Goal: Book appointment/travel/reservation

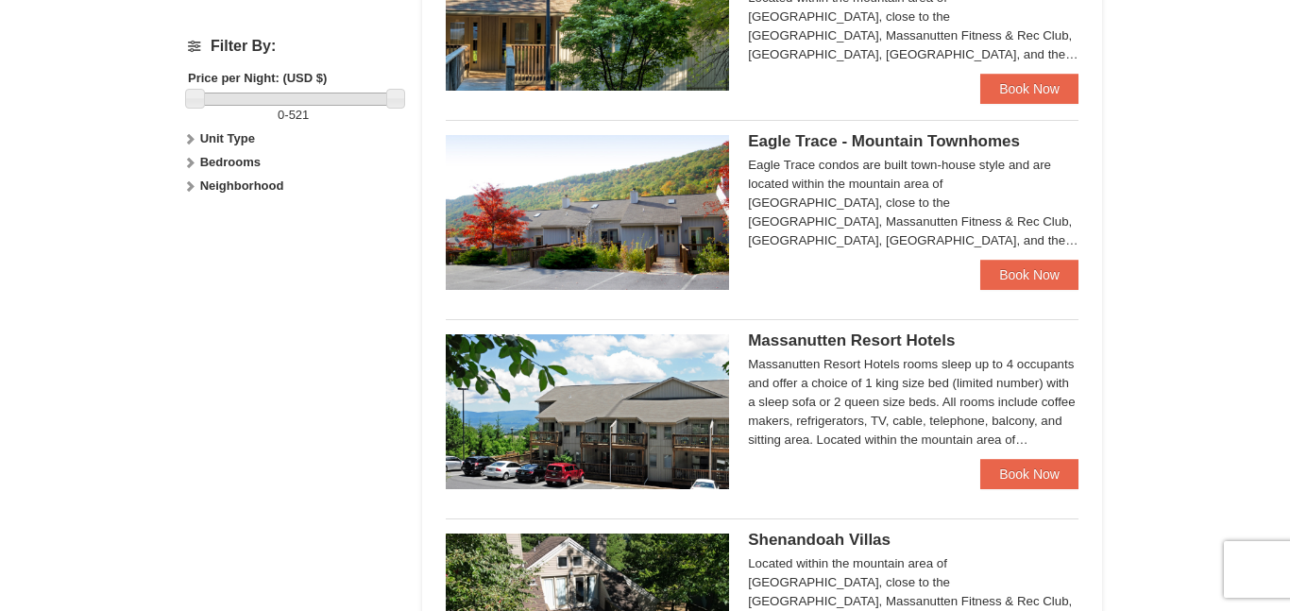
scroll to position [900, 0]
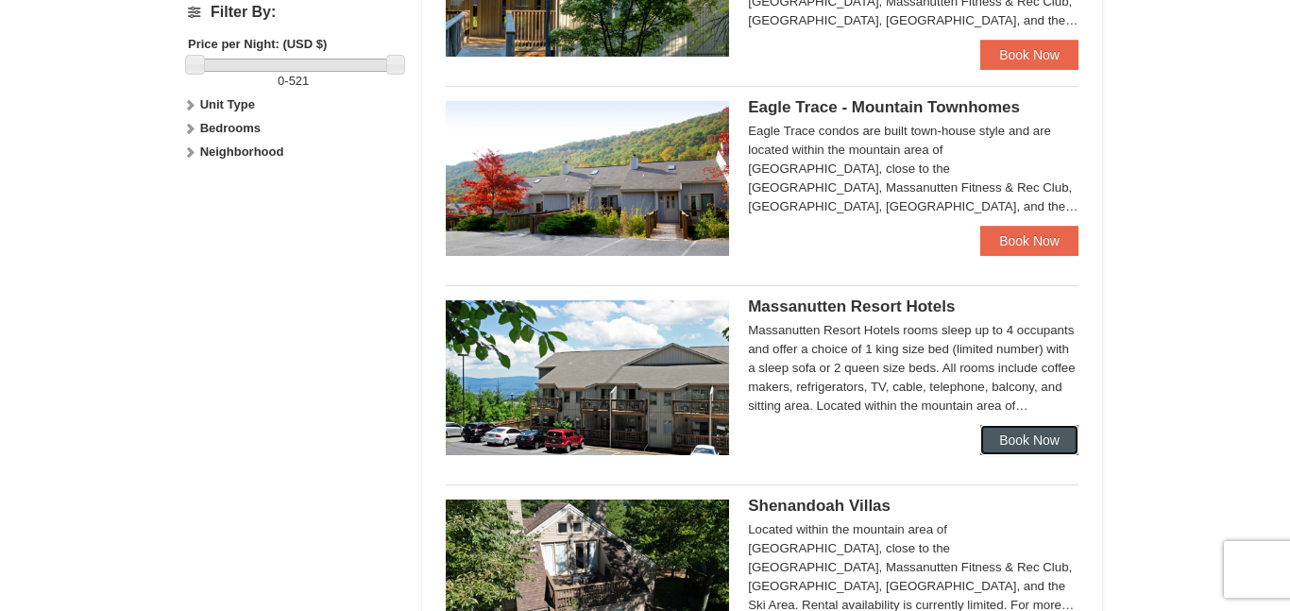
click at [1010, 443] on link "Book Now" at bounding box center [1029, 440] width 98 height 30
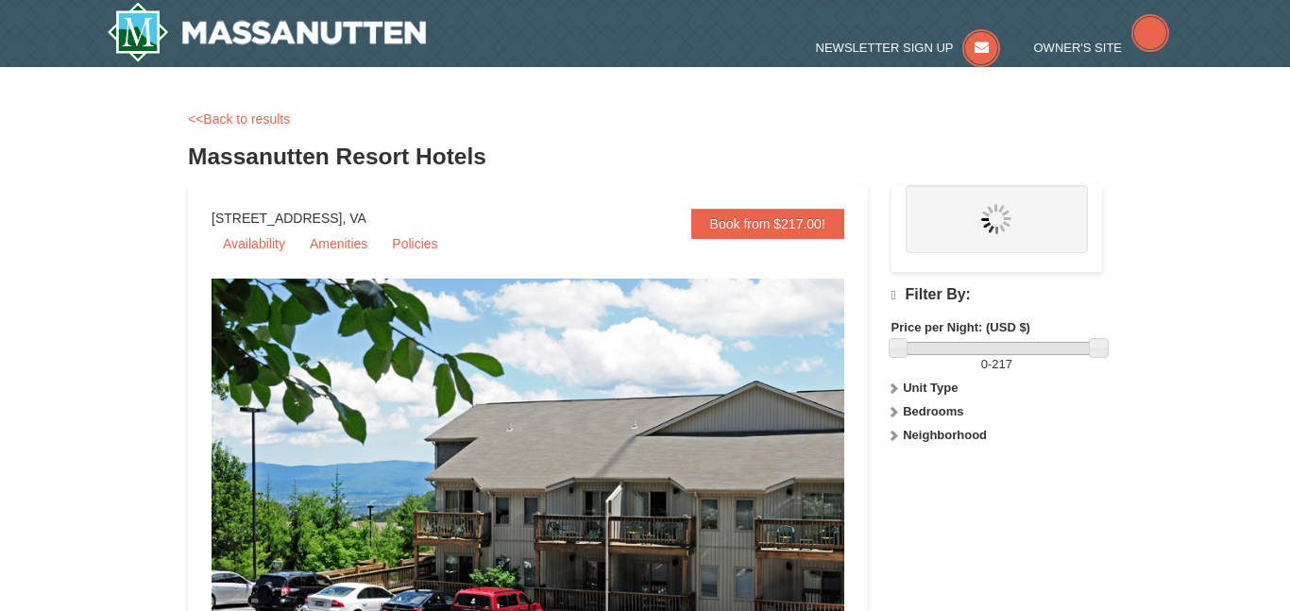
scroll to position [457, 0]
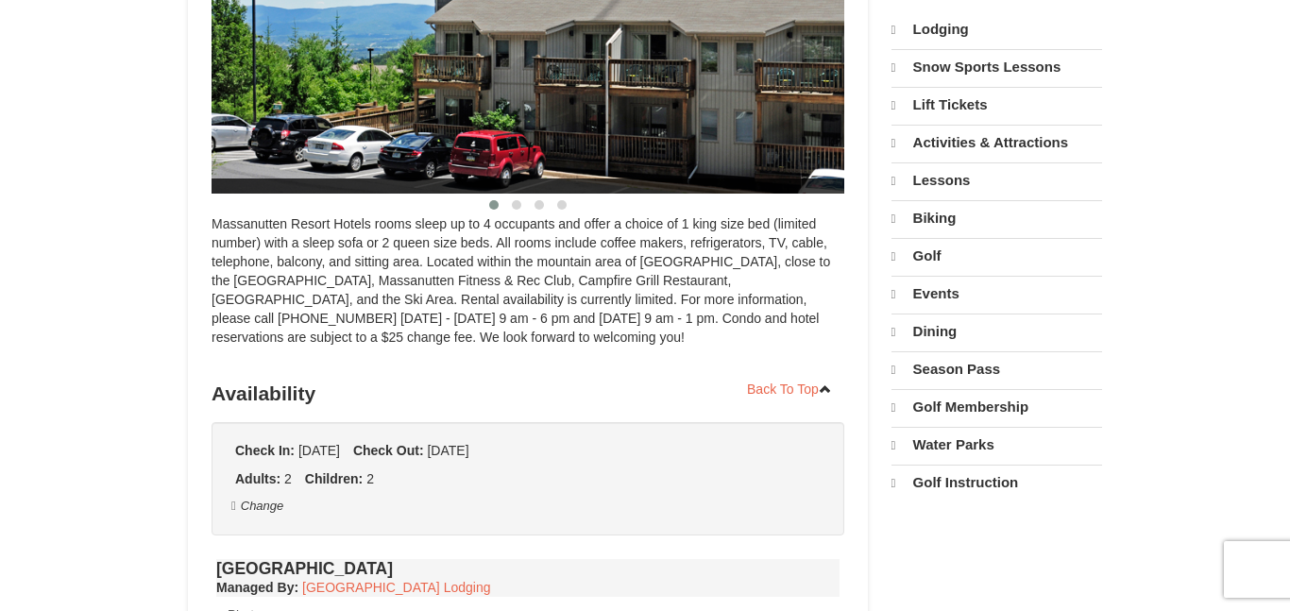
select select "10"
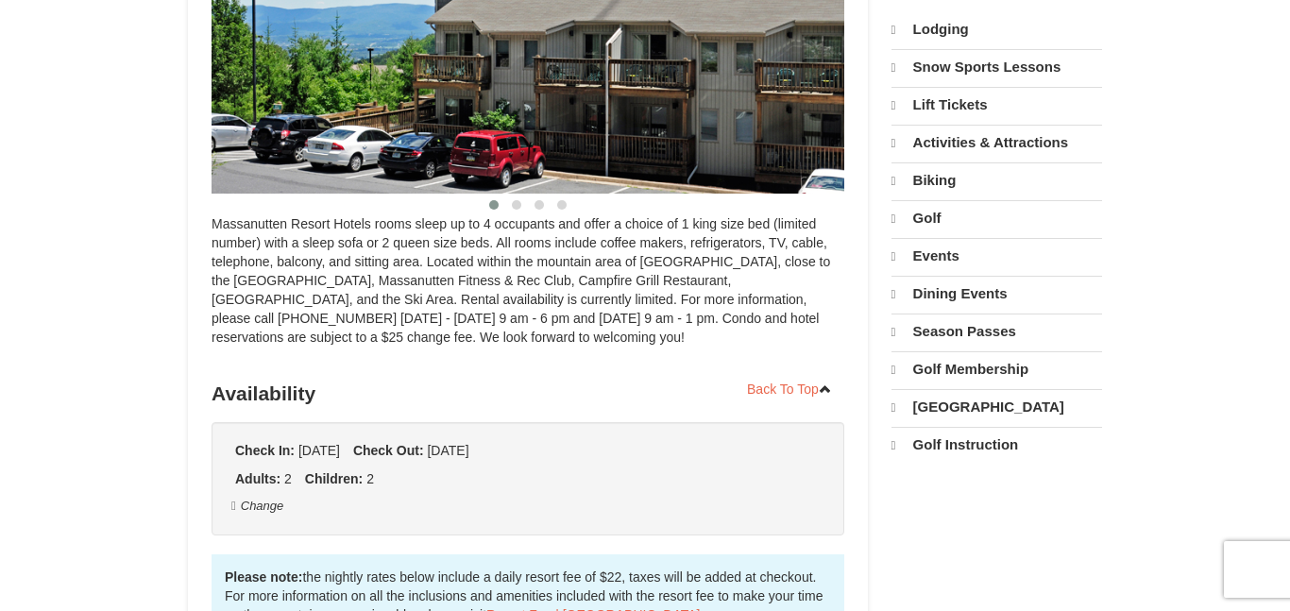
click at [699, 441] on ul "Check In: Friday Oct 17, 2025 Check Out: Sunday Oct 19, 2025" at bounding box center [527, 450] width 595 height 19
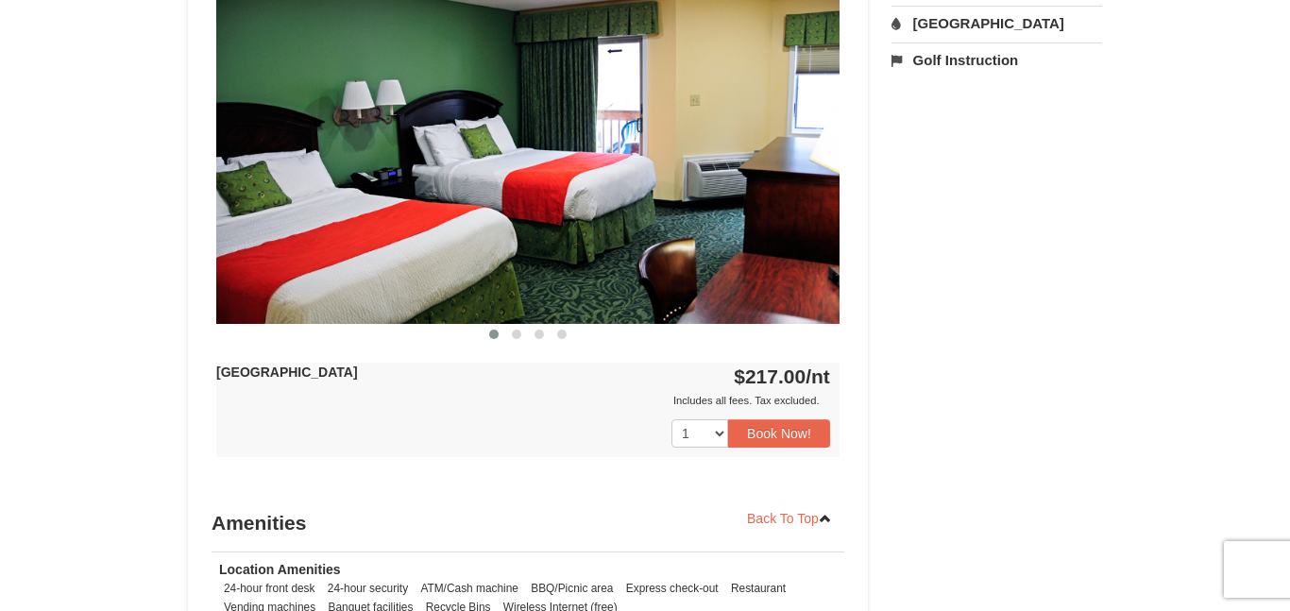
scroll to position [0, 0]
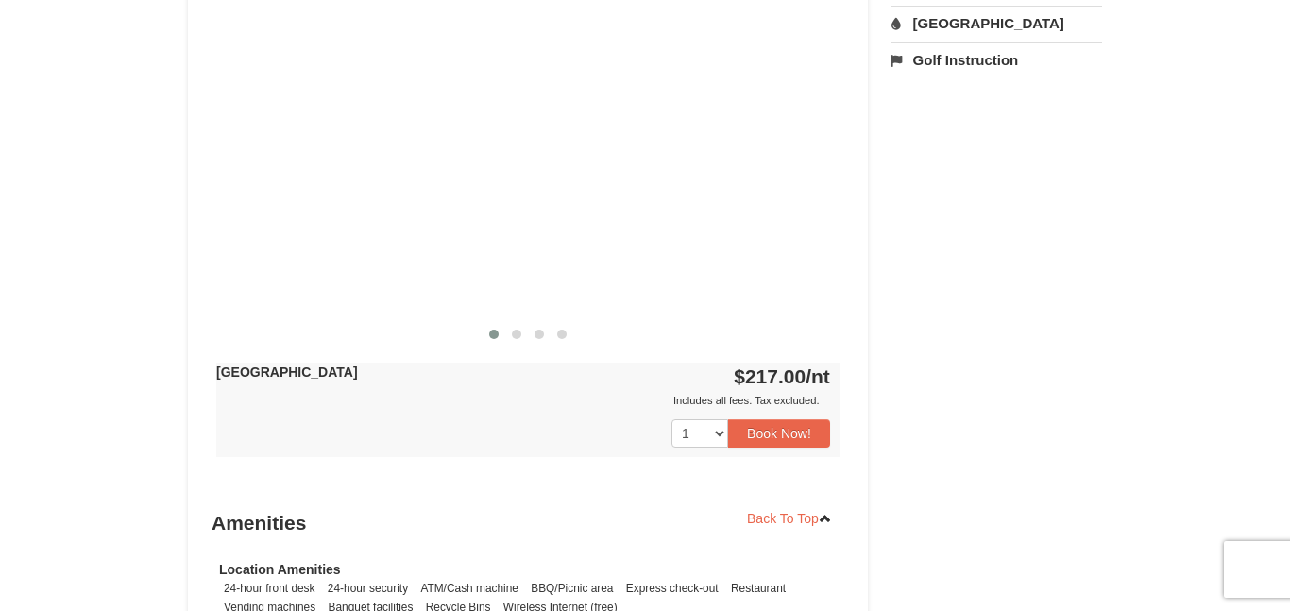
click at [699, 275] on div at bounding box center [527, 152] width 623 height 341
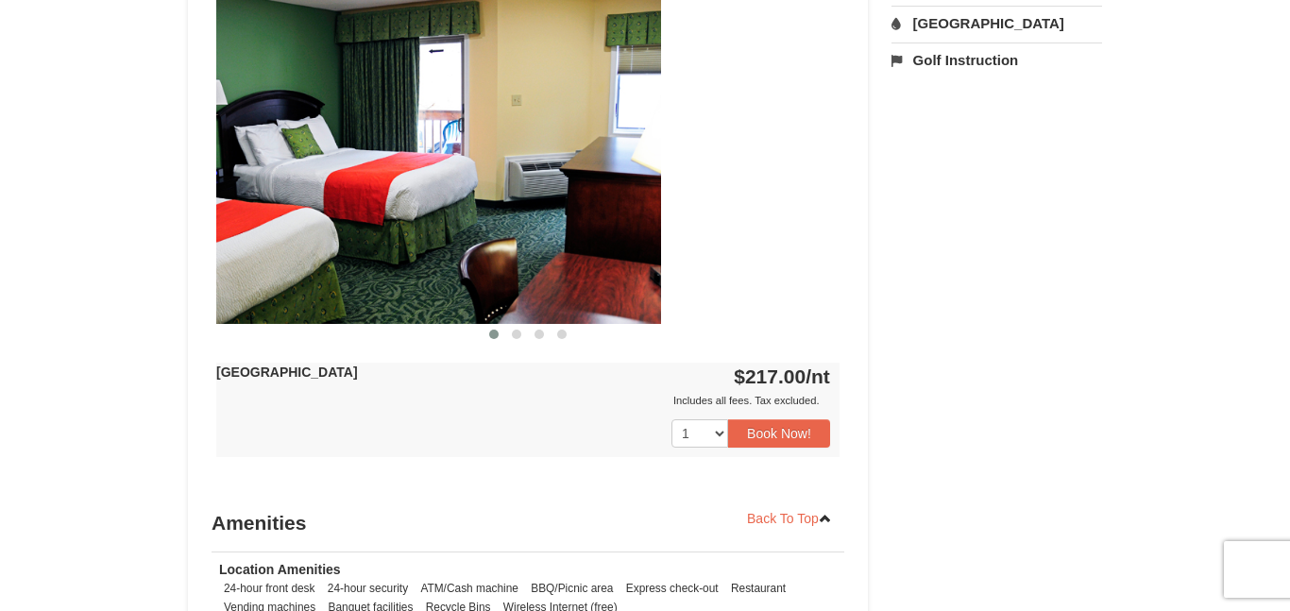
drag, startPoint x: 699, startPoint y: 275, endPoint x: 404, endPoint y: 299, distance: 295.6
click at [404, 299] on img at bounding box center [349, 152] width 623 height 341
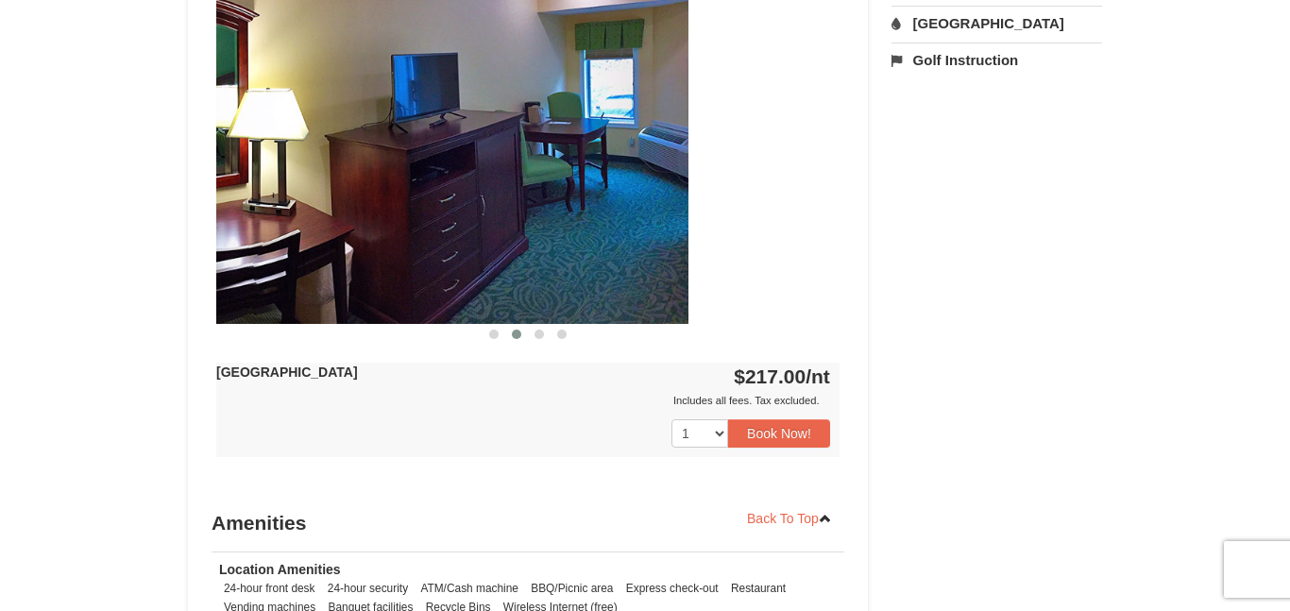
drag, startPoint x: 511, startPoint y: 285, endPoint x: 348, endPoint y: 320, distance: 166.1
click at [348, 320] on img at bounding box center [376, 152] width 623 height 341
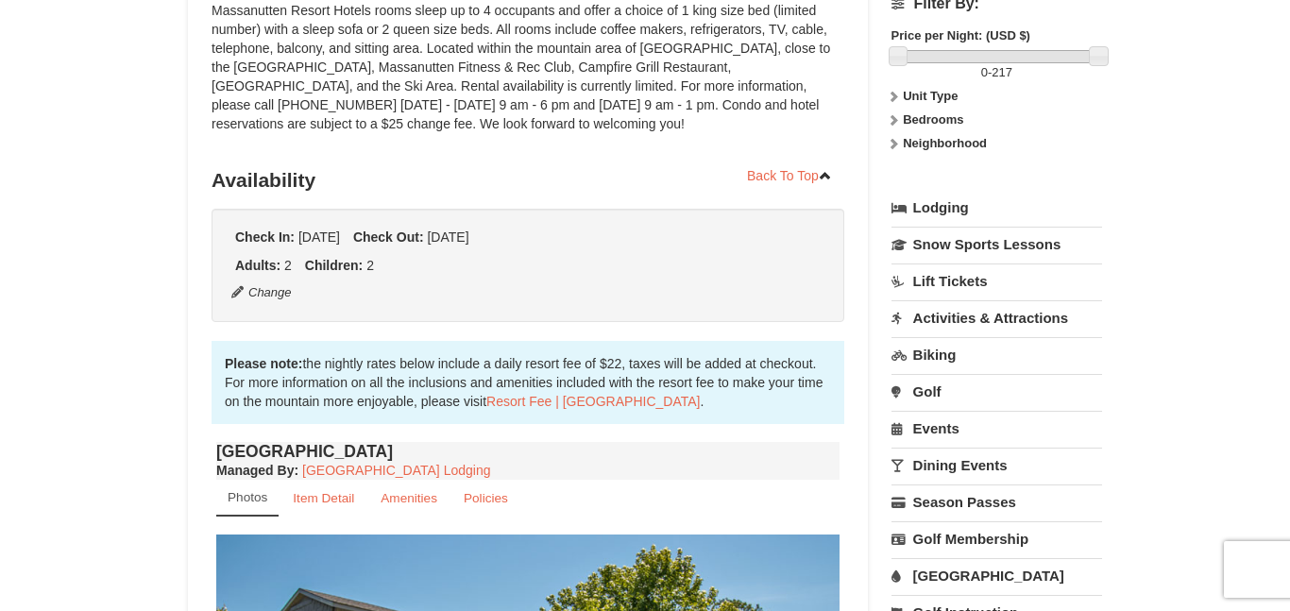
scroll to position [82, 0]
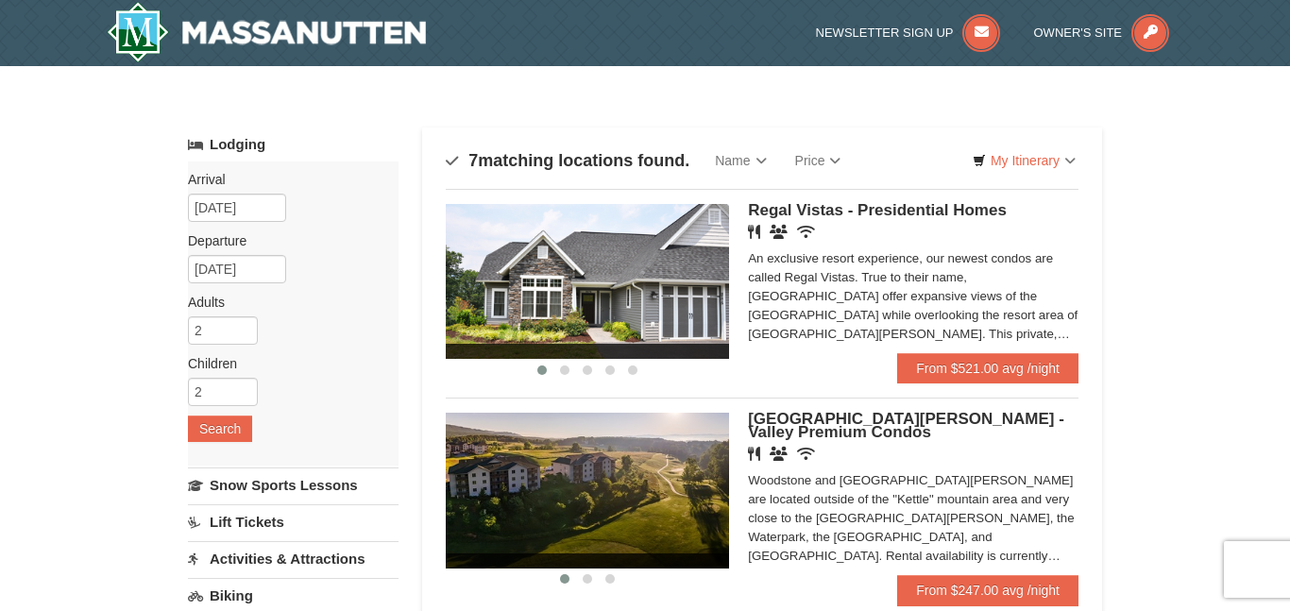
click at [824, 314] on div "An exclusive resort experience, our newest condos are called Regal Vistas. True…" at bounding box center [913, 296] width 330 height 94
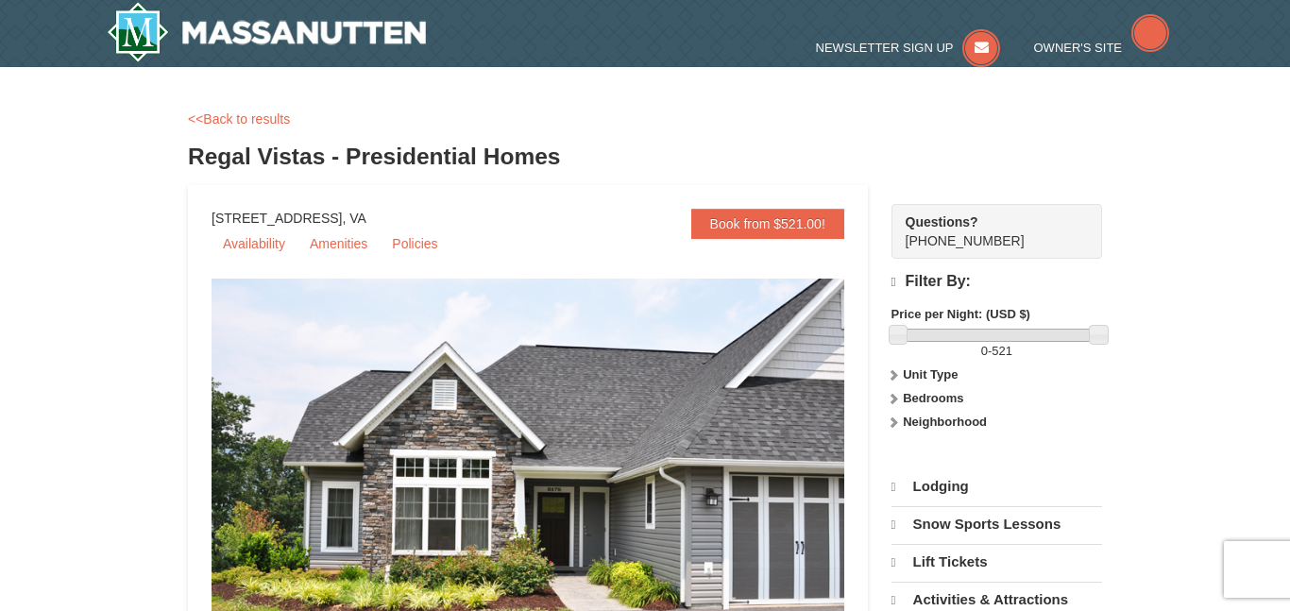
scroll to position [419, 0]
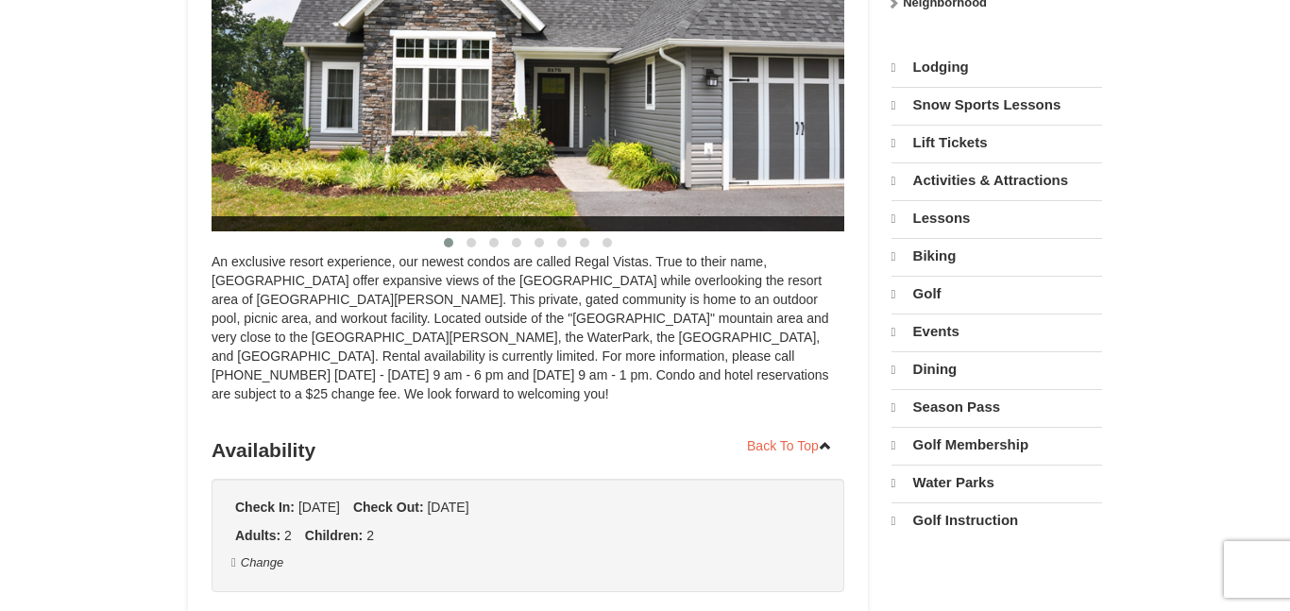
select select "10"
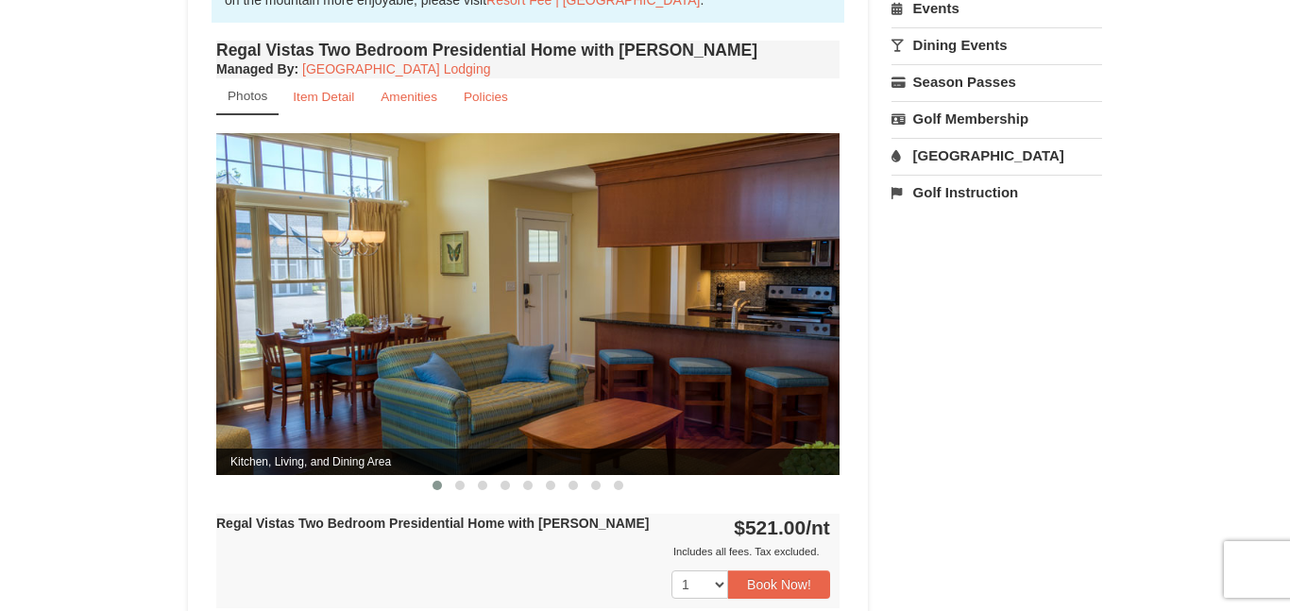
scroll to position [0, 0]
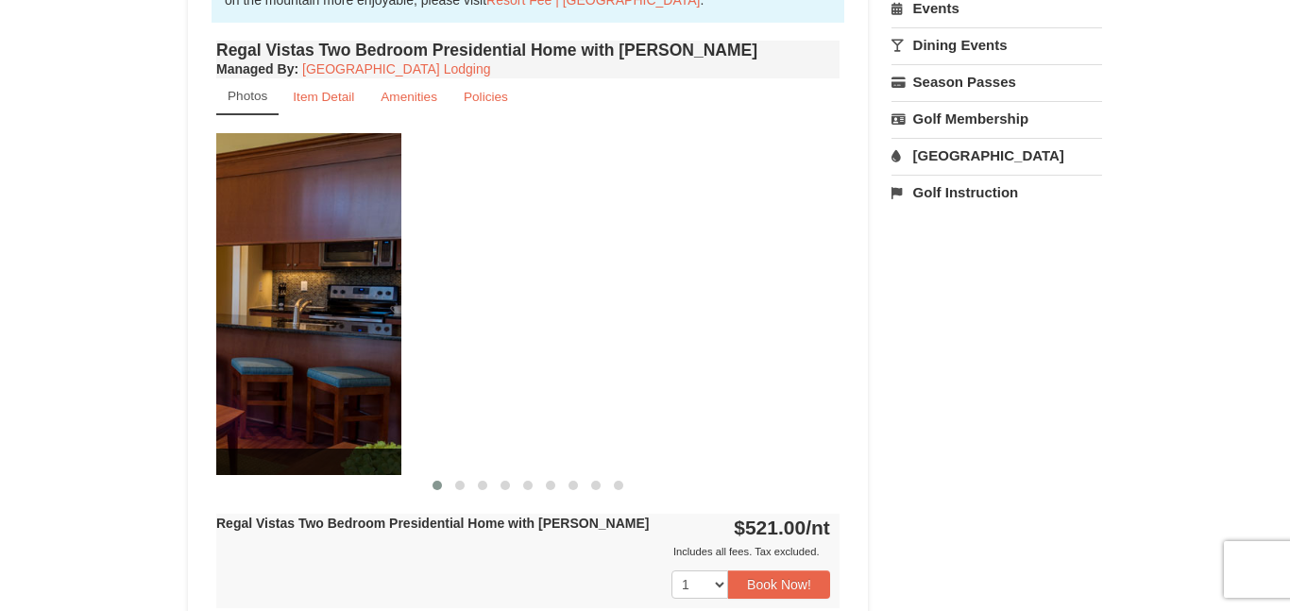
drag, startPoint x: 575, startPoint y: 361, endPoint x: 134, endPoint y: 448, distance: 449.5
click at [134, 448] on div "× <<Back to results Regal Vistas - Presidential Homes Book from $521.00! 1822 R…" at bounding box center [645, 217] width 1290 height 1697
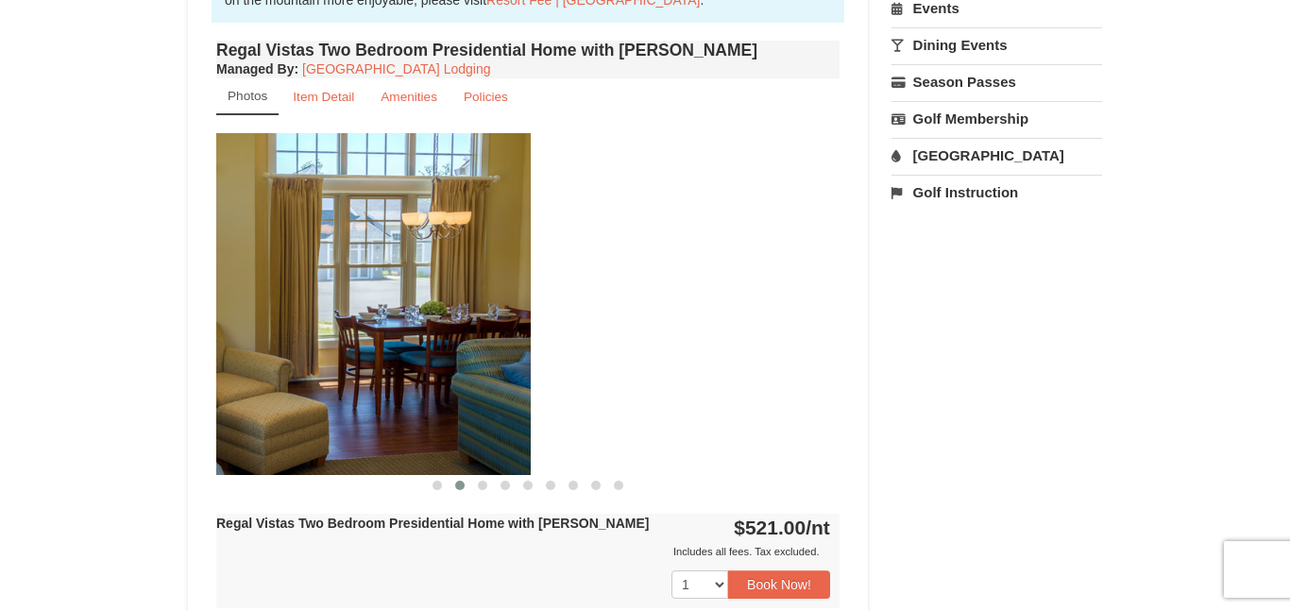
drag, startPoint x: 798, startPoint y: 342, endPoint x: 458, endPoint y: 472, distance: 364.0
click at [458, 472] on section "Full Guest Bath Features a Garage Private Patio with a Grill Kitchen, Living, a…" at bounding box center [527, 314] width 623 height 362
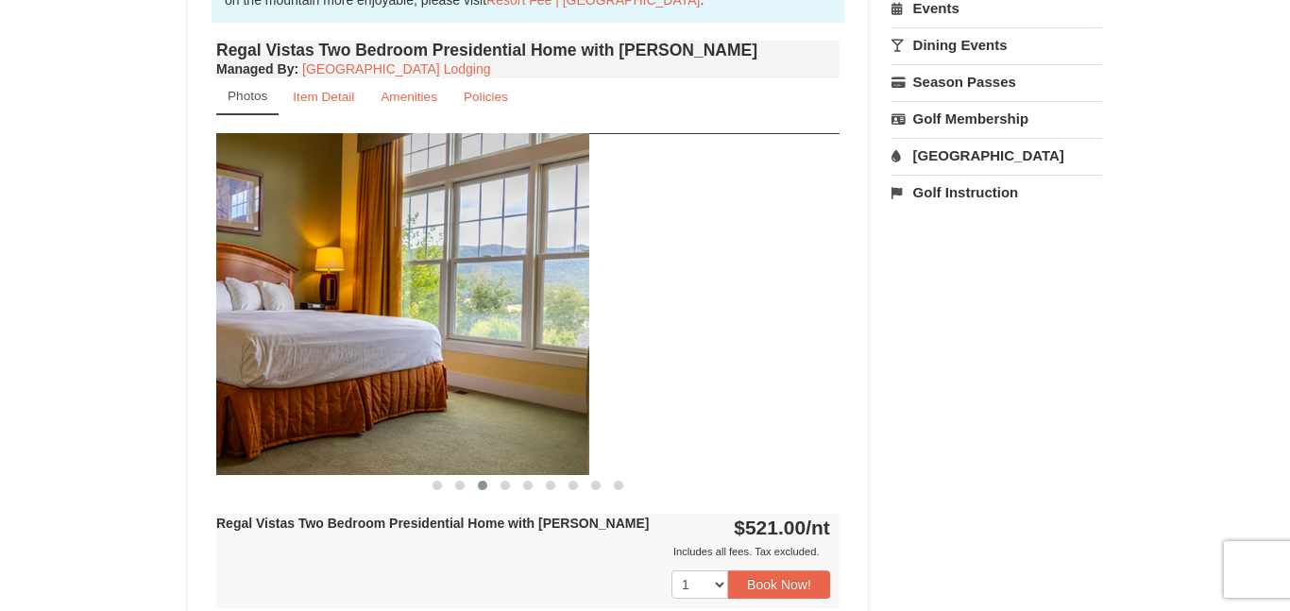
drag, startPoint x: 690, startPoint y: 447, endPoint x: 305, endPoint y: 495, distance: 388.0
click at [305, 495] on div "Regal Vistas Two Bedroom Presidential Home with Jacuzzi Managed By : Massanutte…" at bounding box center [527, 341] width 632 height 610
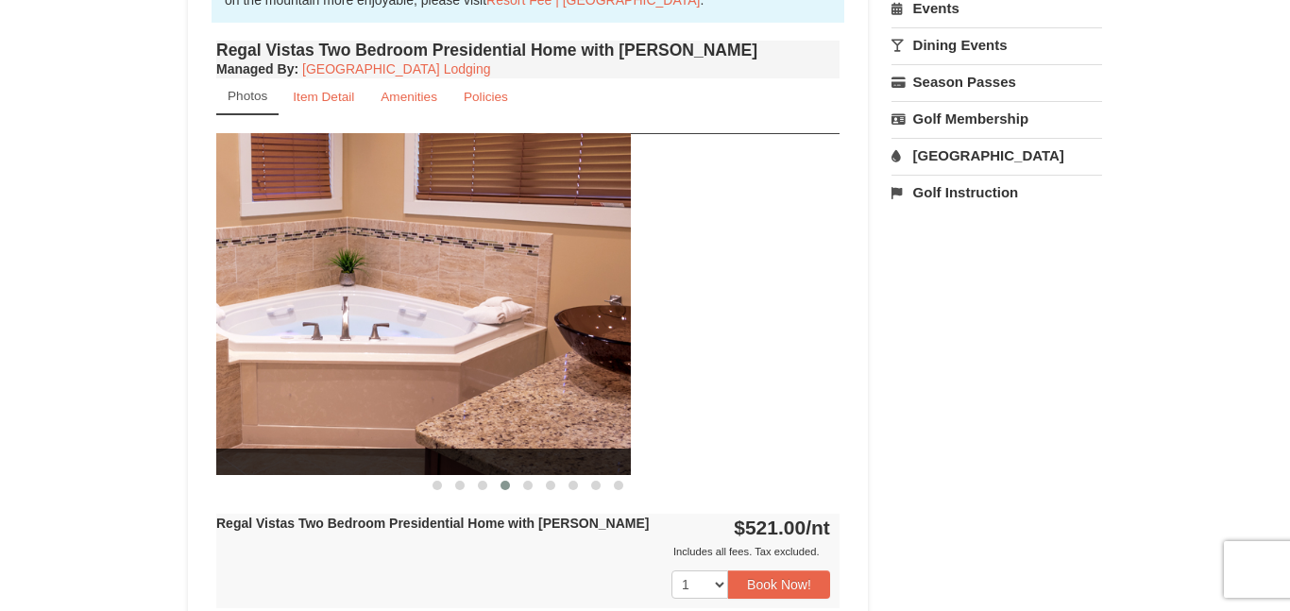
drag, startPoint x: 560, startPoint y: 387, endPoint x: 348, endPoint y: 465, distance: 225.5
click at [348, 465] on section "Full Guest Bath Features a Garage Private Patio with a Grill Kitchen, Living, a…" at bounding box center [527, 314] width 623 height 362
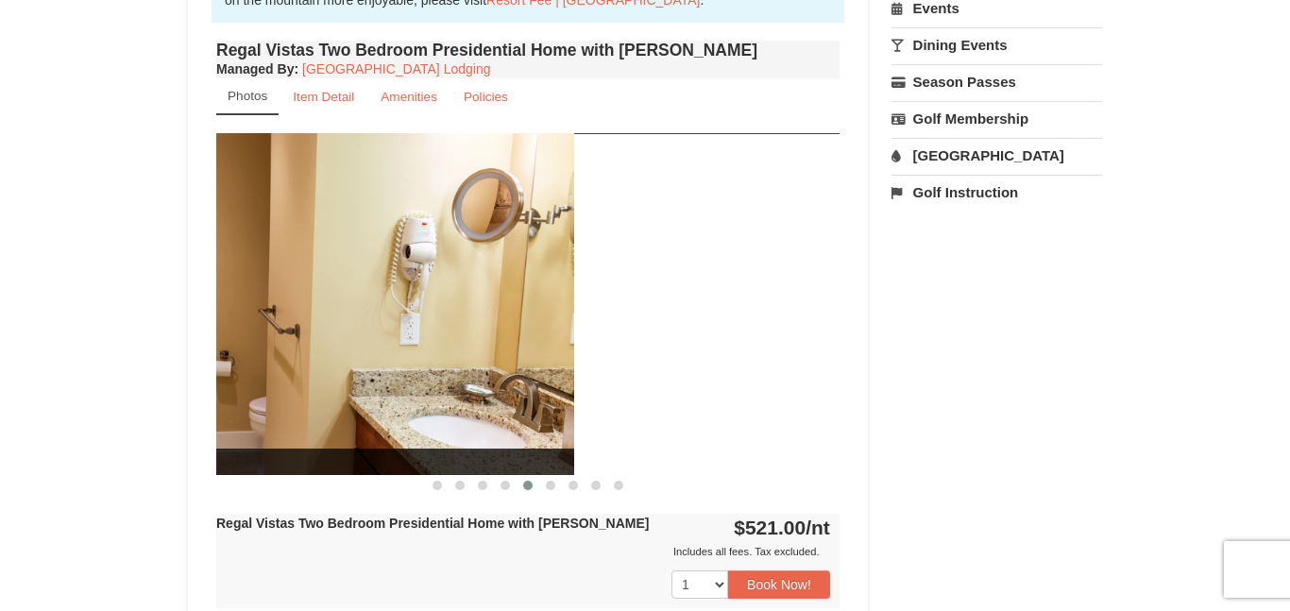
drag, startPoint x: 553, startPoint y: 379, endPoint x: 288, endPoint y: 467, distance: 279.7
click at [288, 467] on section "Full Guest Bath Features a Garage Private Patio with a Grill Kitchen, Living, a…" at bounding box center [527, 314] width 623 height 362
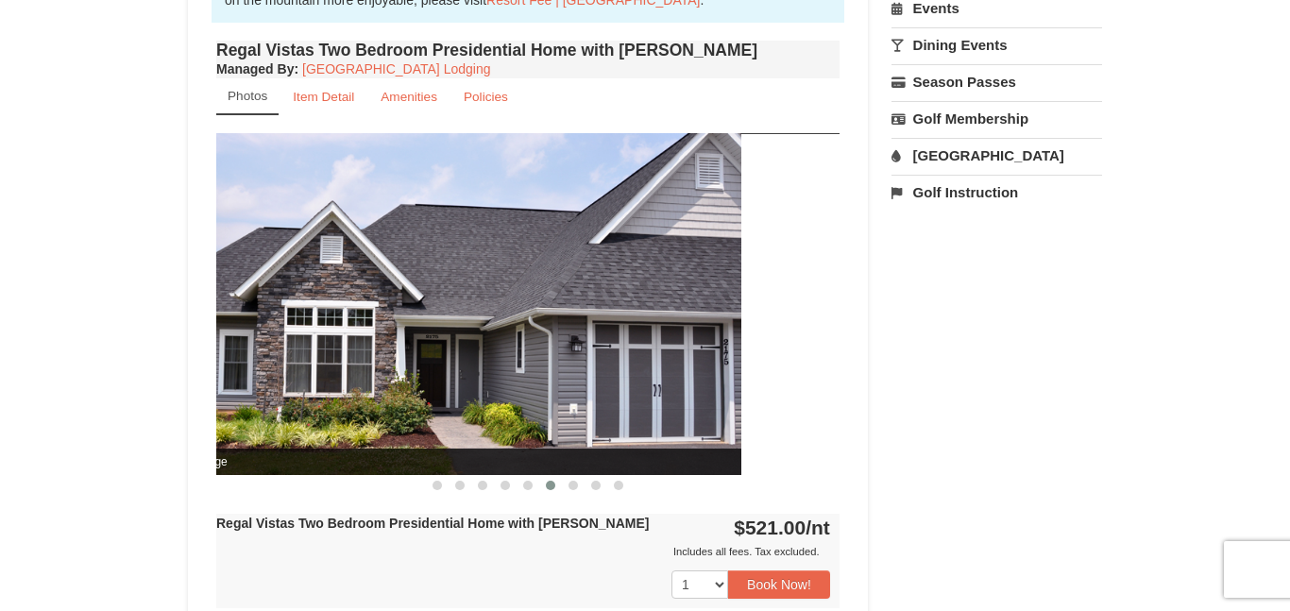
drag, startPoint x: 794, startPoint y: 354, endPoint x: 650, endPoint y: 385, distance: 146.8
click at [650, 385] on img at bounding box center [429, 303] width 623 height 341
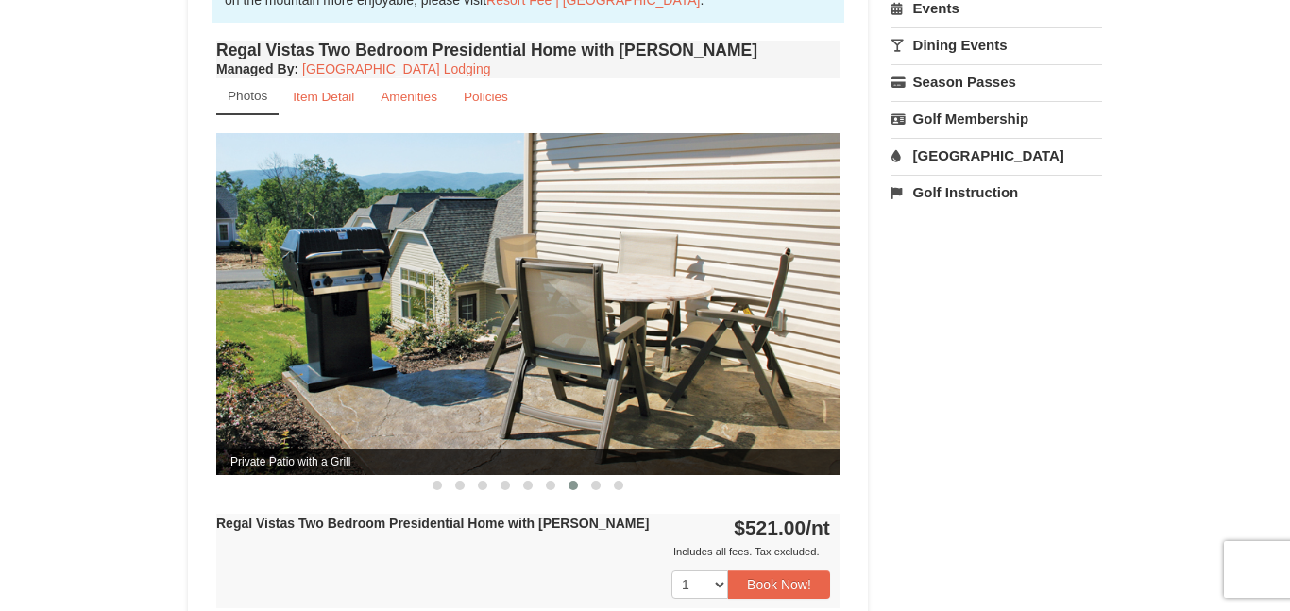
drag, startPoint x: 779, startPoint y: 349, endPoint x: 471, endPoint y: 394, distance: 310.9
click at [471, 394] on img at bounding box center [527, 303] width 623 height 341
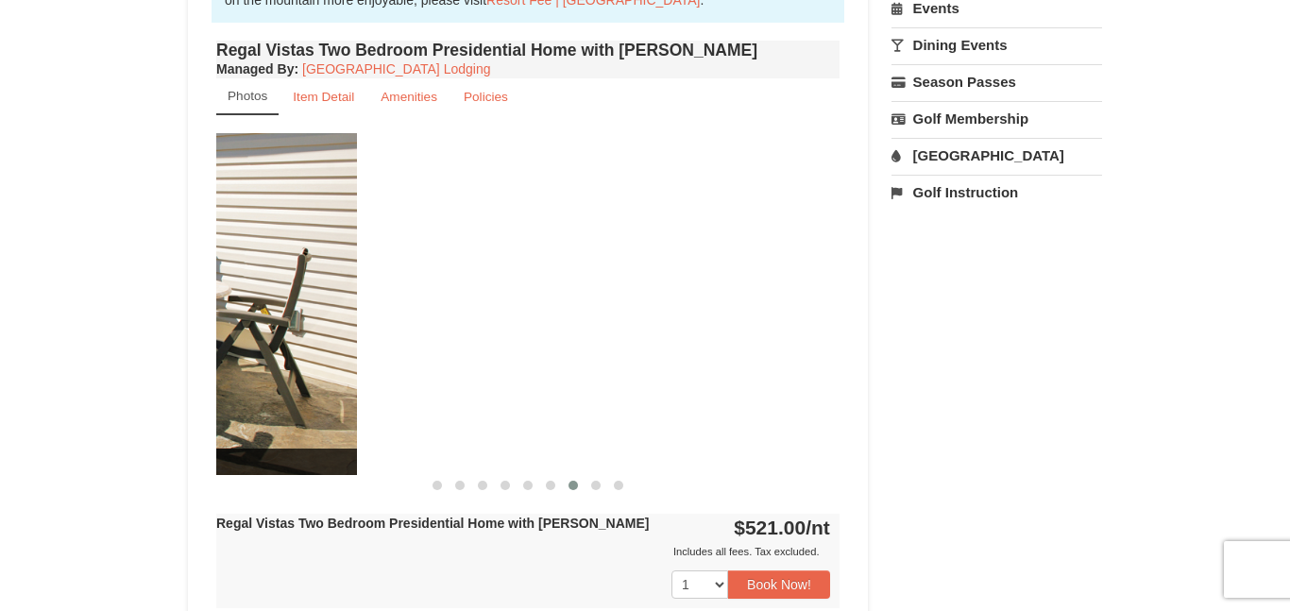
drag, startPoint x: 702, startPoint y: 377, endPoint x: 219, endPoint y: 482, distance: 494.8
click at [219, 482] on div "Regal Vistas Two Bedroom Presidential Home with Jacuzzi Managed By : Massanutte…" at bounding box center [527, 341] width 632 height 610
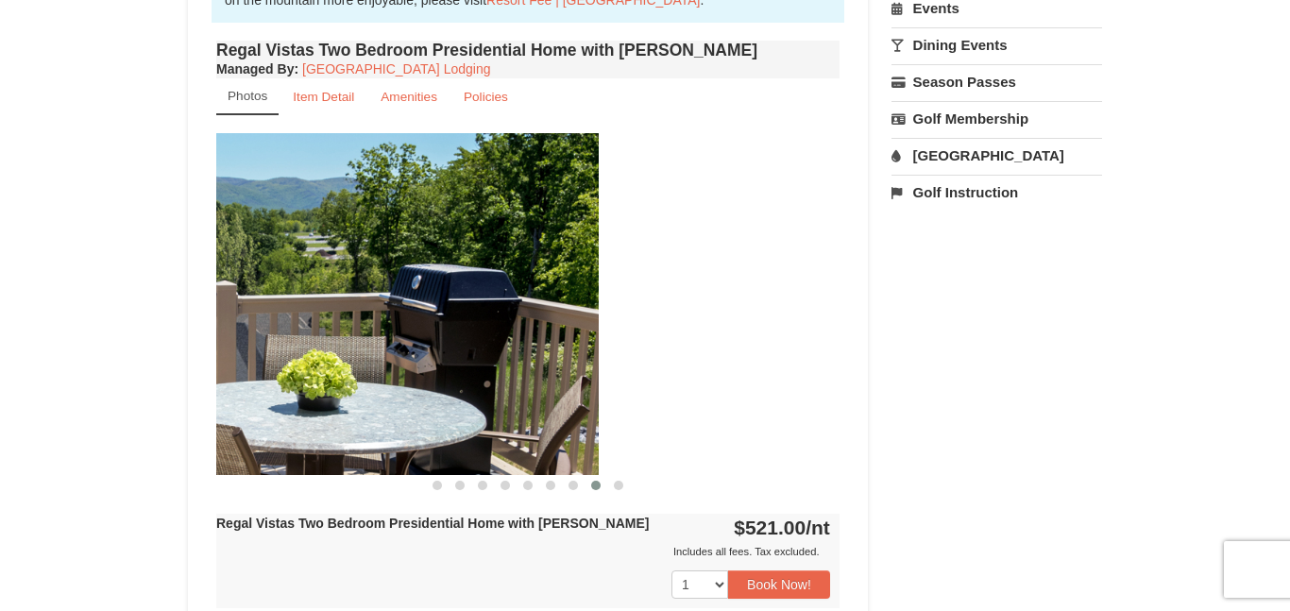
drag, startPoint x: 721, startPoint y: 393, endPoint x: 450, endPoint y: 442, distance: 275.3
click at [450, 442] on img at bounding box center [286, 303] width 623 height 341
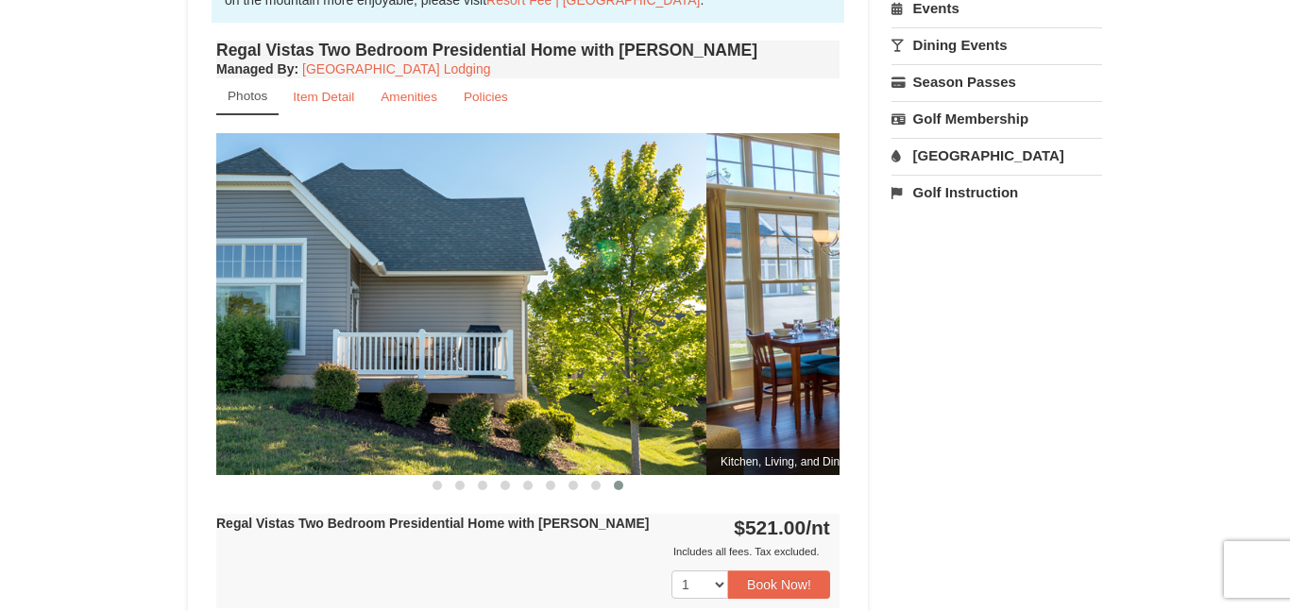
drag, startPoint x: 734, startPoint y: 358, endPoint x: 160, endPoint y: 431, distance: 579.6
click at [160, 431] on div "× <<Back to results Regal Vistas - Presidential Homes Book from $521.00! 1822 R…" at bounding box center [645, 217] width 1290 height 1697
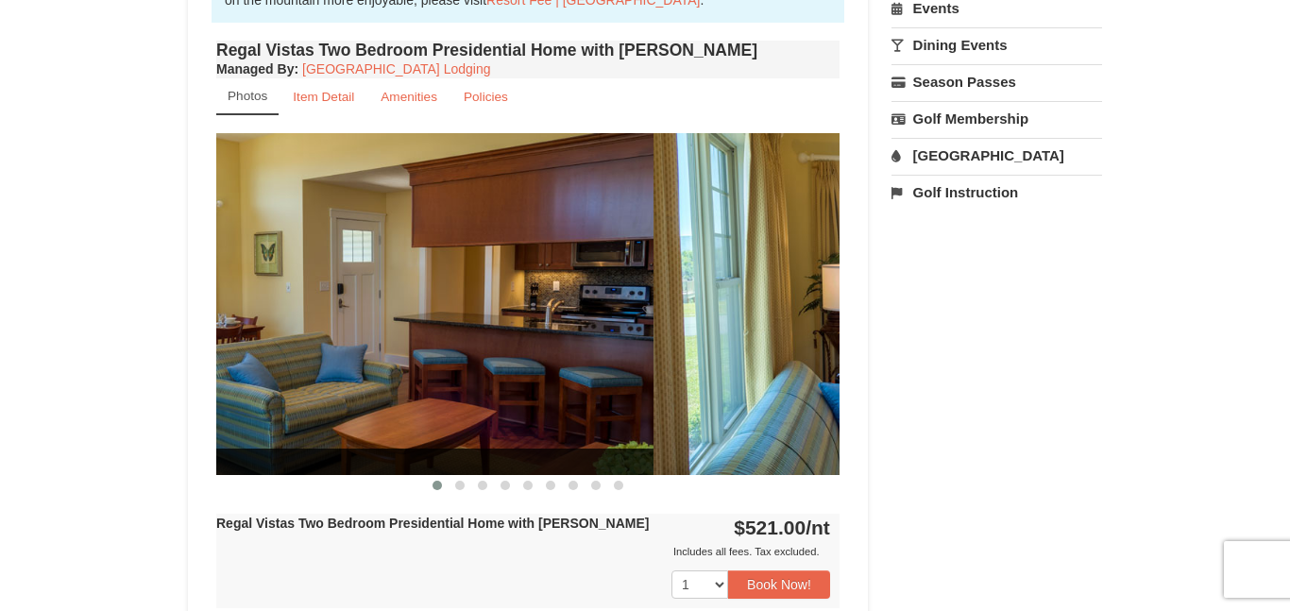
drag, startPoint x: 666, startPoint y: 375, endPoint x: 479, endPoint y: 402, distance: 189.8
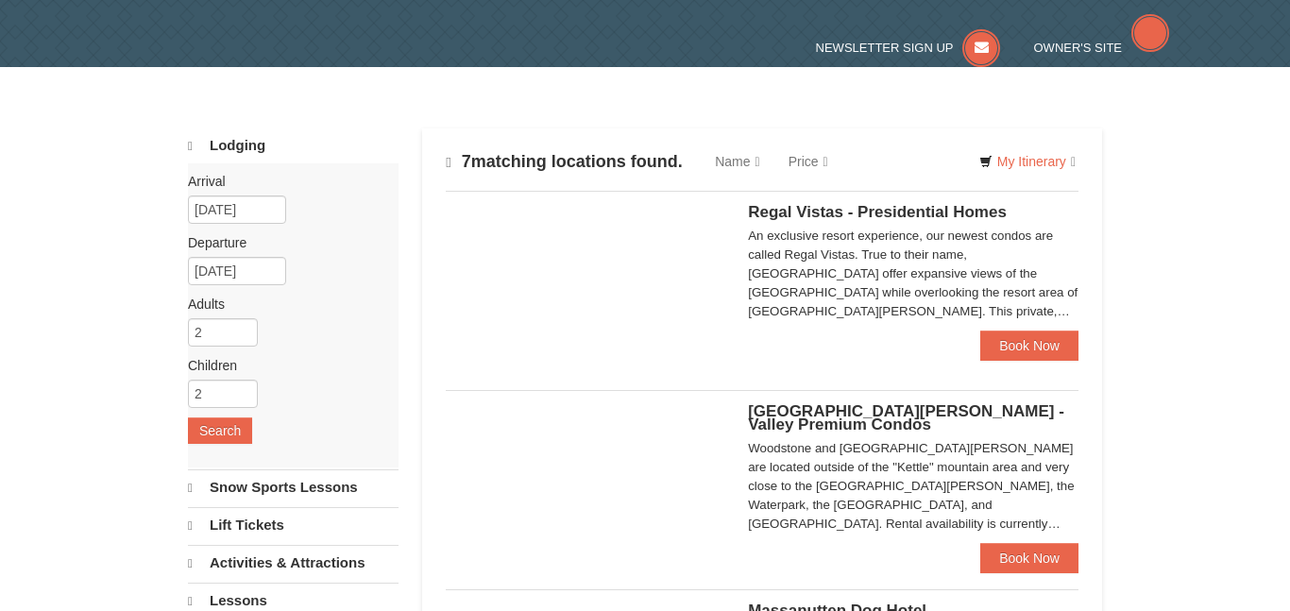
select select "10"
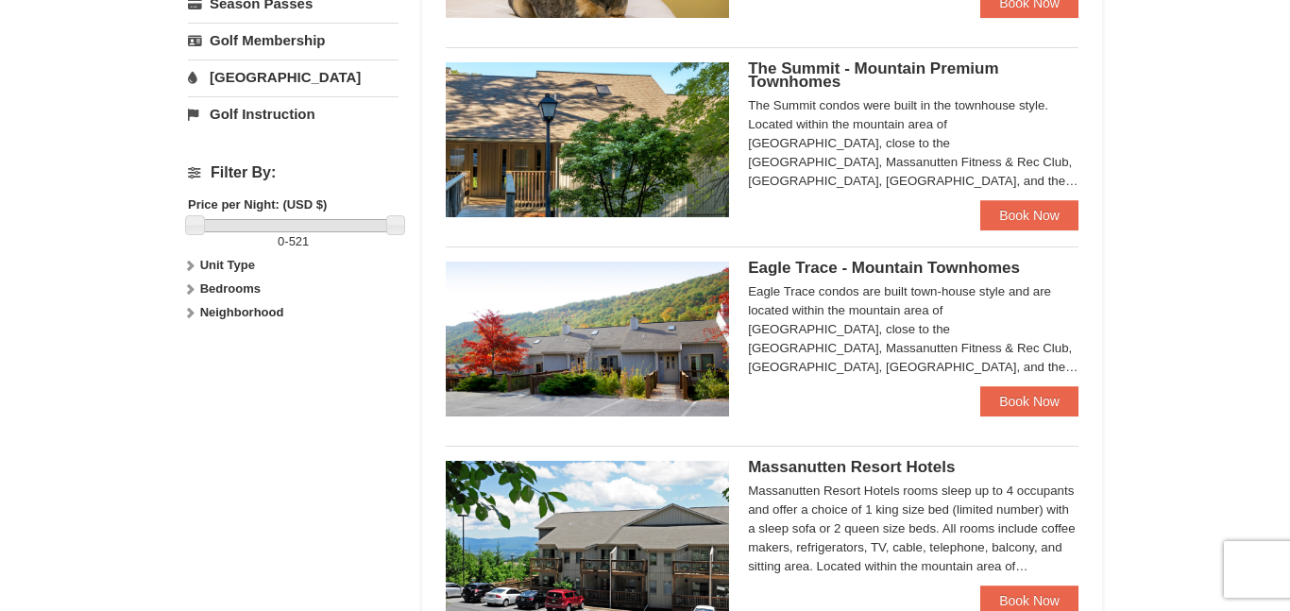
scroll to position [742, 0]
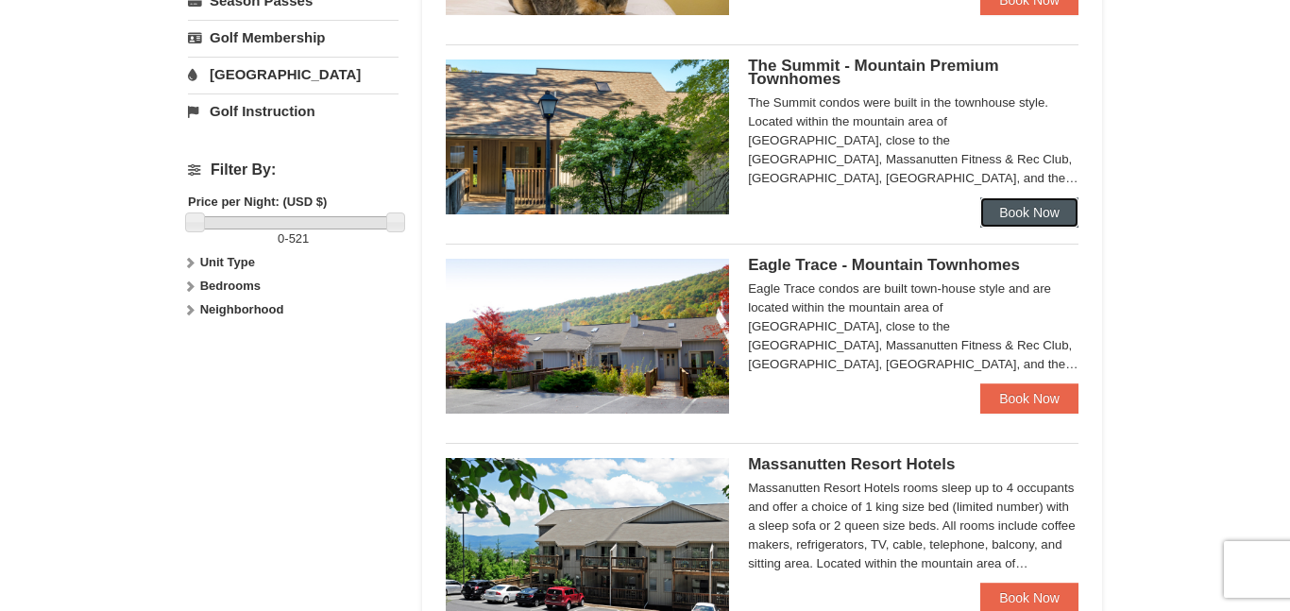
click at [1038, 201] on link "Book Now" at bounding box center [1029, 212] width 98 height 30
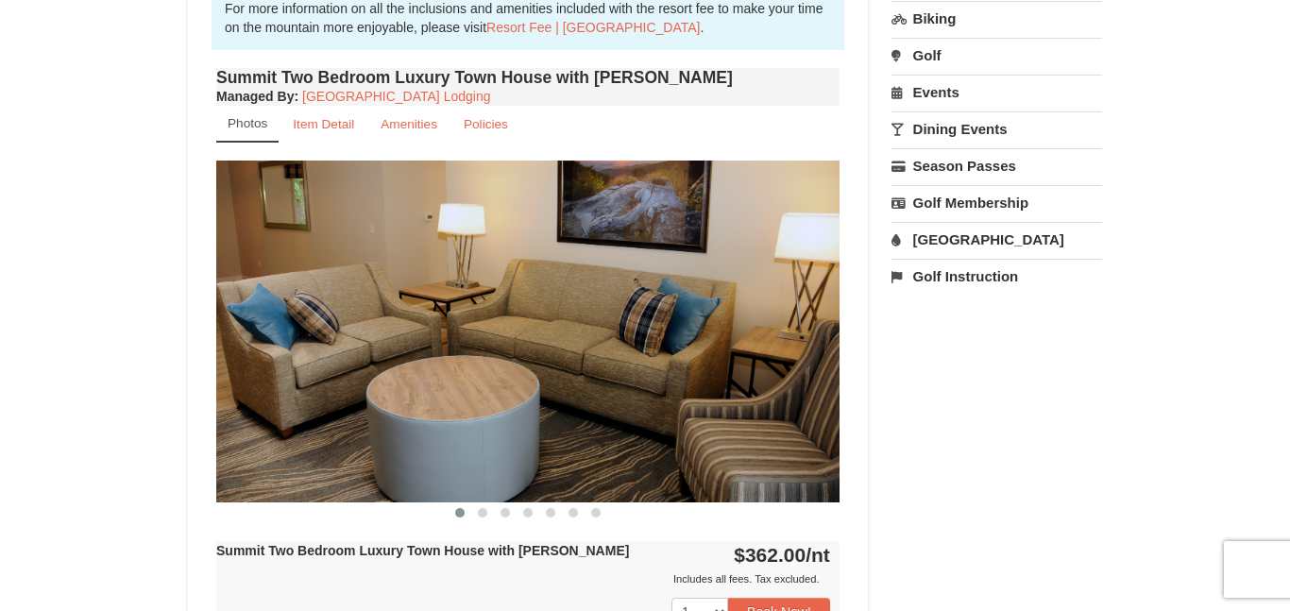
scroll to position [764, 0]
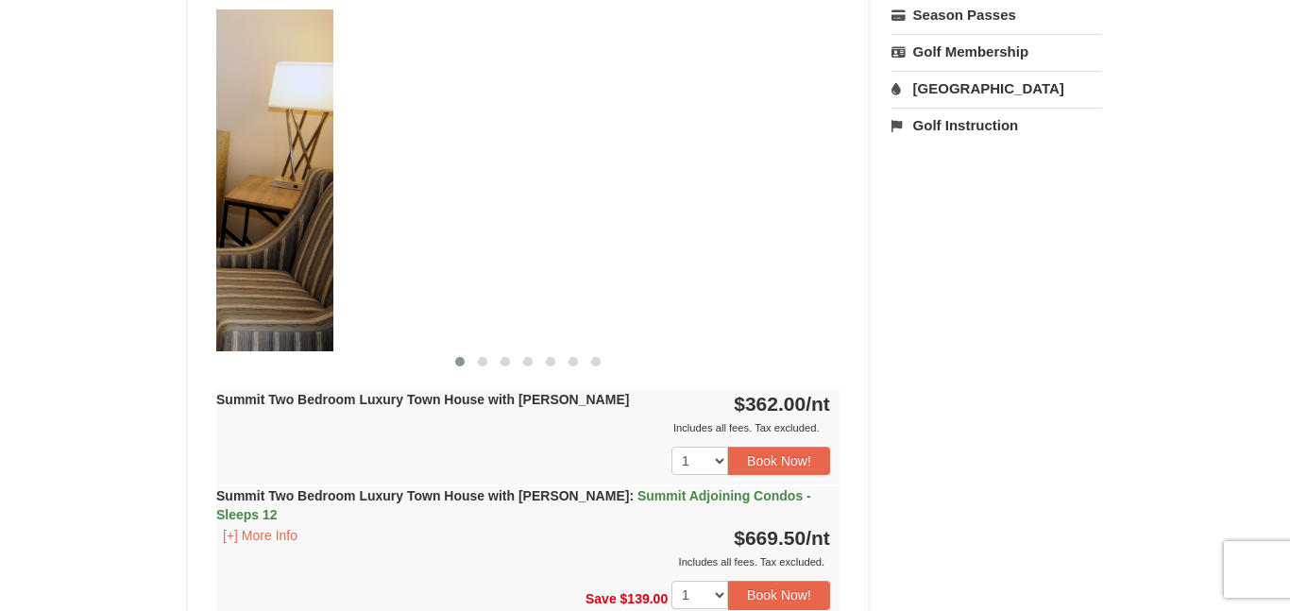
drag, startPoint x: 717, startPoint y: 268, endPoint x: 202, endPoint y: 328, distance: 517.9
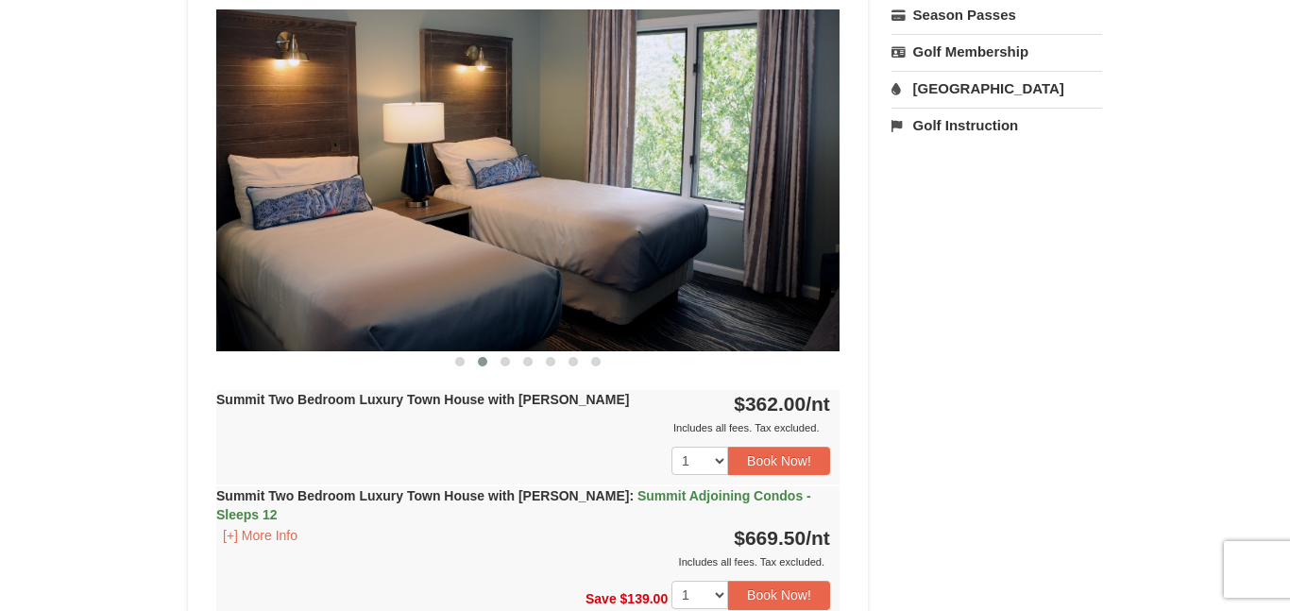
scroll to position [0, 0]
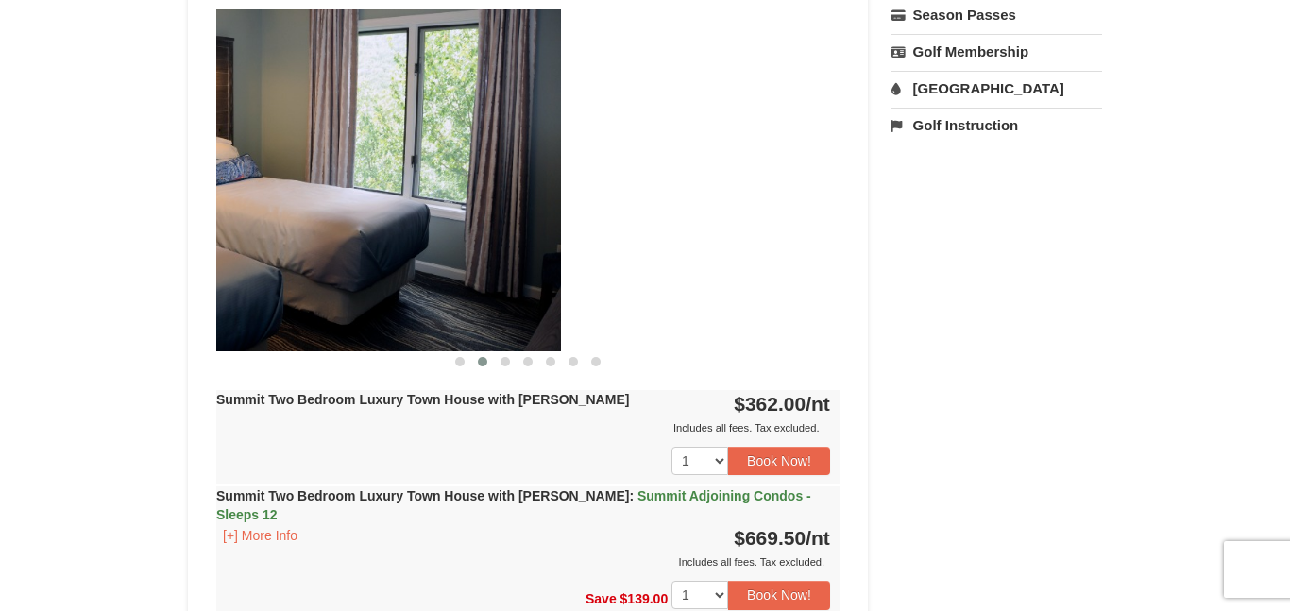
drag, startPoint x: 633, startPoint y: 231, endPoint x: 256, endPoint y: 302, distance: 384.2
click at [256, 302] on img at bounding box center [249, 179] width 623 height 341
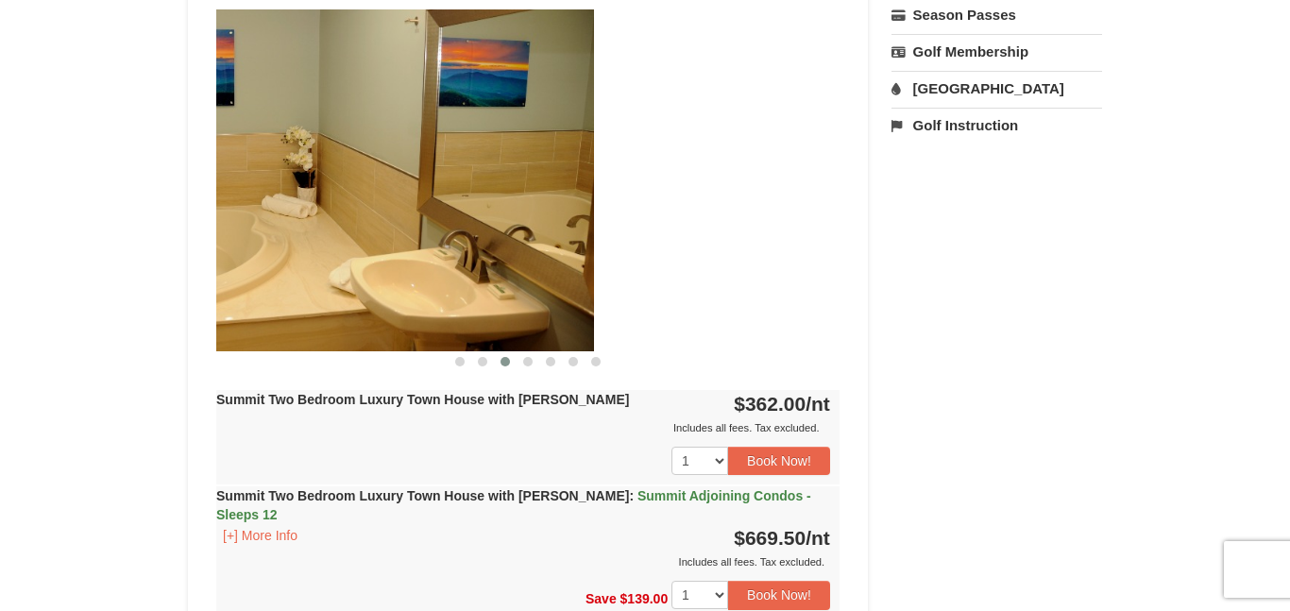
drag, startPoint x: 728, startPoint y: 267, endPoint x: 475, endPoint y: 336, distance: 262.2
click at [475, 336] on img at bounding box center [282, 179] width 623 height 341
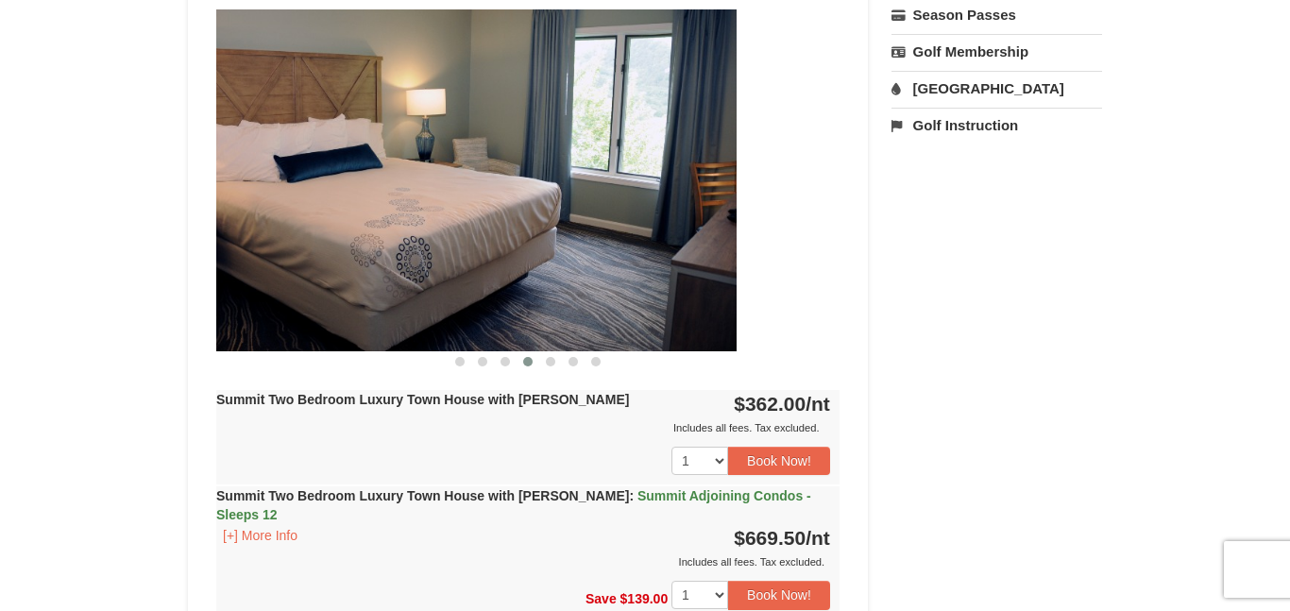
drag, startPoint x: 699, startPoint y: 270, endPoint x: 448, endPoint y: 329, distance: 257.1
click at [448, 329] on img at bounding box center [424, 179] width 623 height 341
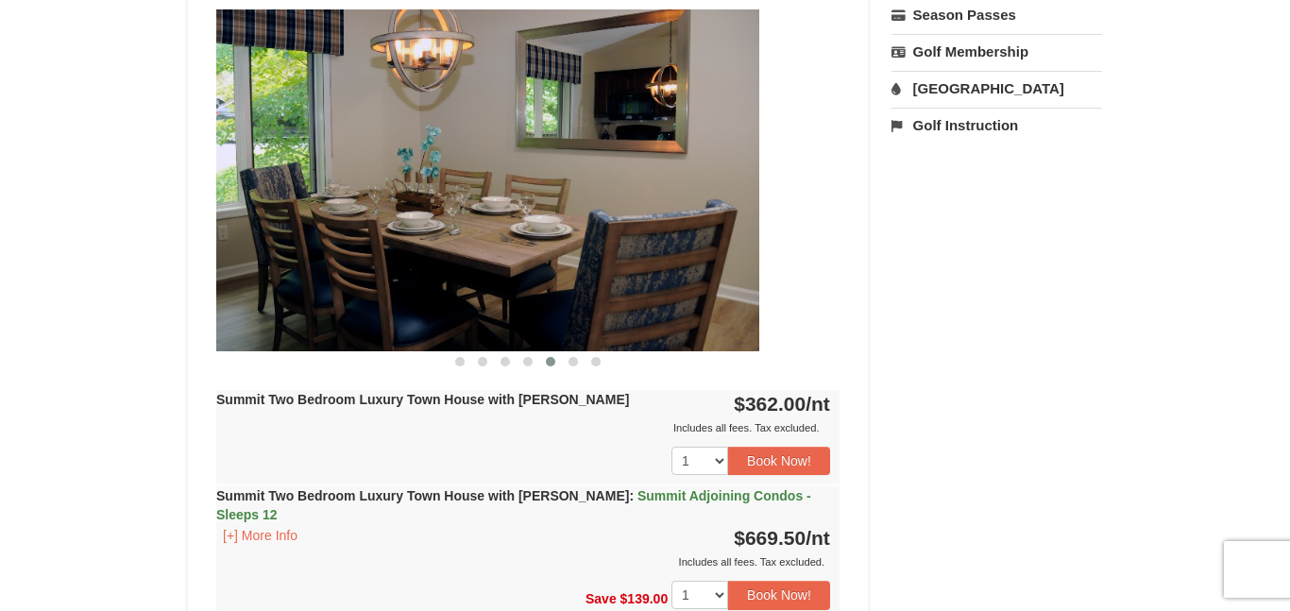
drag, startPoint x: 613, startPoint y: 274, endPoint x: 425, endPoint y: 261, distance: 188.3
click at [425, 261] on img at bounding box center [447, 179] width 623 height 341
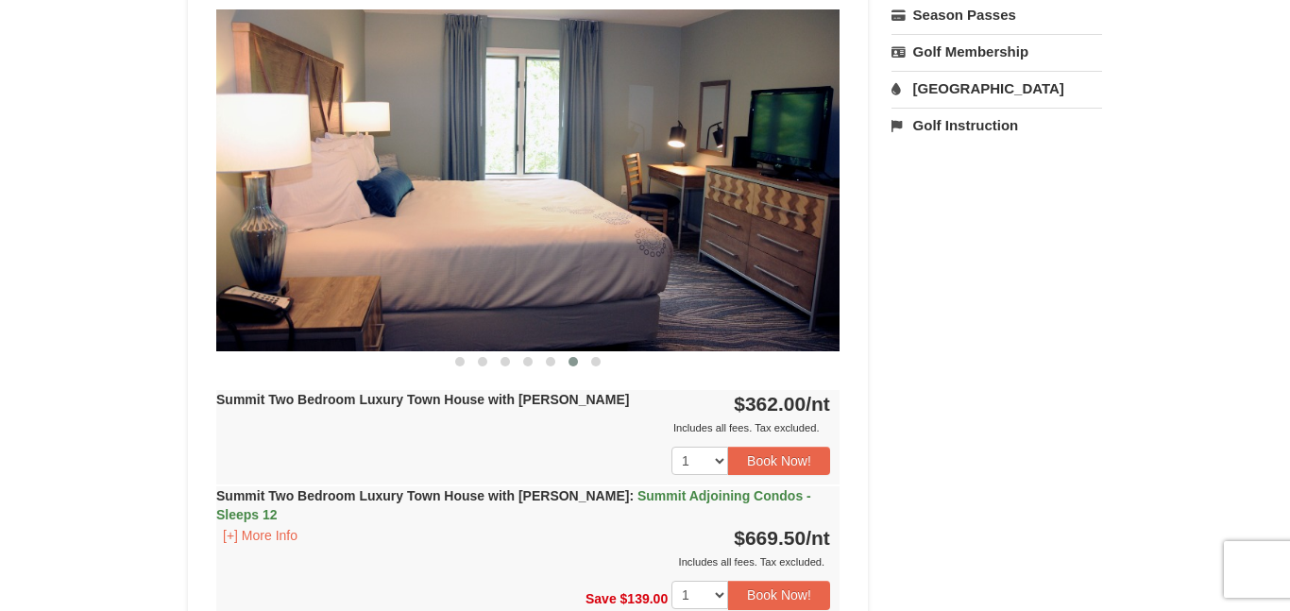
drag, startPoint x: 609, startPoint y: 242, endPoint x: 70, endPoint y: 241, distance: 539.0
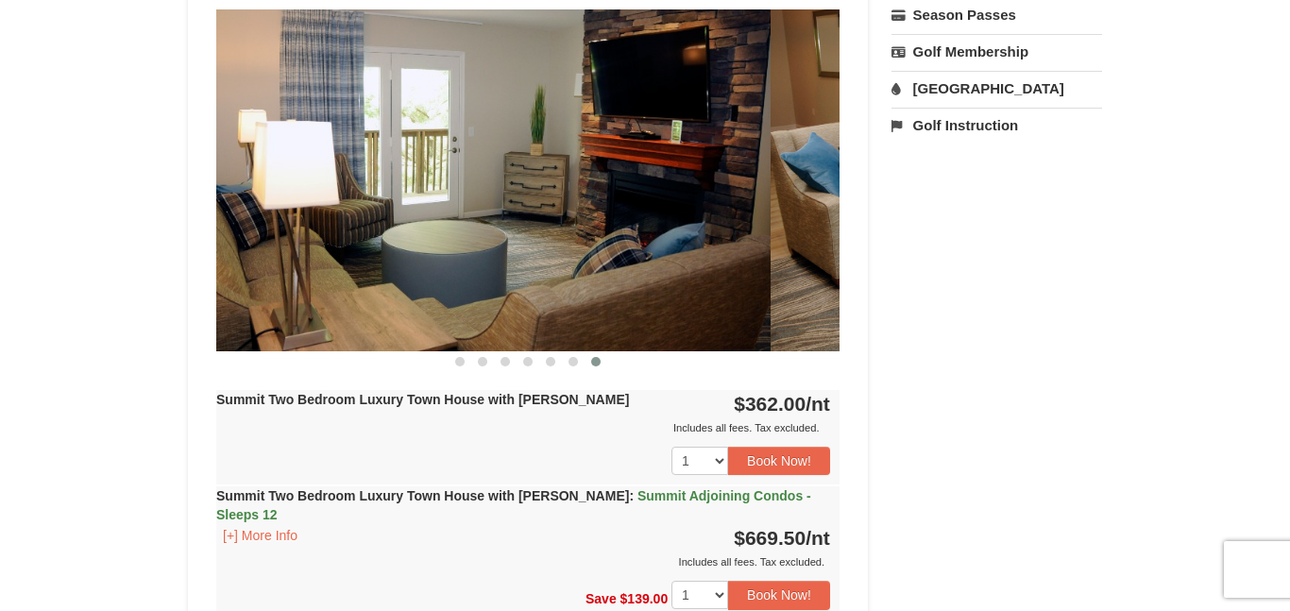
drag, startPoint x: 486, startPoint y: 194, endPoint x: 329, endPoint y: 211, distance: 158.5
click at [329, 211] on img at bounding box center [458, 179] width 623 height 341
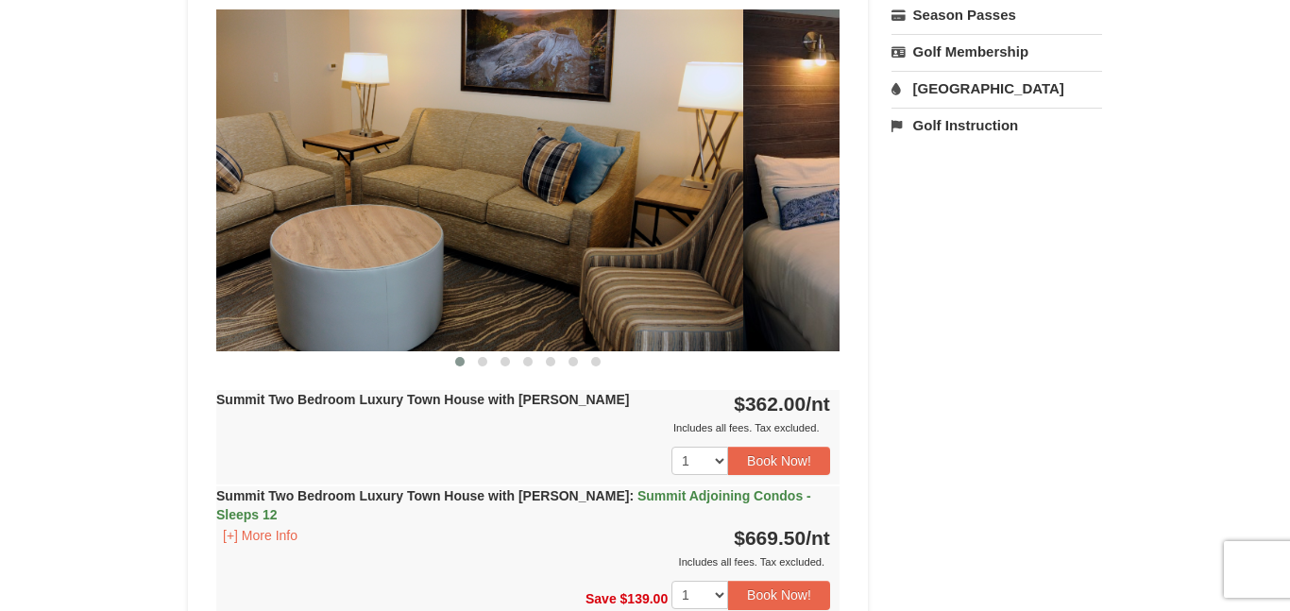
drag, startPoint x: 536, startPoint y: 194, endPoint x: 281, endPoint y: 200, distance: 254.9
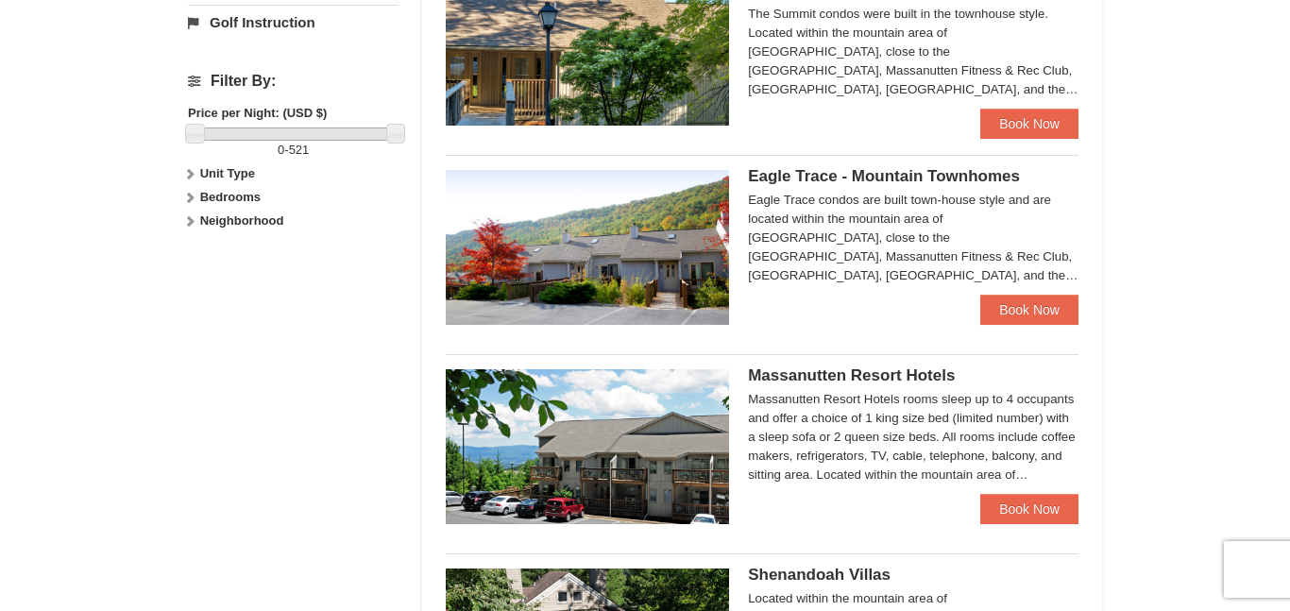
scroll to position [835, 0]
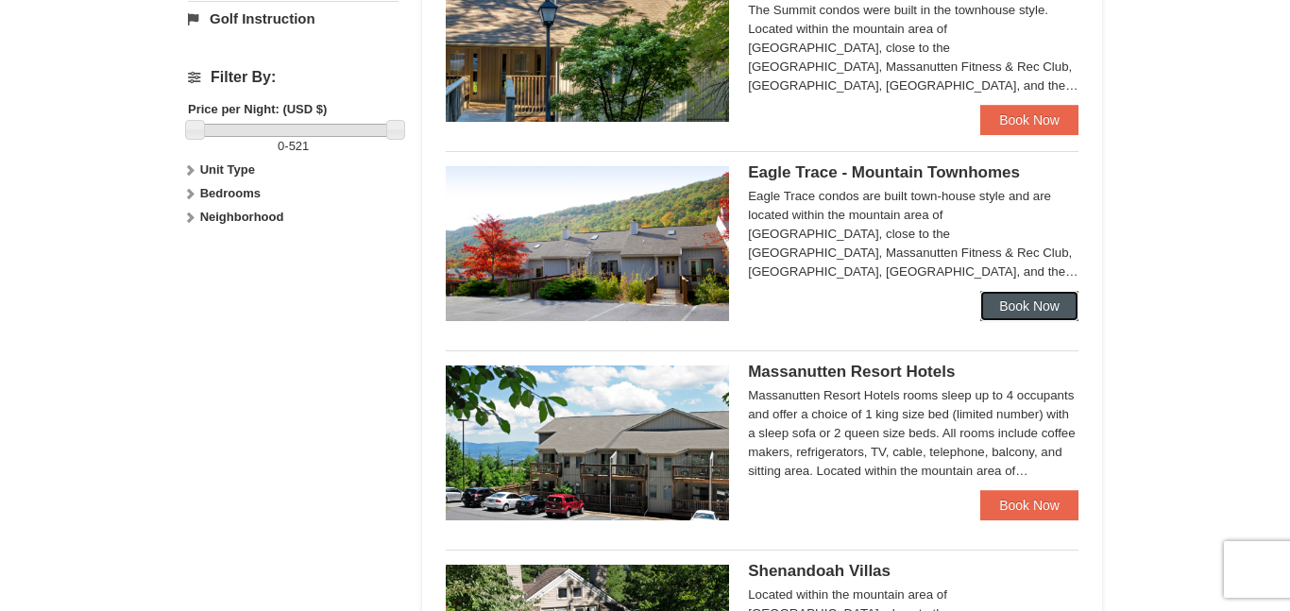
click at [1027, 296] on link "Book Now" at bounding box center [1029, 306] width 98 height 30
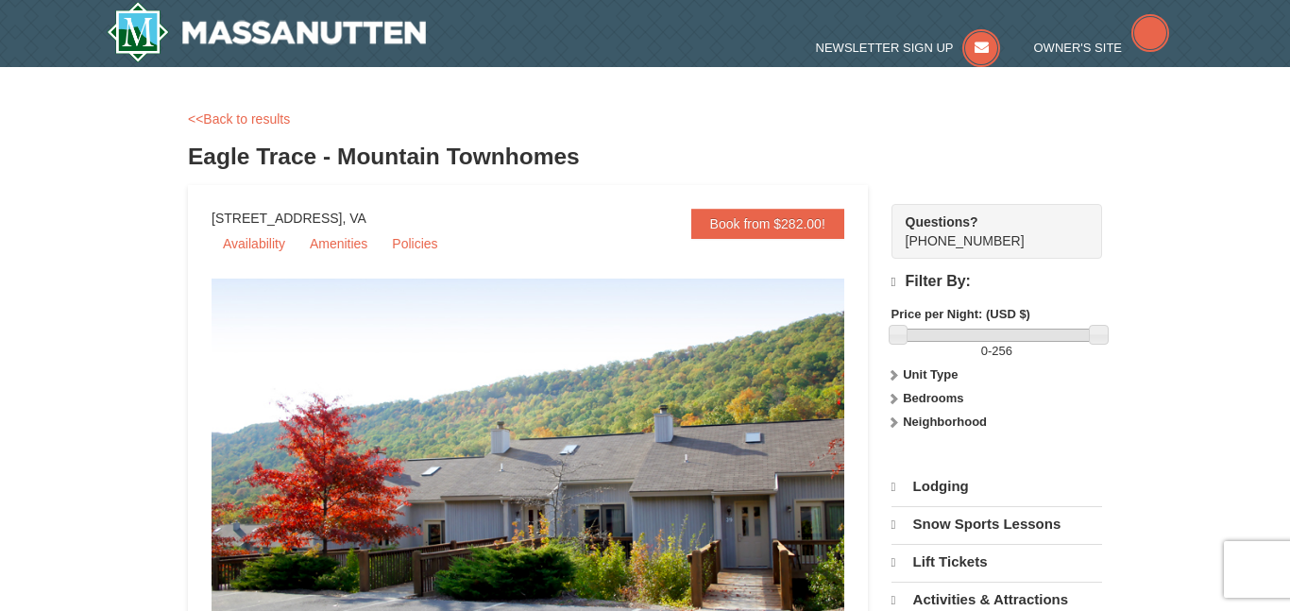
scroll to position [1017, 0]
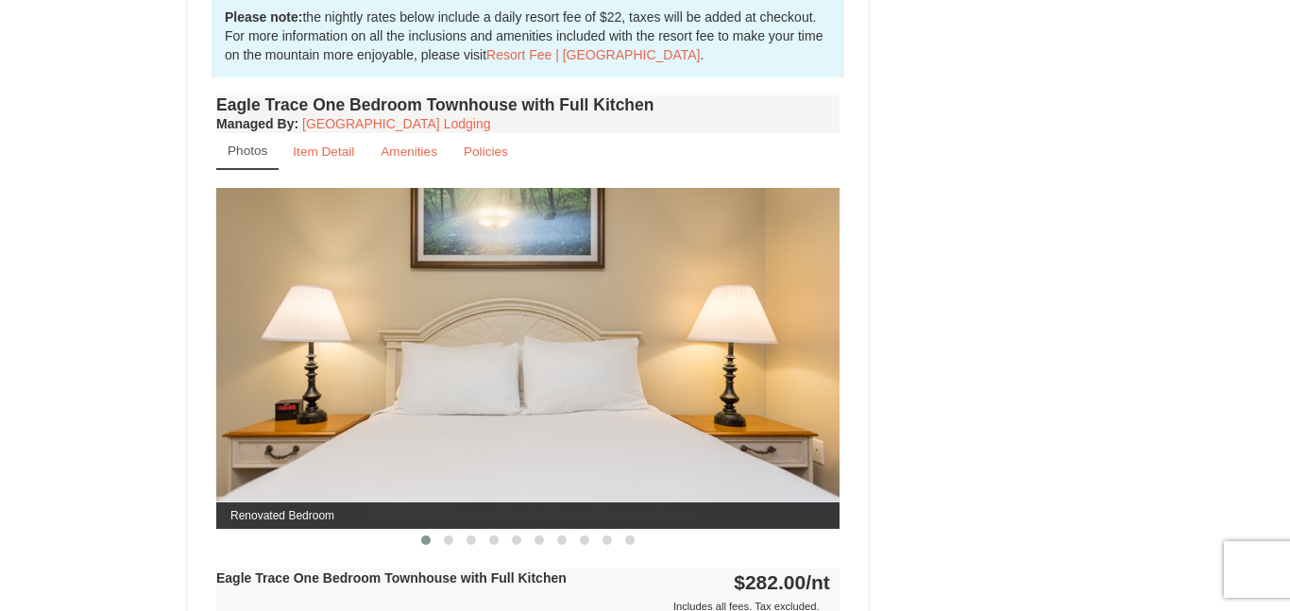
select select "10"
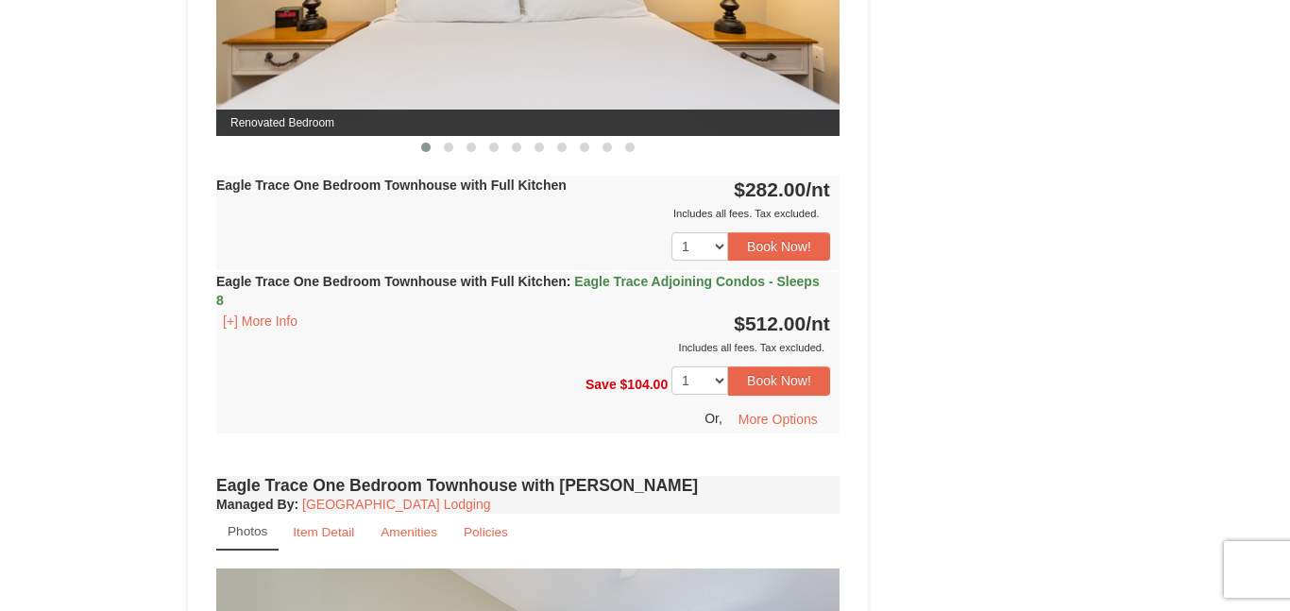
drag, startPoint x: 566, startPoint y: 282, endPoint x: 299, endPoint y: 295, distance: 267.5
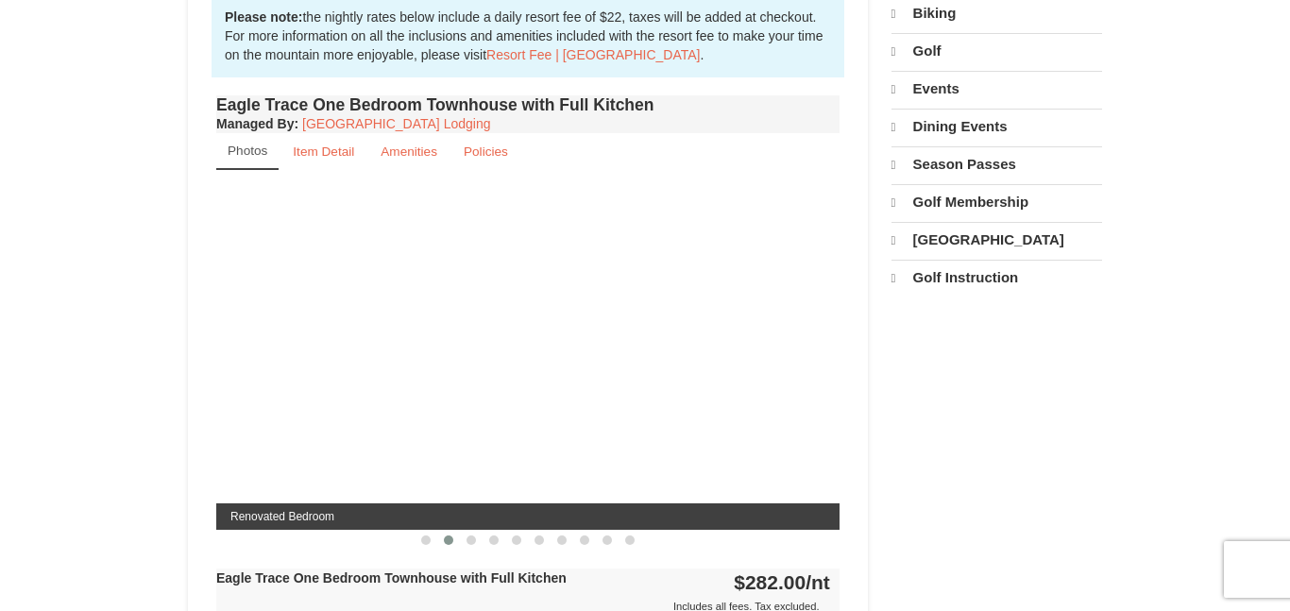
scroll to position [0, 0]
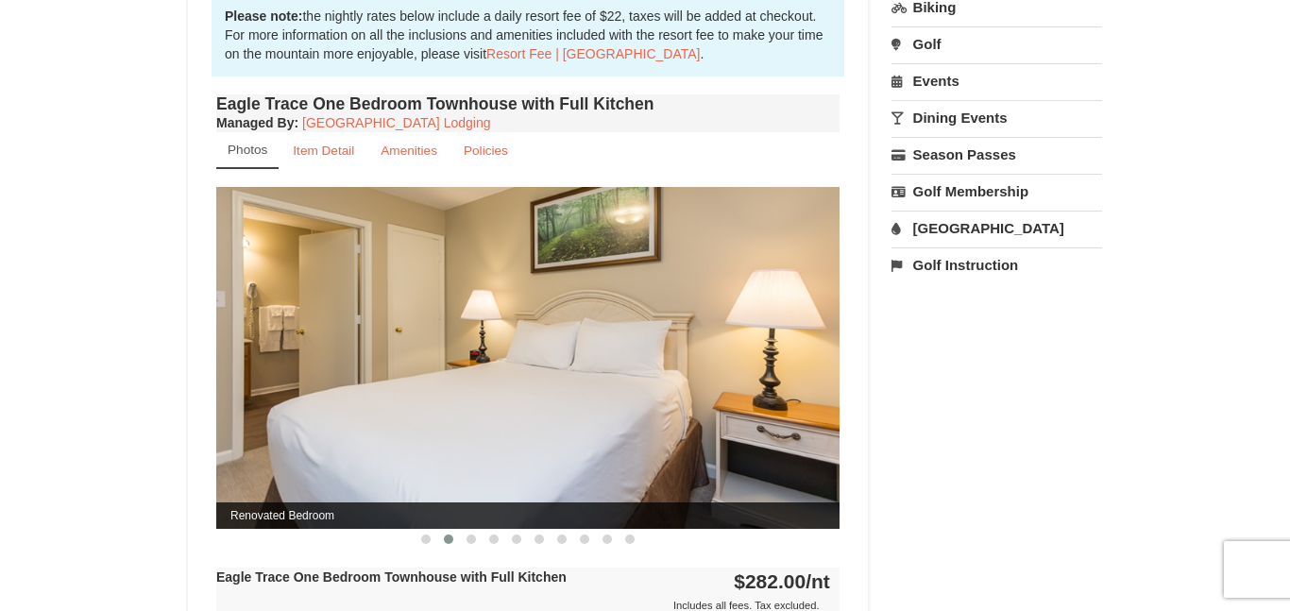
drag, startPoint x: 501, startPoint y: 341, endPoint x: 376, endPoint y: 336, distance: 125.6
click at [376, 336] on img at bounding box center [527, 357] width 623 height 341
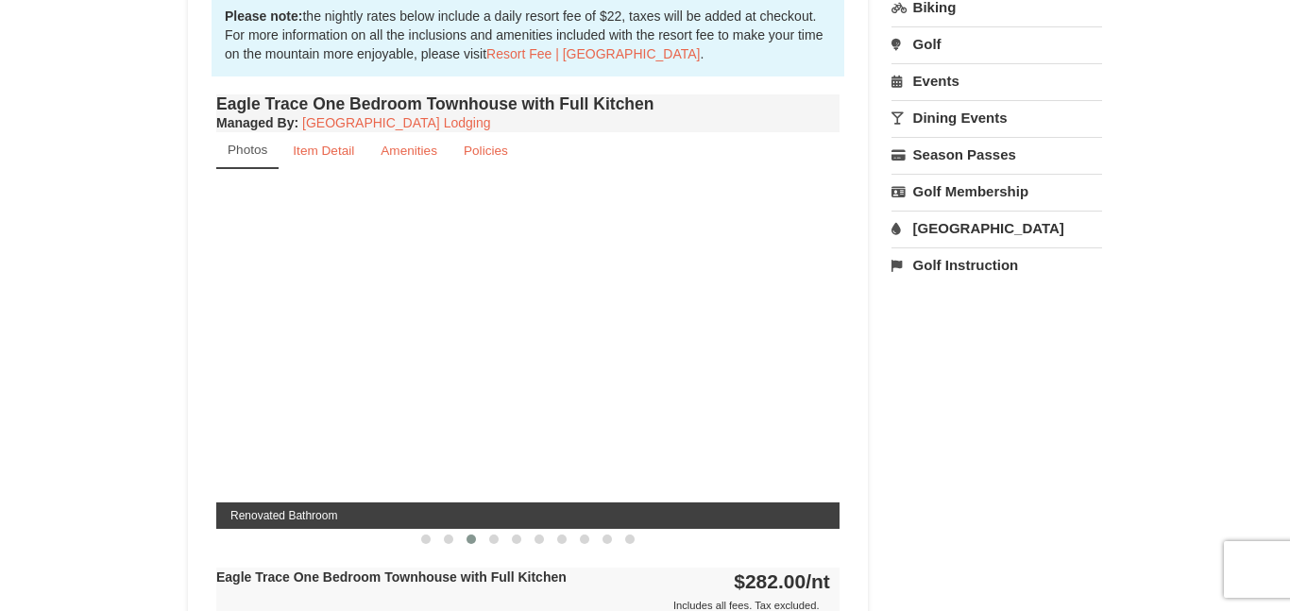
scroll to position [623, 0]
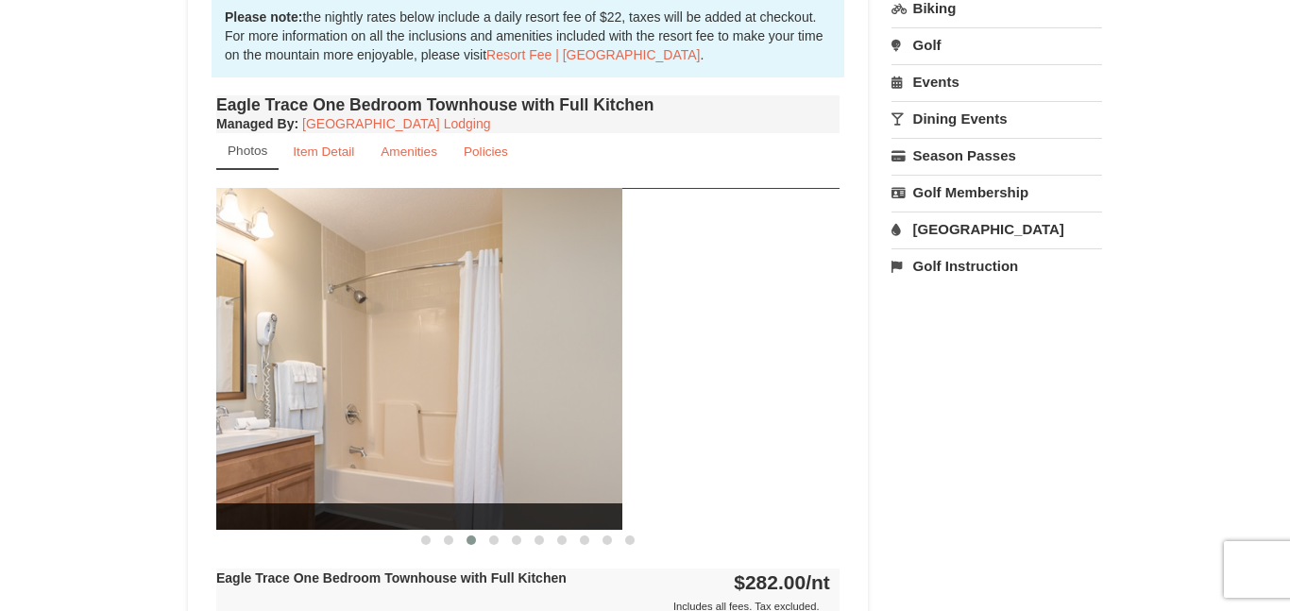
drag, startPoint x: 566, startPoint y: 362, endPoint x: 286, endPoint y: 430, distance: 288.3
click at [286, 430] on img at bounding box center [310, 358] width 623 height 341
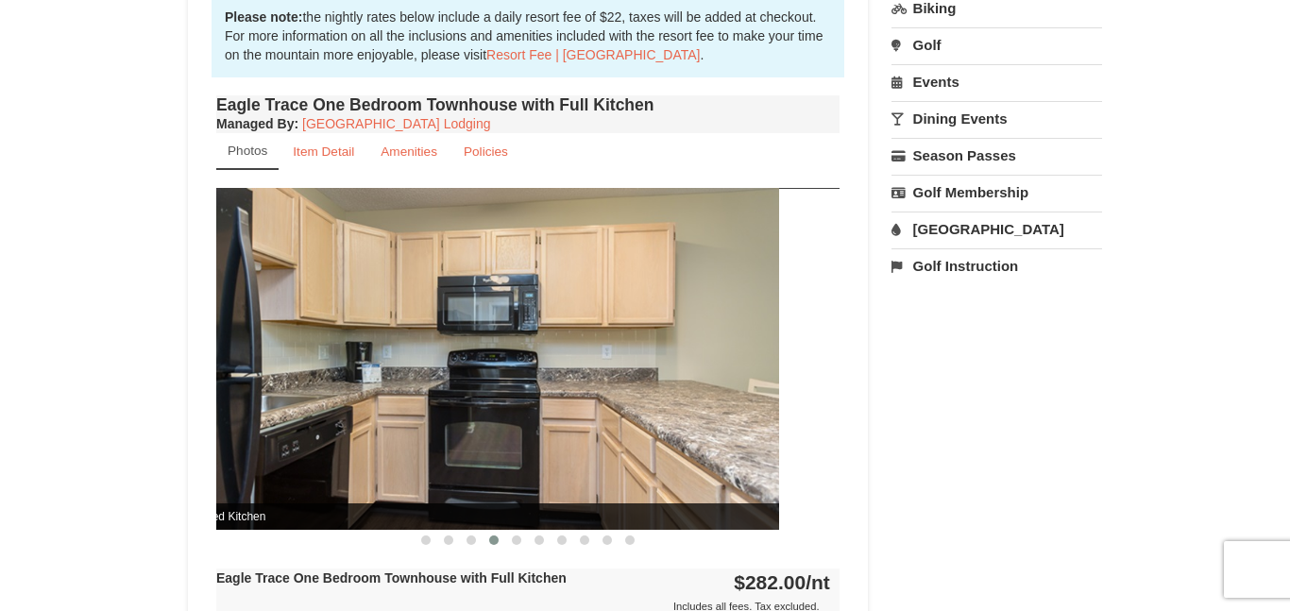
drag, startPoint x: 622, startPoint y: 403, endPoint x: 317, endPoint y: 419, distance: 305.3
click at [317, 419] on img at bounding box center [467, 358] width 623 height 341
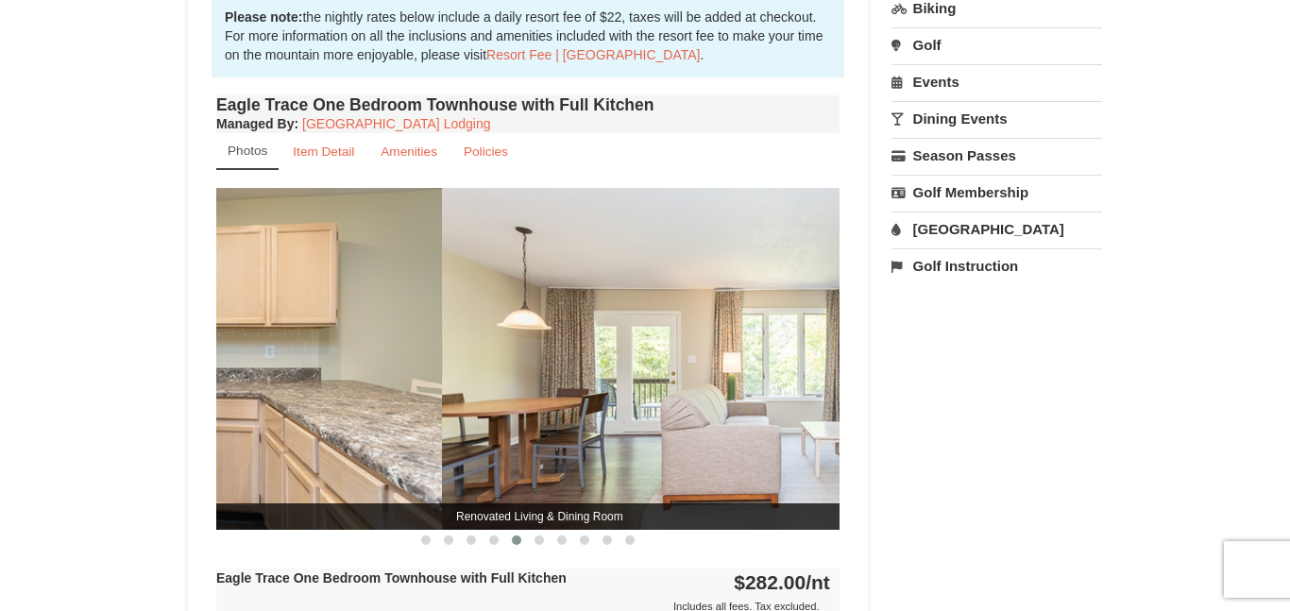
drag, startPoint x: 446, startPoint y: 373, endPoint x: 884, endPoint y: 331, distance: 440.0
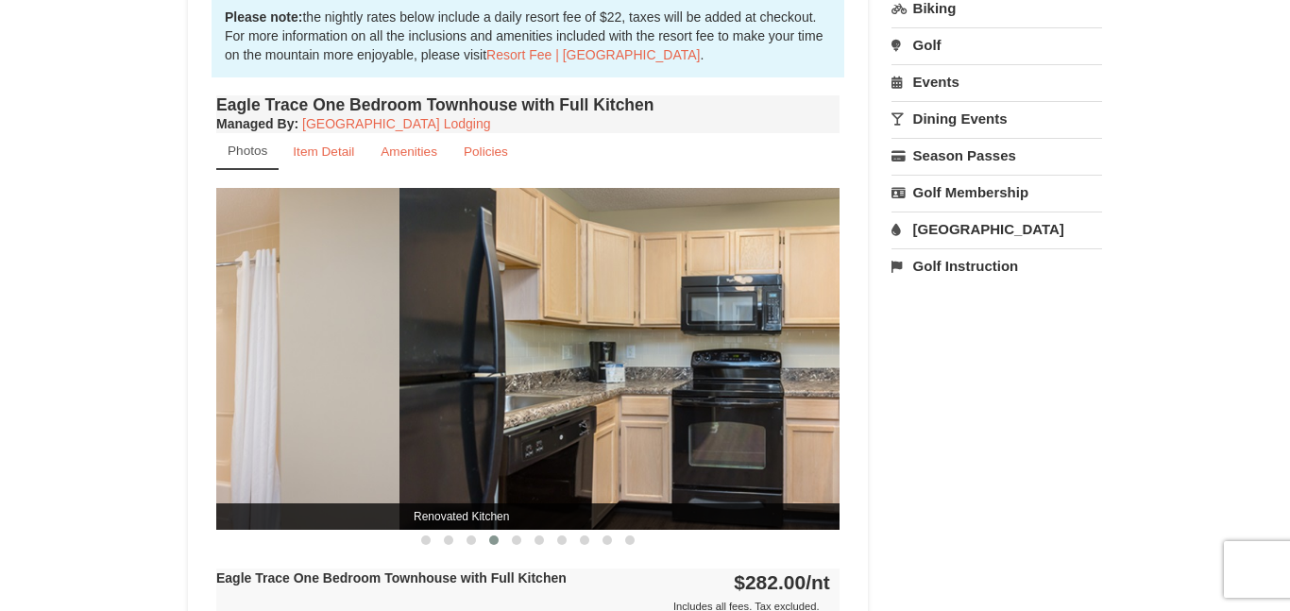
drag, startPoint x: 662, startPoint y: 345, endPoint x: 890, endPoint y: 402, distance: 235.6
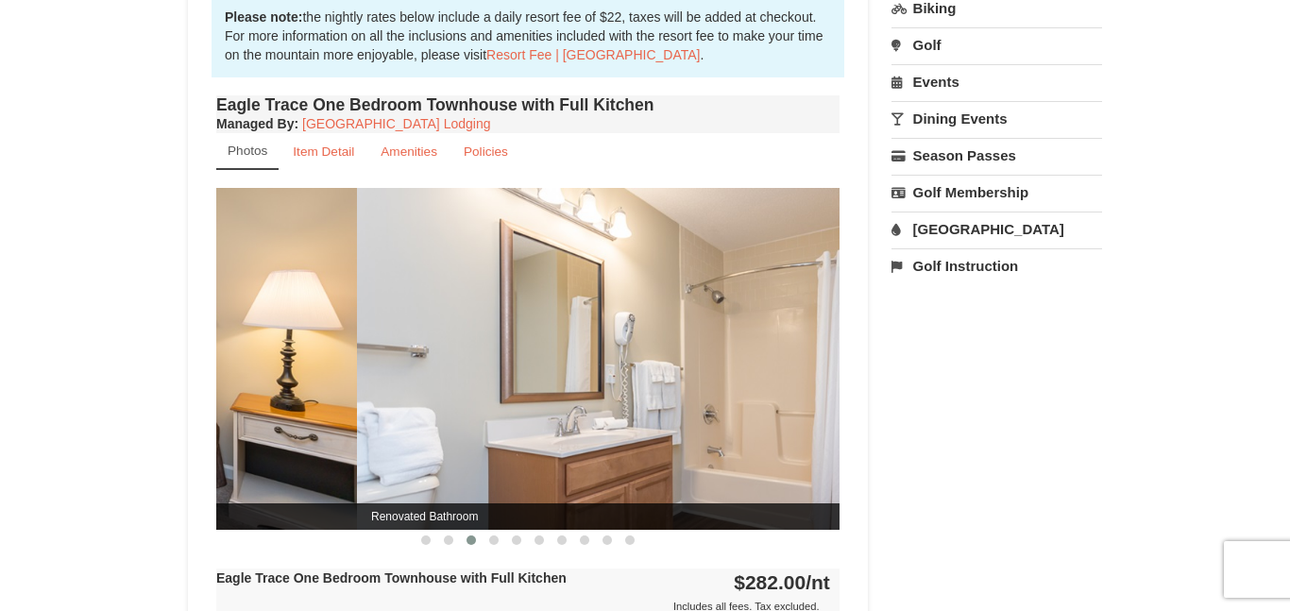
drag, startPoint x: 619, startPoint y: 407, endPoint x: 1101, endPoint y: 536, distance: 498.5
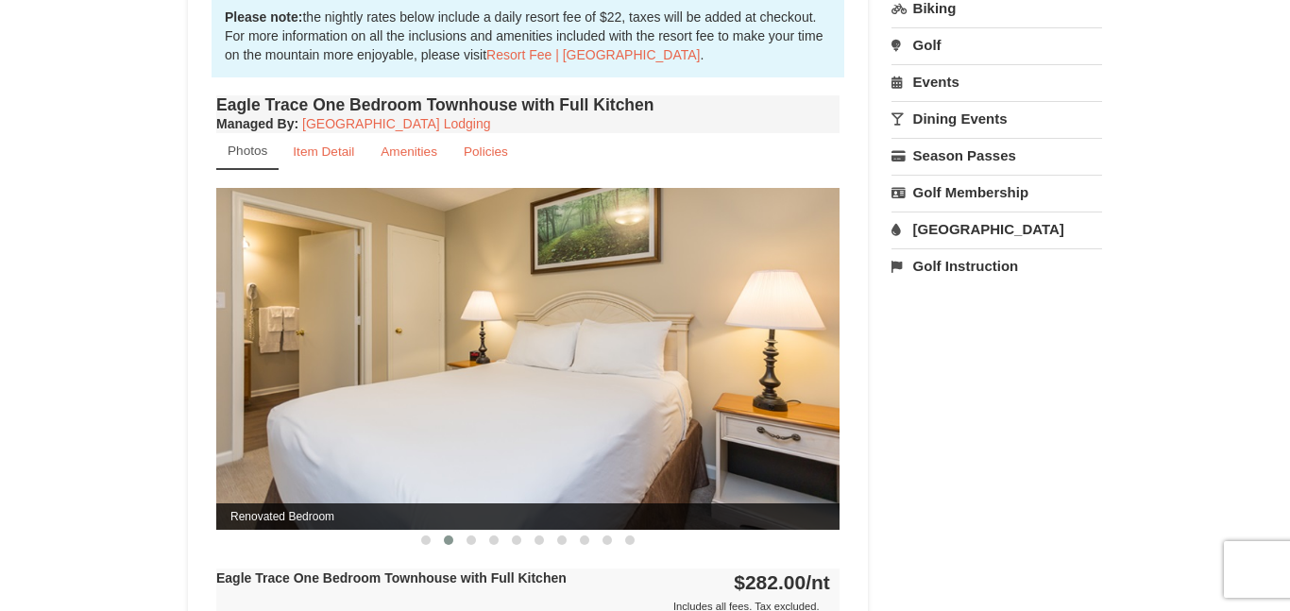
drag, startPoint x: 777, startPoint y: 360, endPoint x: 430, endPoint y: 414, distance: 351.7
click at [430, 414] on img at bounding box center [527, 358] width 623 height 341
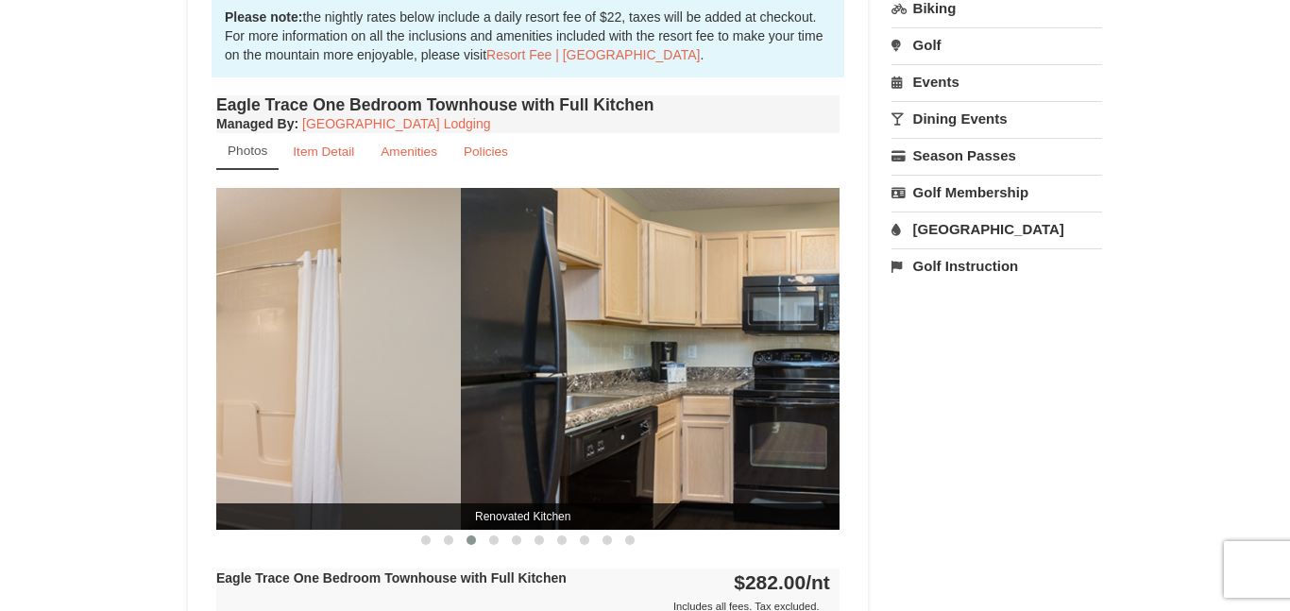
drag, startPoint x: 737, startPoint y: 294, endPoint x: 204, endPoint y: 364, distance: 538.0
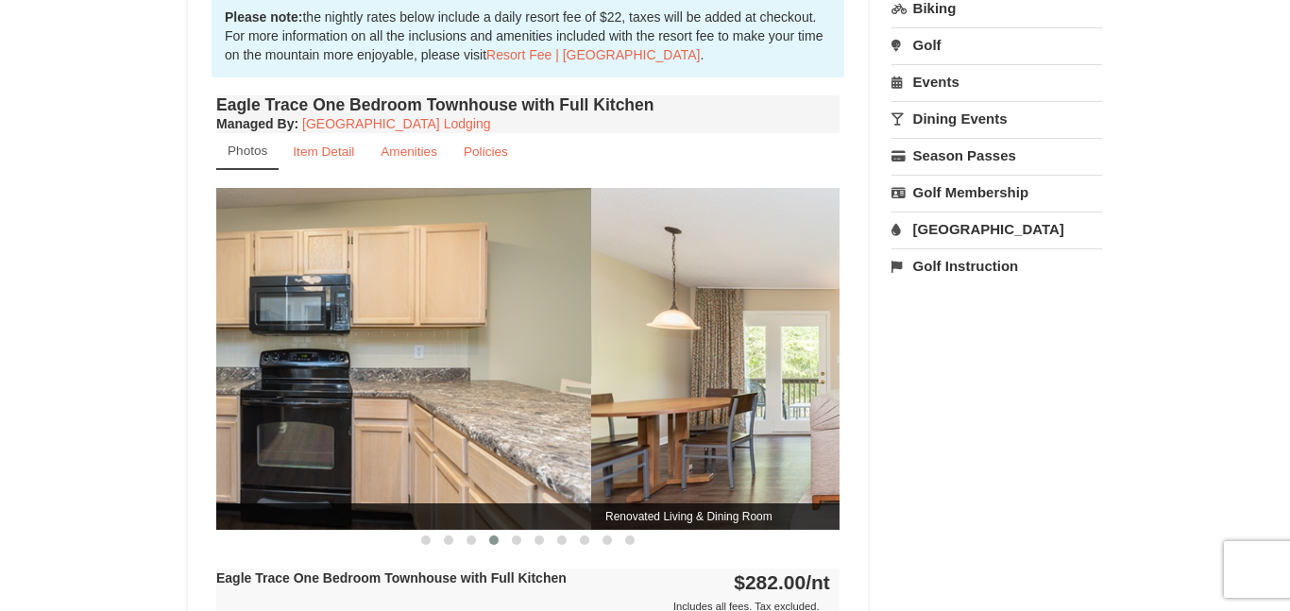
drag, startPoint x: 721, startPoint y: 254, endPoint x: 282, endPoint y: 289, distance: 440.4
click at [282, 289] on img at bounding box center [279, 358] width 623 height 341
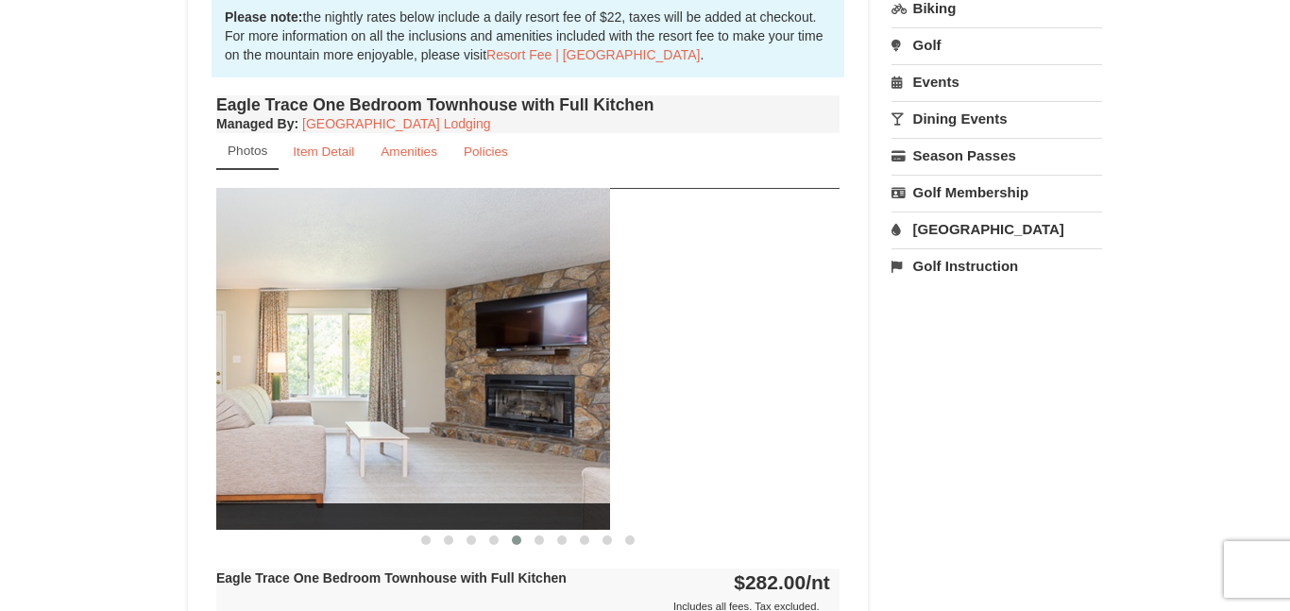
drag, startPoint x: 698, startPoint y: 380, endPoint x: 464, endPoint y: 373, distance: 233.3
click at [464, 373] on img at bounding box center [298, 358] width 623 height 341
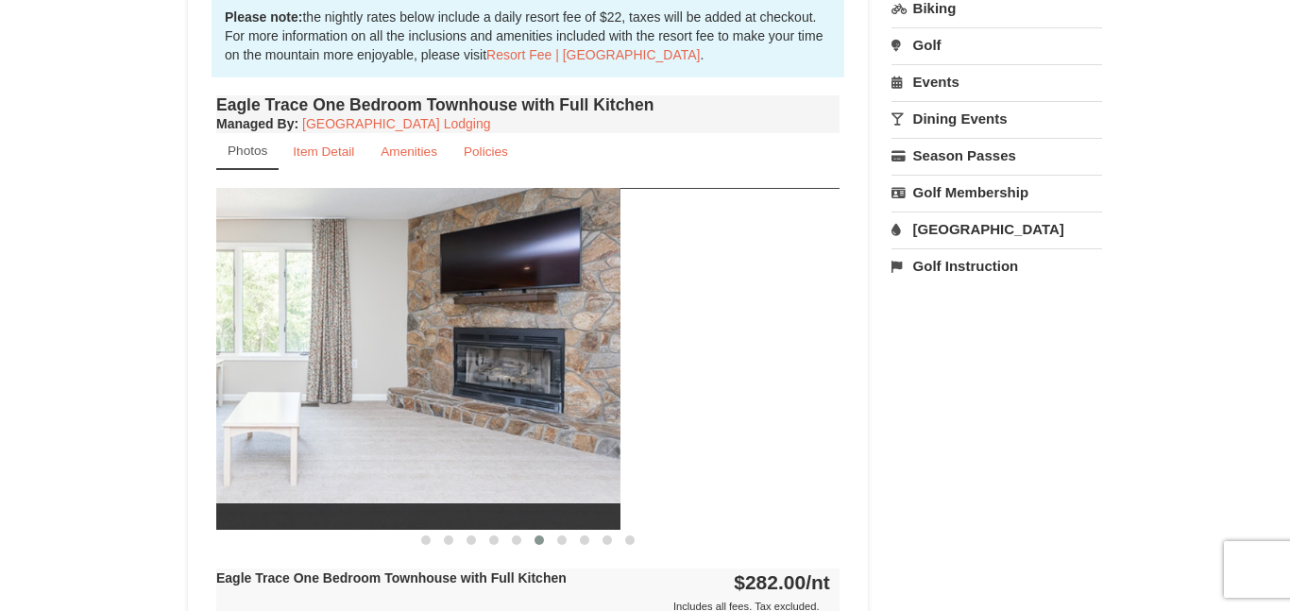
drag, startPoint x: 692, startPoint y: 355, endPoint x: 264, endPoint y: 359, distance: 427.7
click at [264, 359] on img at bounding box center [308, 358] width 623 height 341
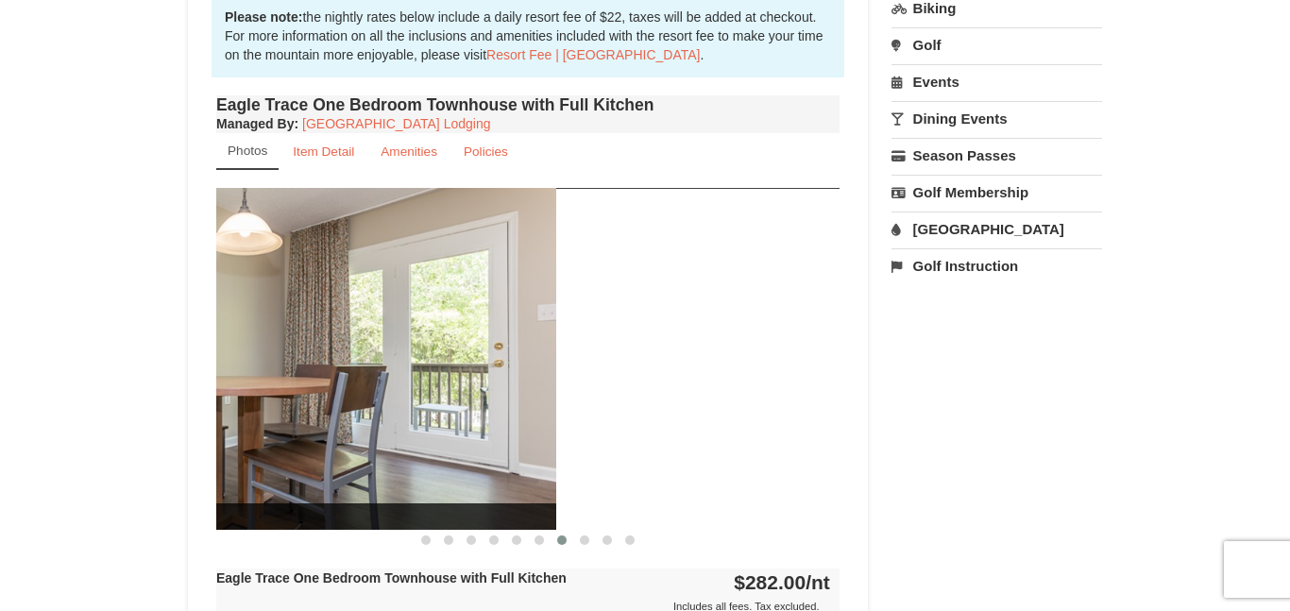
drag, startPoint x: 556, startPoint y: 352, endPoint x: 18, endPoint y: 324, distance: 538.8
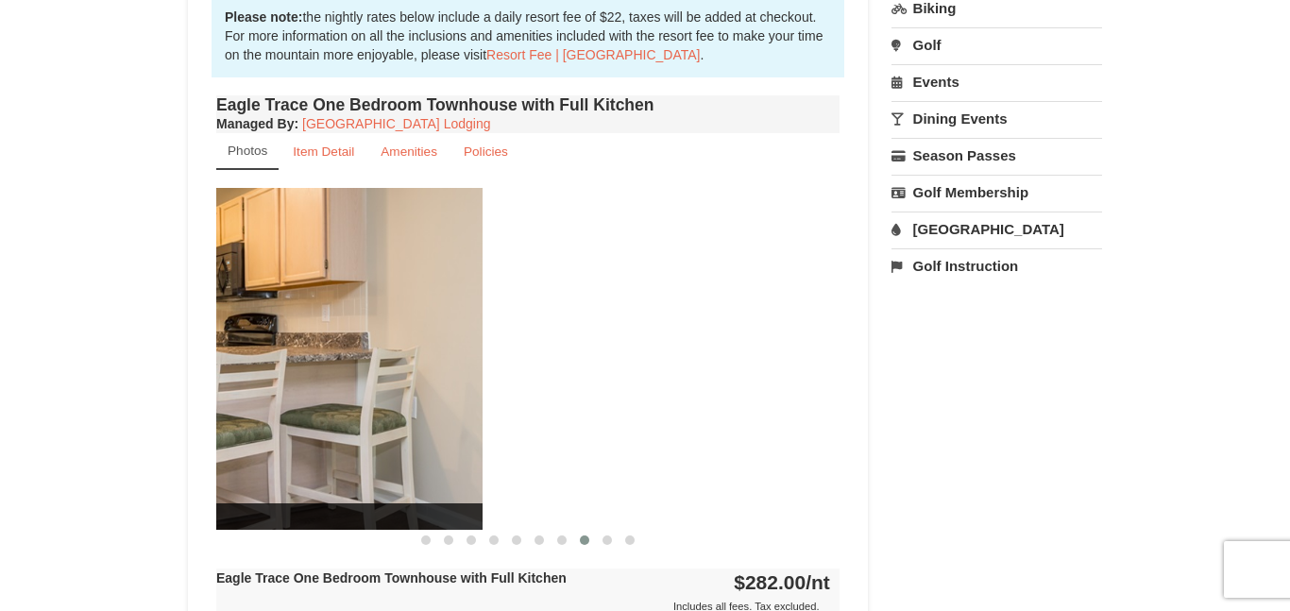
drag, startPoint x: 393, startPoint y: 356, endPoint x: 35, endPoint y: 356, distance: 357.8
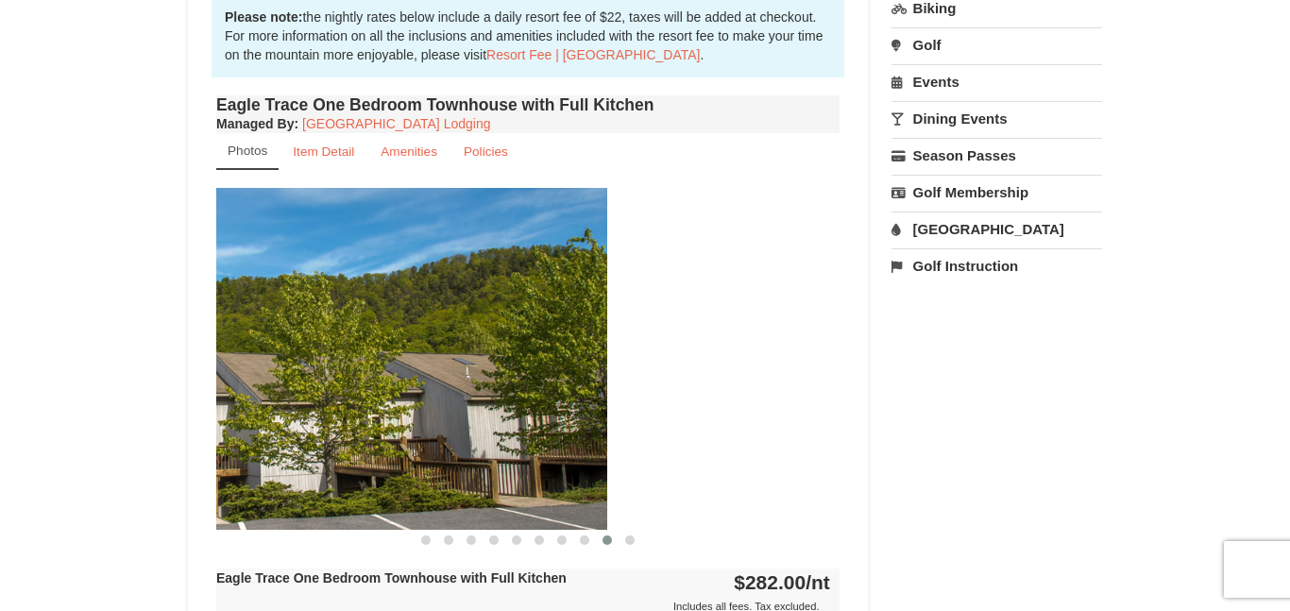
drag, startPoint x: 530, startPoint y: 362, endPoint x: 279, endPoint y: 350, distance: 250.5
click at [279, 350] on img at bounding box center [295, 358] width 623 height 341
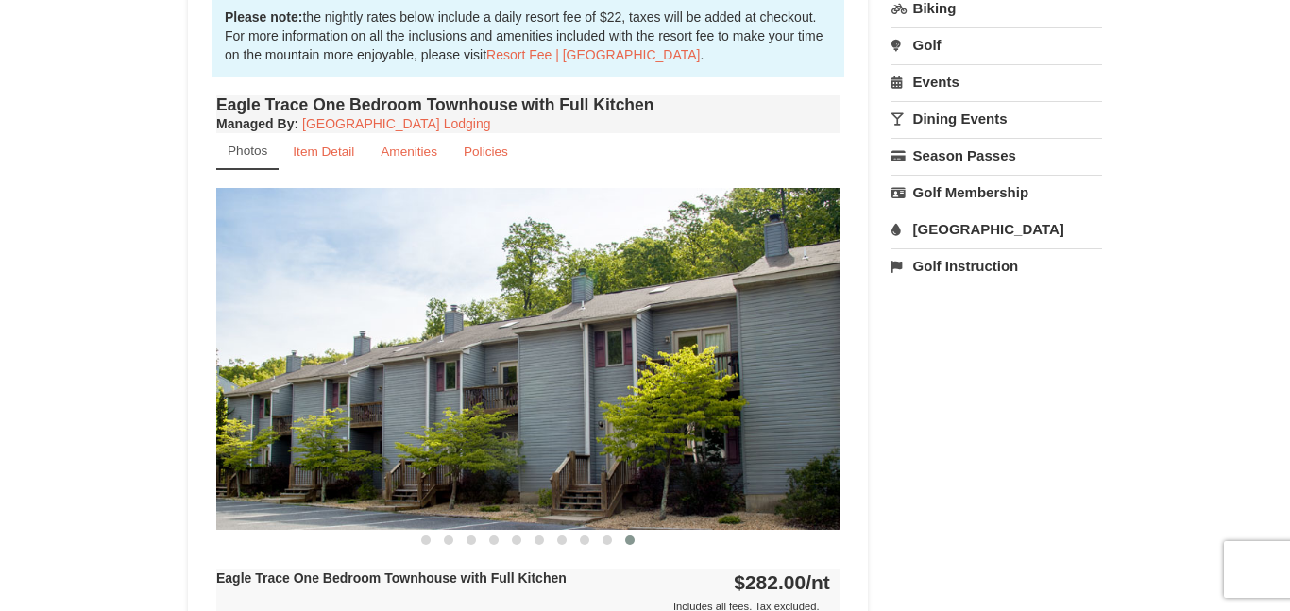
scroll to position [0, 0]
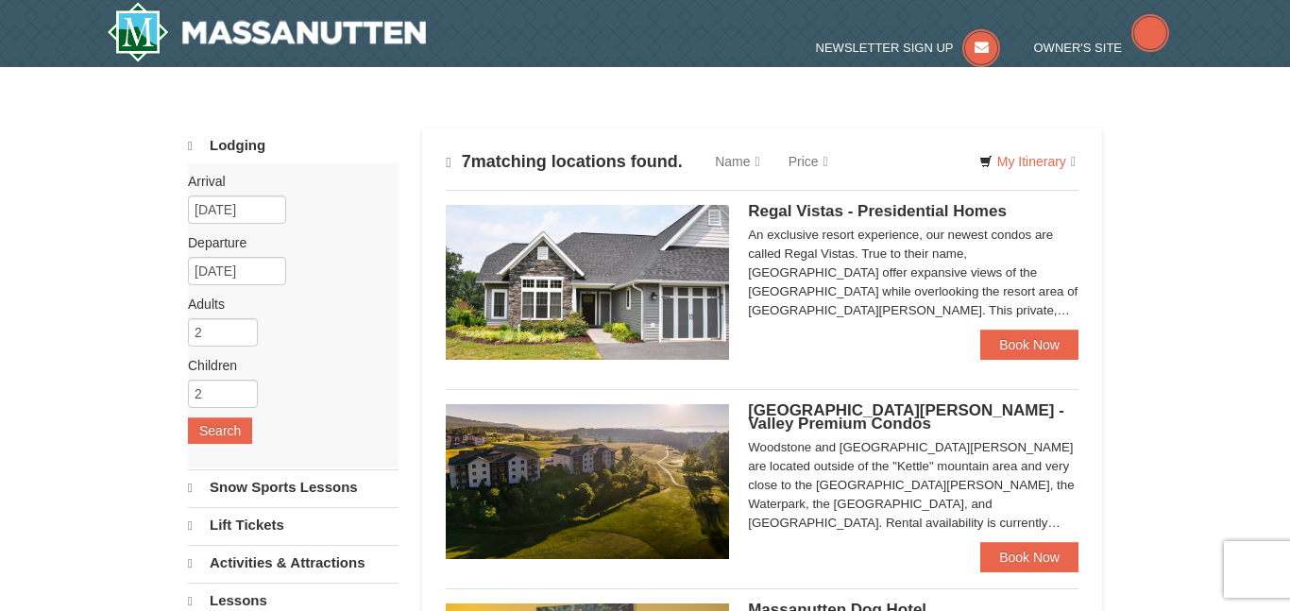
scroll to position [835, 0]
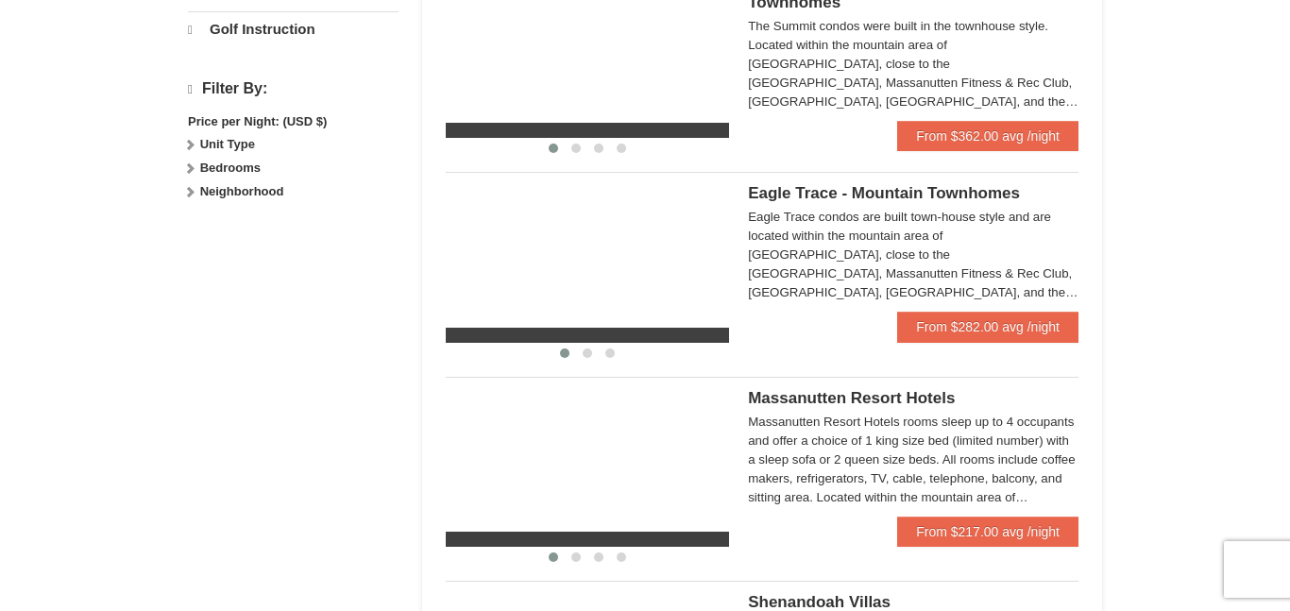
select select "10"
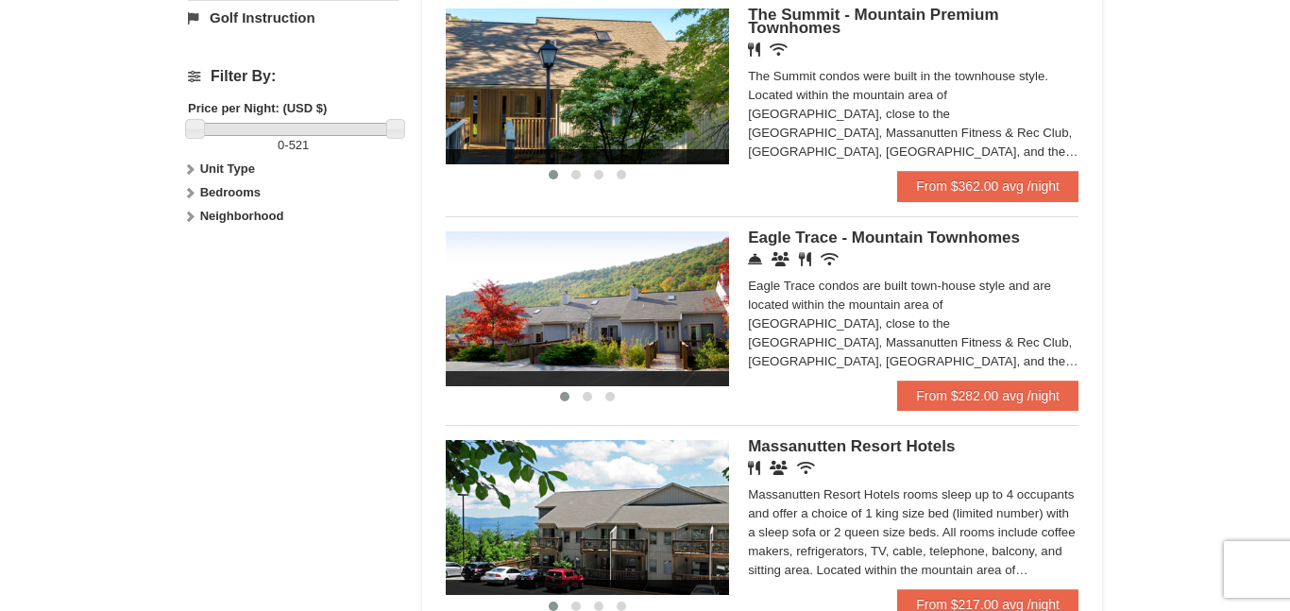
scroll to position [835, 0]
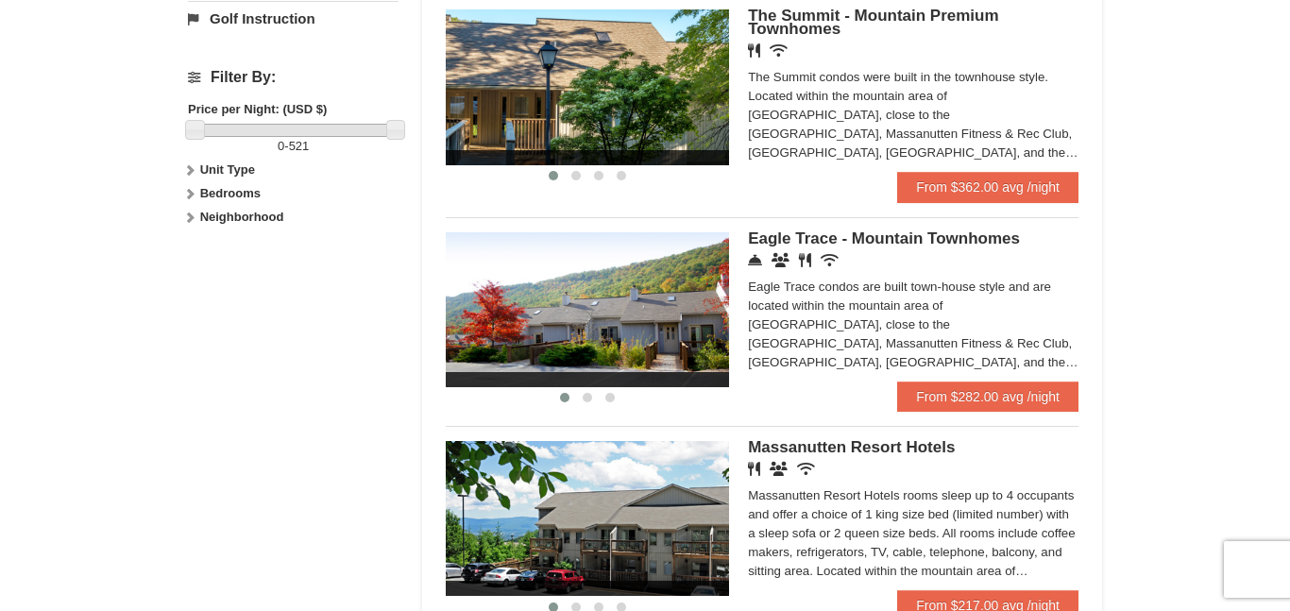
click at [660, 141] on img at bounding box center [587, 86] width 283 height 155
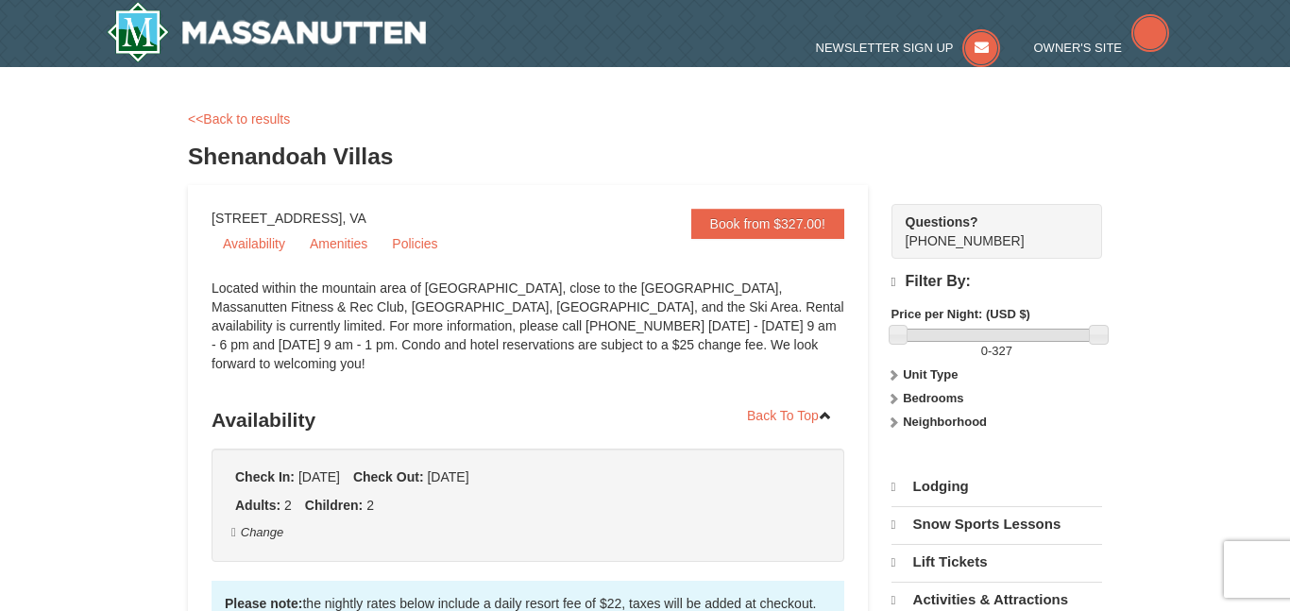
scroll to position [675, 0]
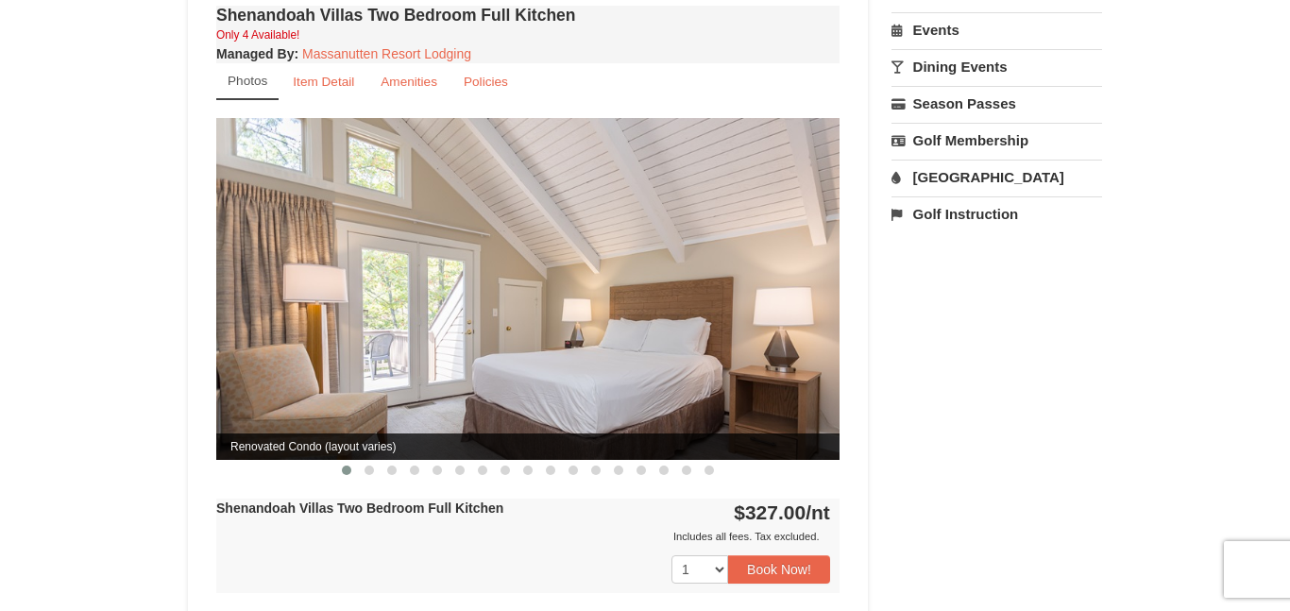
click at [423, 344] on img at bounding box center [527, 288] width 623 height 341
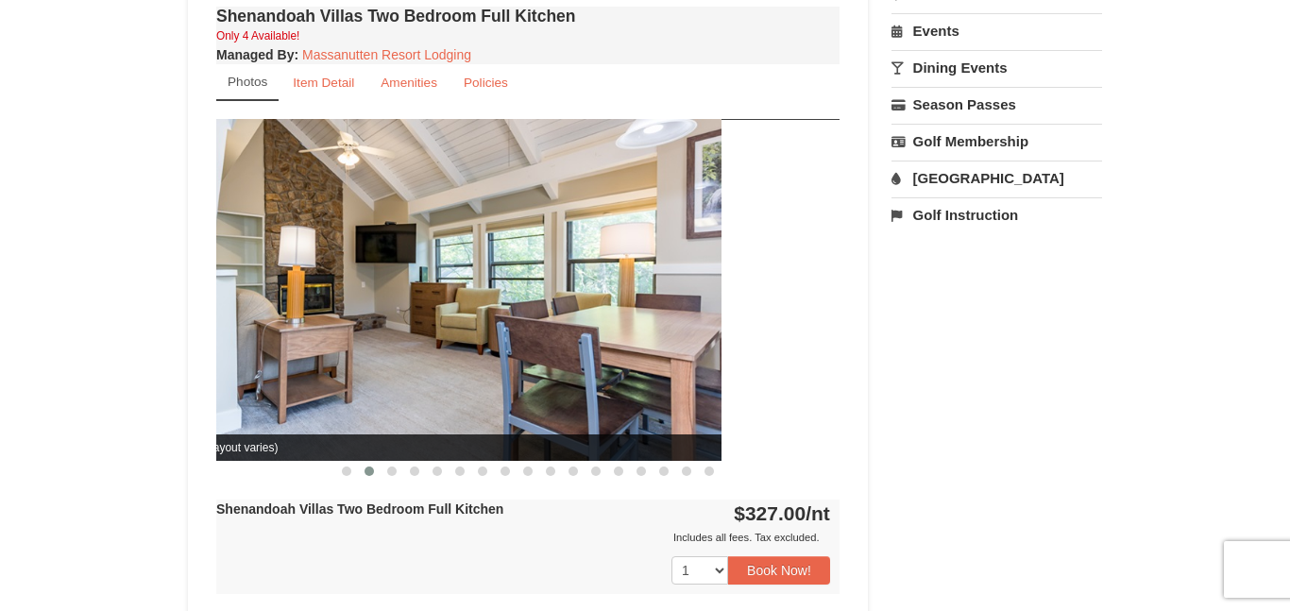
scroll to position [0, 0]
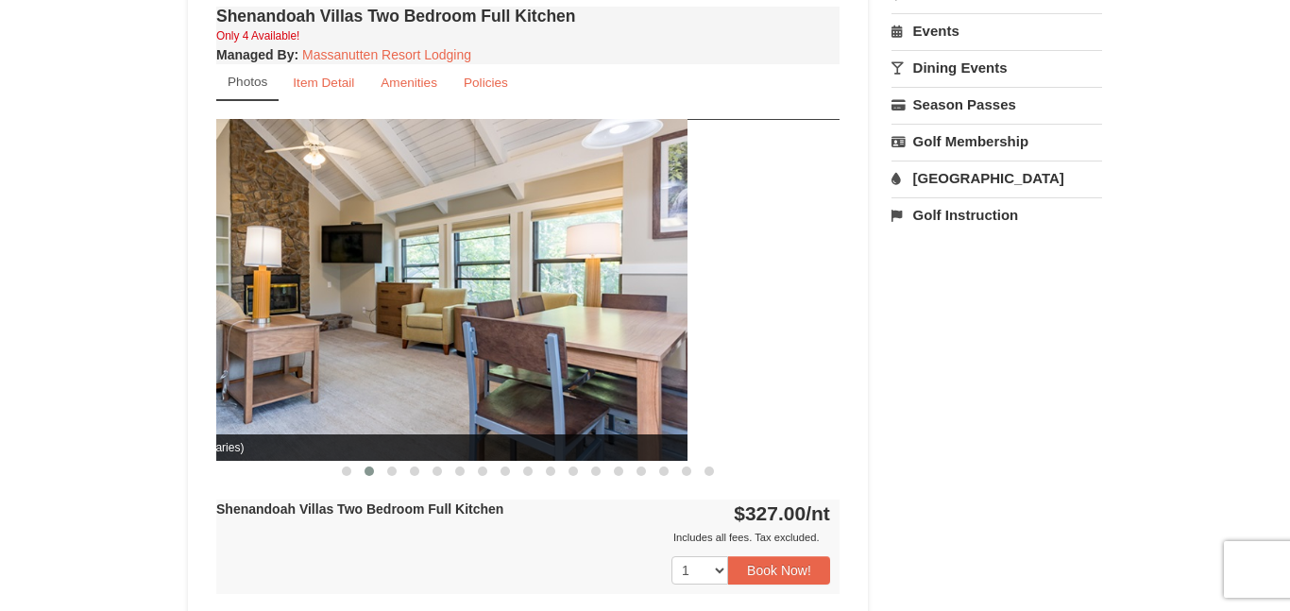
drag, startPoint x: 666, startPoint y: 355, endPoint x: 570, endPoint y: 379, distance: 99.4
click at [570, 379] on img at bounding box center [375, 289] width 623 height 341
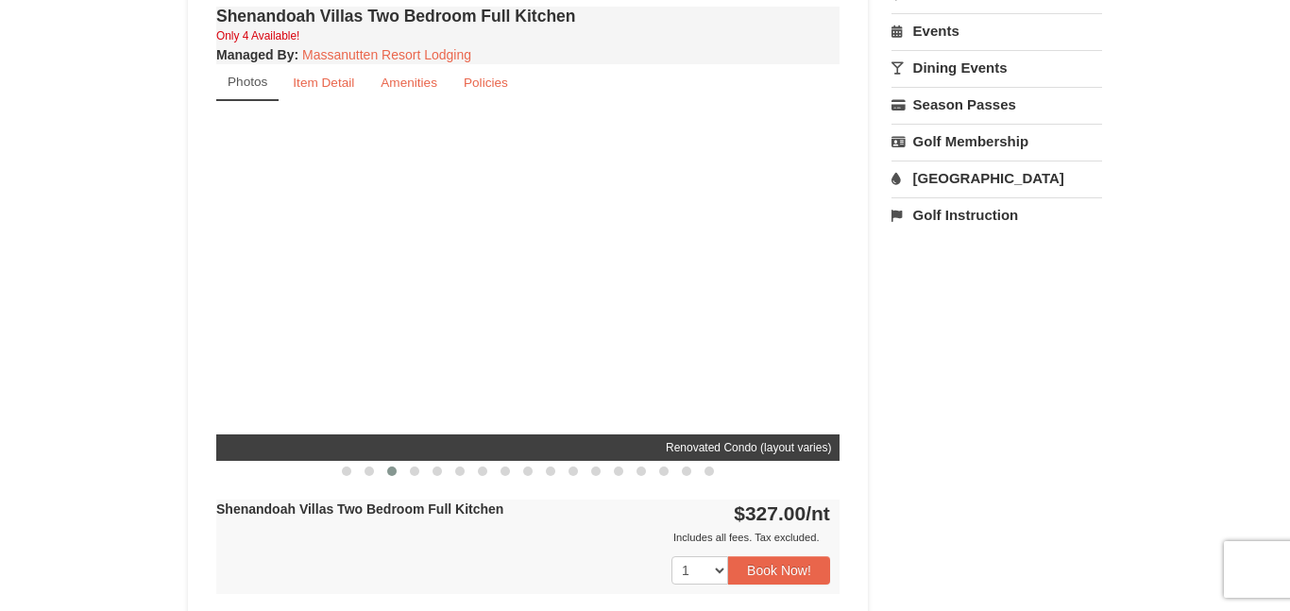
drag, startPoint x: 570, startPoint y: 379, endPoint x: 1005, endPoint y: 376, distance: 435.2
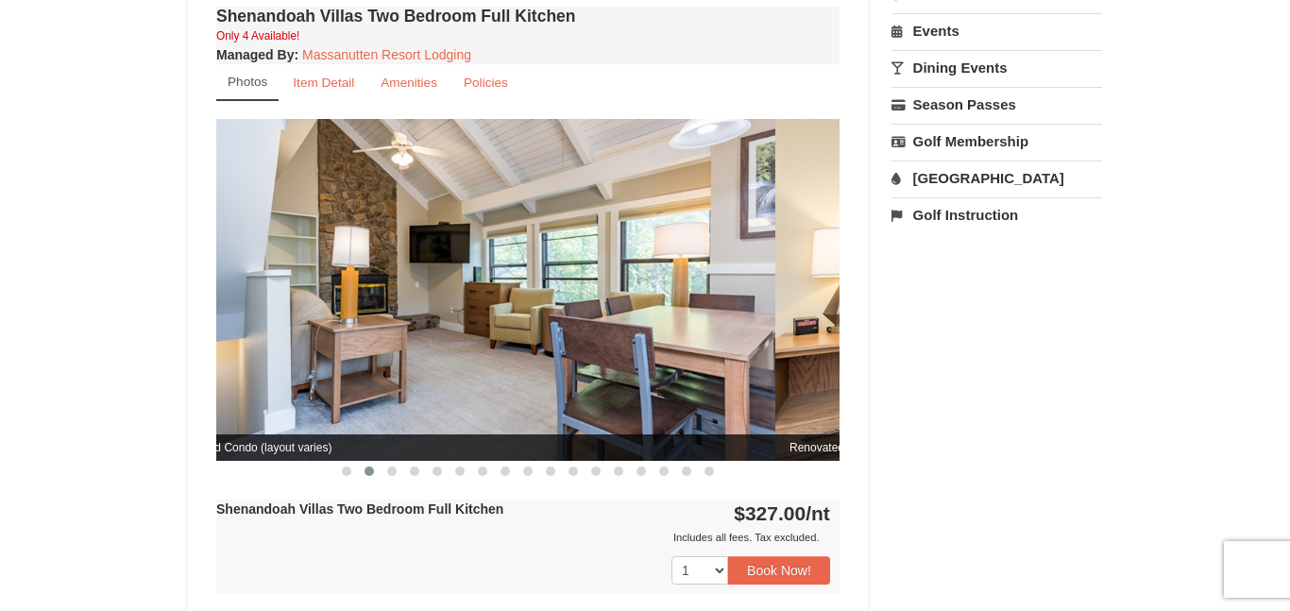
drag, startPoint x: 732, startPoint y: 344, endPoint x: 462, endPoint y: 358, distance: 270.4
click at [462, 358] on div "Renovated Condo (layout varies)" at bounding box center [463, 289] width 623 height 341
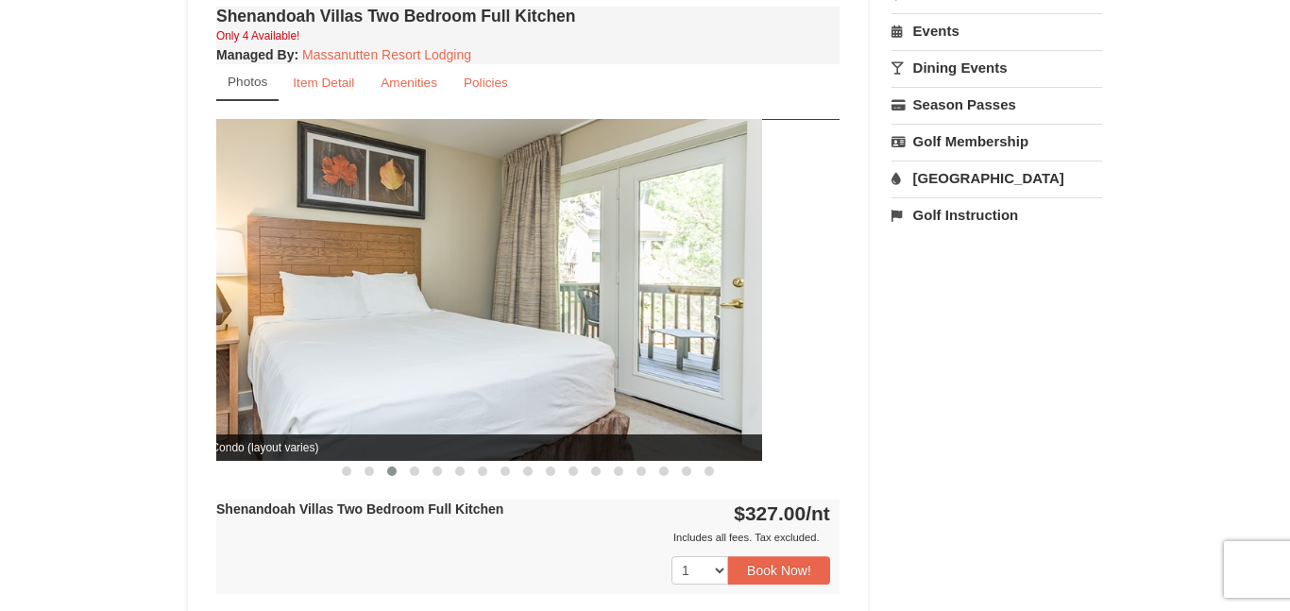
drag, startPoint x: 696, startPoint y: 329, endPoint x: 463, endPoint y: 364, distance: 235.8
click at [463, 364] on img at bounding box center [450, 289] width 623 height 341
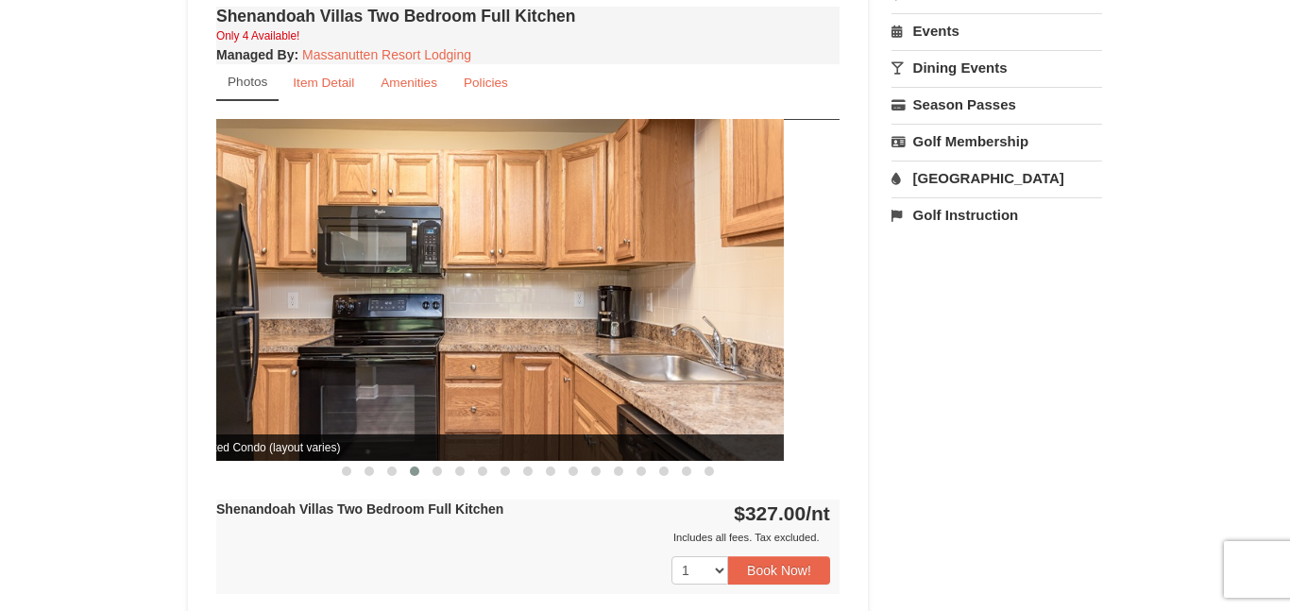
drag, startPoint x: 736, startPoint y: 328, endPoint x: 413, endPoint y: 352, distance: 323.8
click at [413, 352] on img at bounding box center [471, 289] width 623 height 341
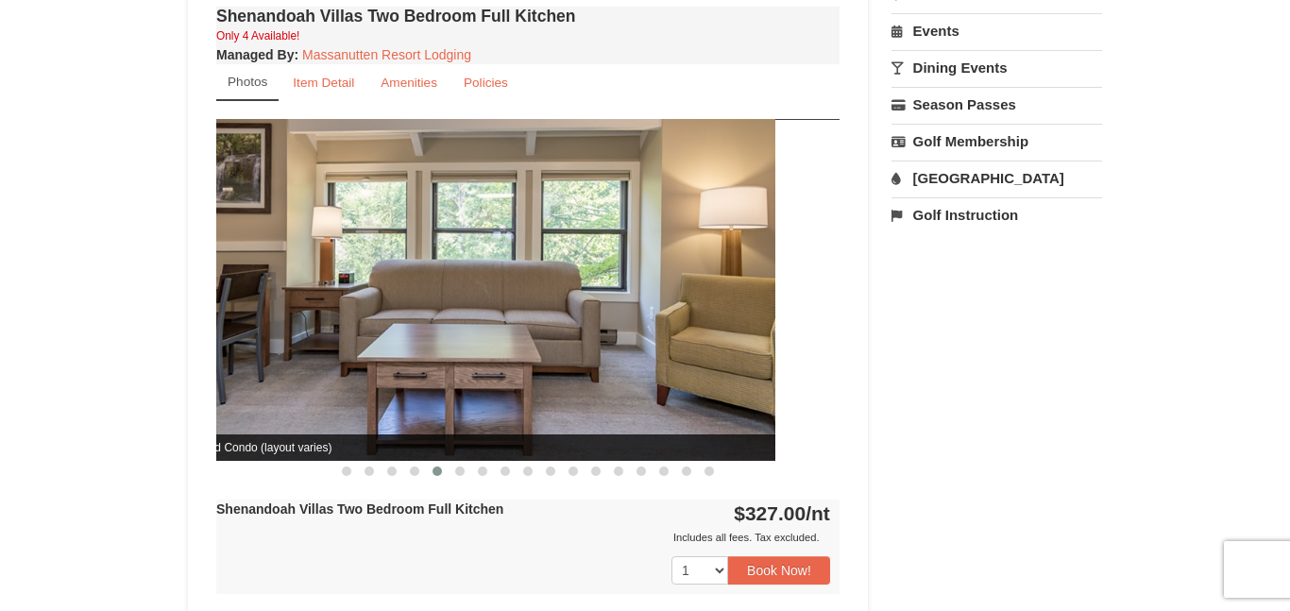
drag, startPoint x: 724, startPoint y: 346, endPoint x: 480, endPoint y: 393, distance: 249.0
click at [480, 393] on img at bounding box center [463, 289] width 623 height 341
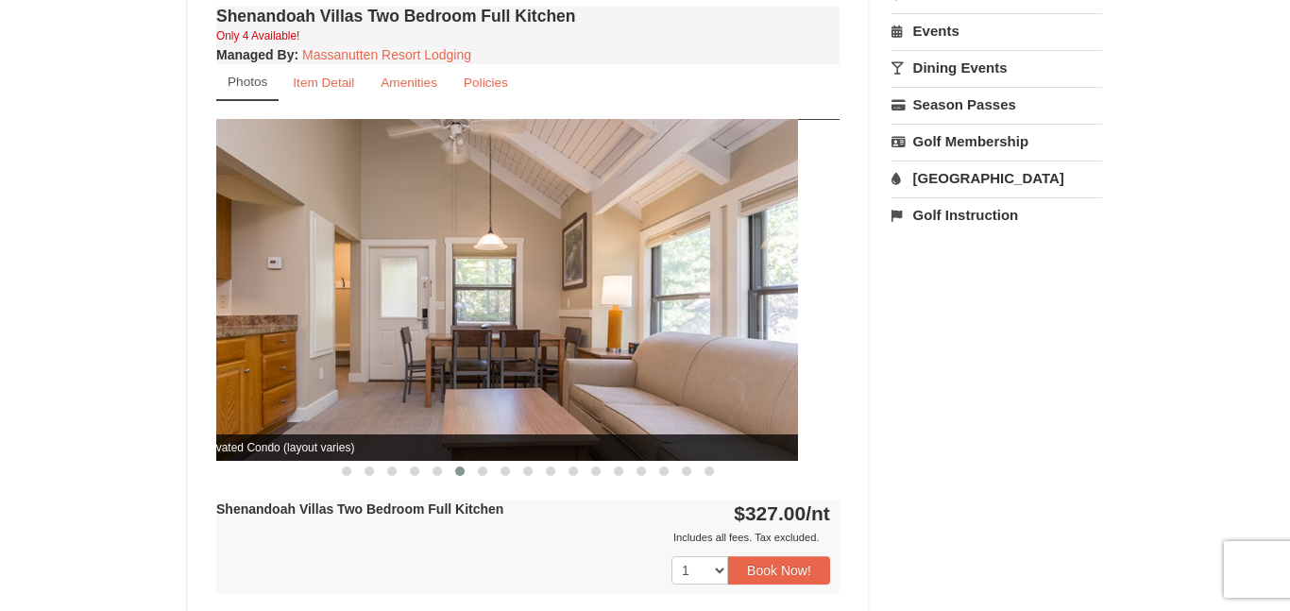
drag, startPoint x: 721, startPoint y: 359, endPoint x: 519, endPoint y: 424, distance: 212.3
click at [519, 424] on img at bounding box center [486, 289] width 623 height 341
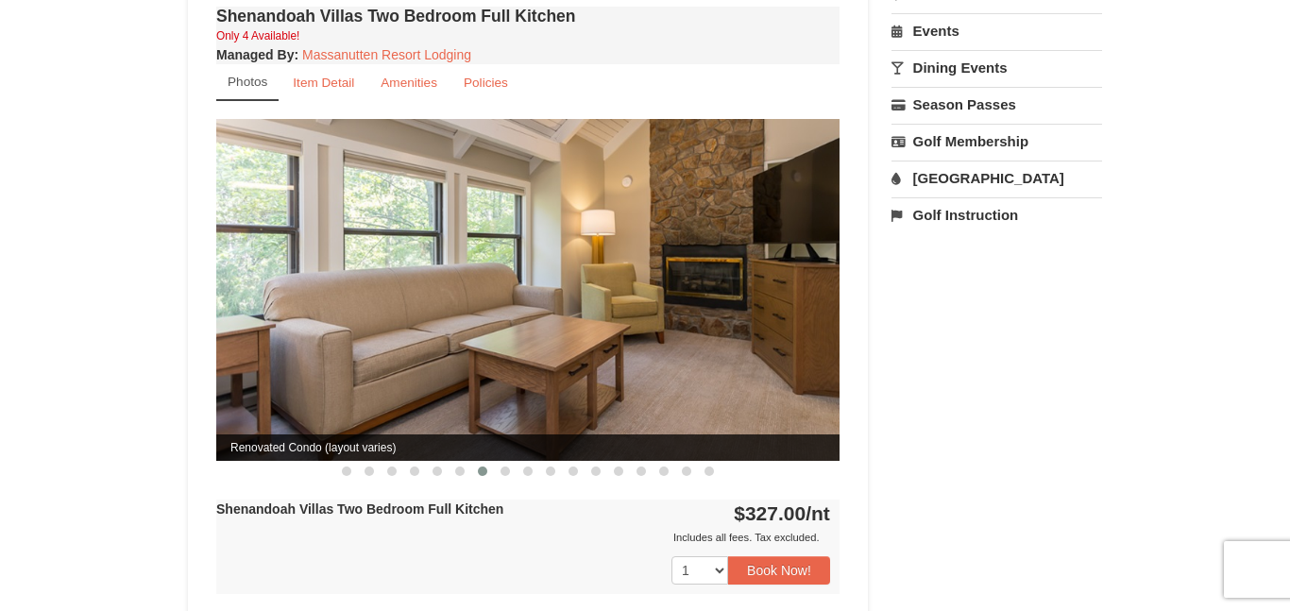
drag, startPoint x: 617, startPoint y: 394, endPoint x: 301, endPoint y: 471, distance: 325.6
click at [301, 471] on section "Renovated Condo (layout varies) Renovated Condo (layout varies) Renovated Condo…" at bounding box center [527, 300] width 623 height 362
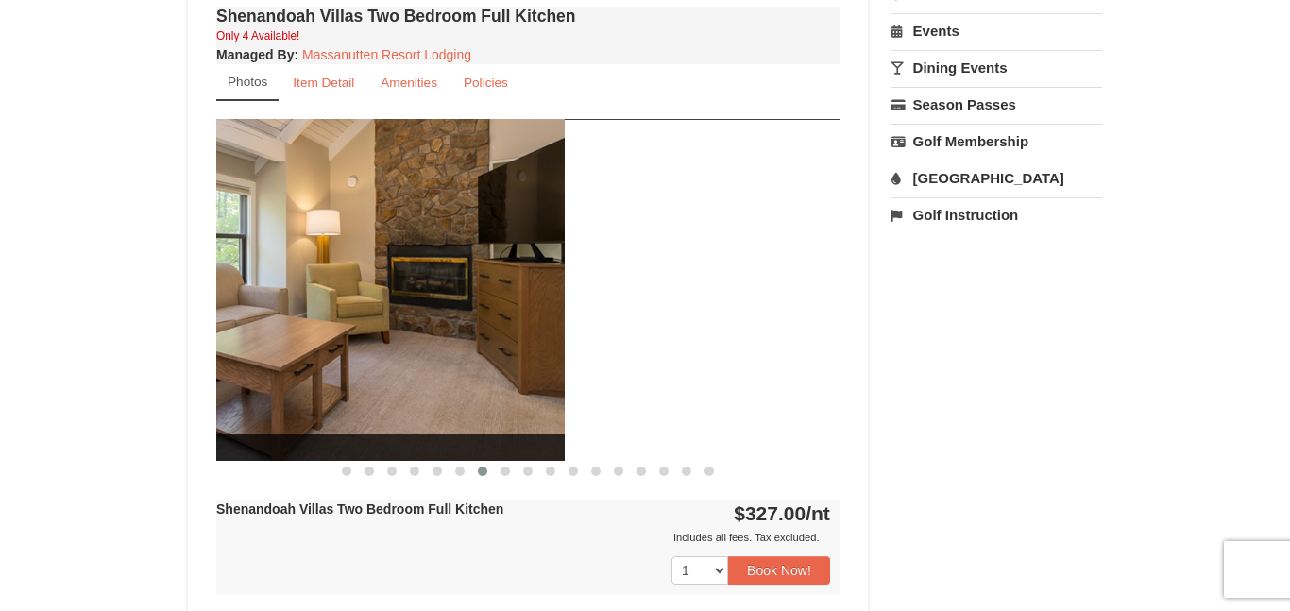
drag, startPoint x: 633, startPoint y: 344, endPoint x: 329, endPoint y: 369, distance: 305.0
click at [329, 369] on img at bounding box center [252, 289] width 623 height 341
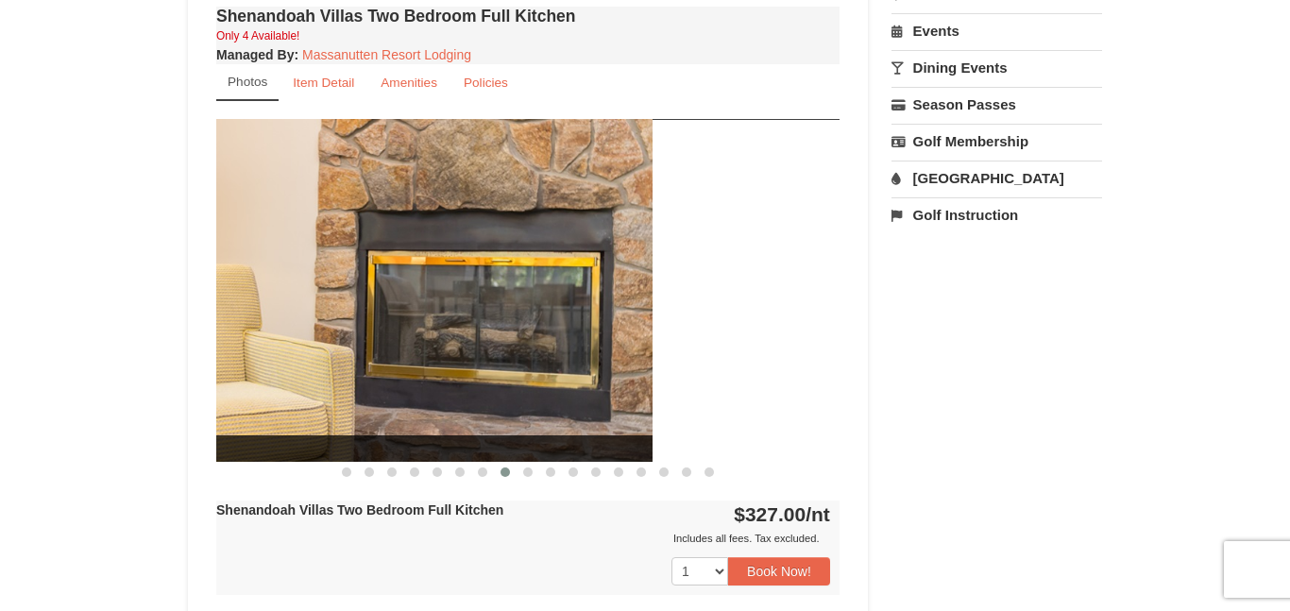
drag, startPoint x: 721, startPoint y: 323, endPoint x: 177, endPoint y: 388, distance: 547.6
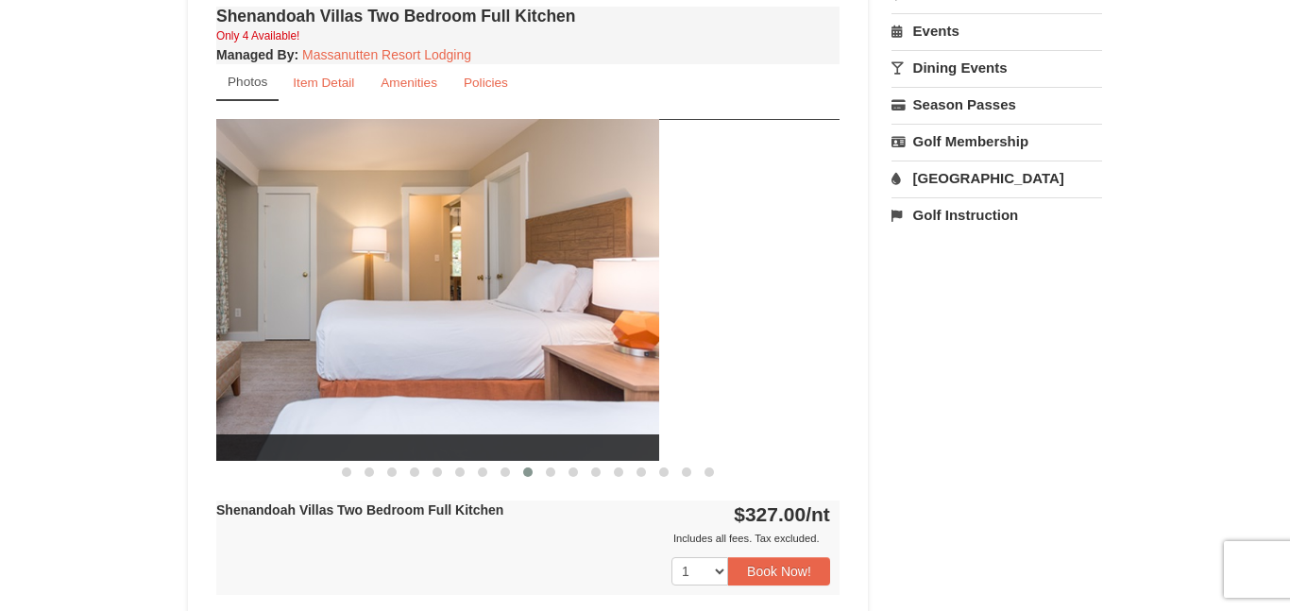
drag, startPoint x: 673, startPoint y: 343, endPoint x: 278, endPoint y: 345, distance: 394.6
click at [278, 345] on img at bounding box center [347, 289] width 623 height 341
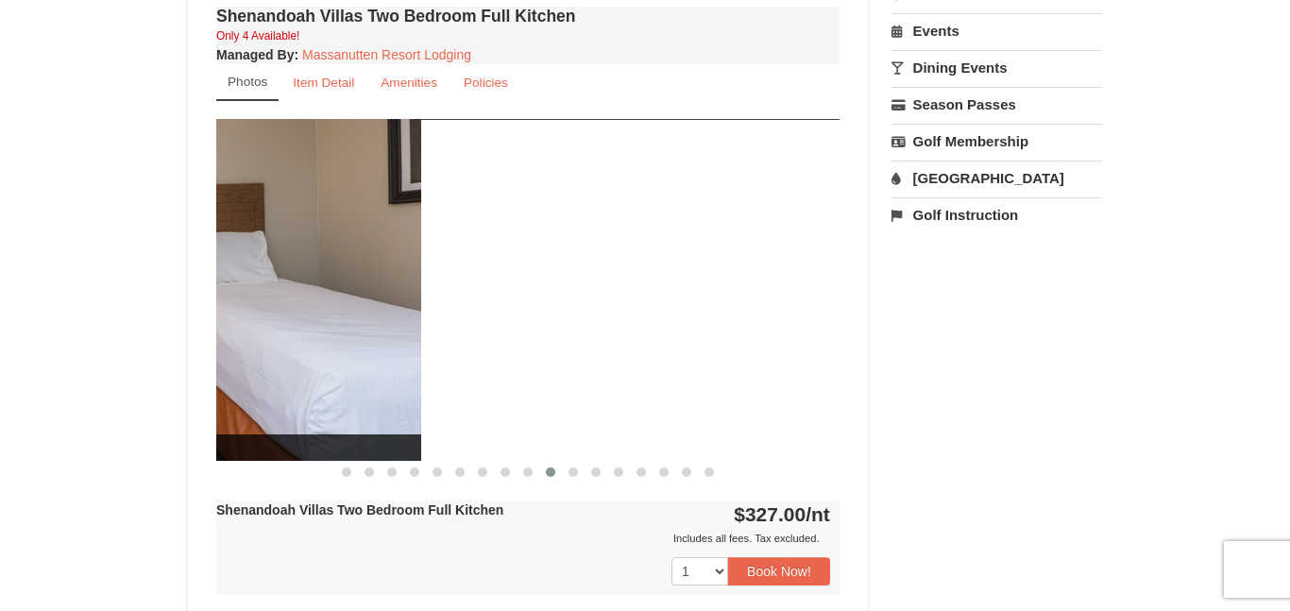
drag, startPoint x: 599, startPoint y: 321, endPoint x: 172, endPoint y: 312, distance: 426.8
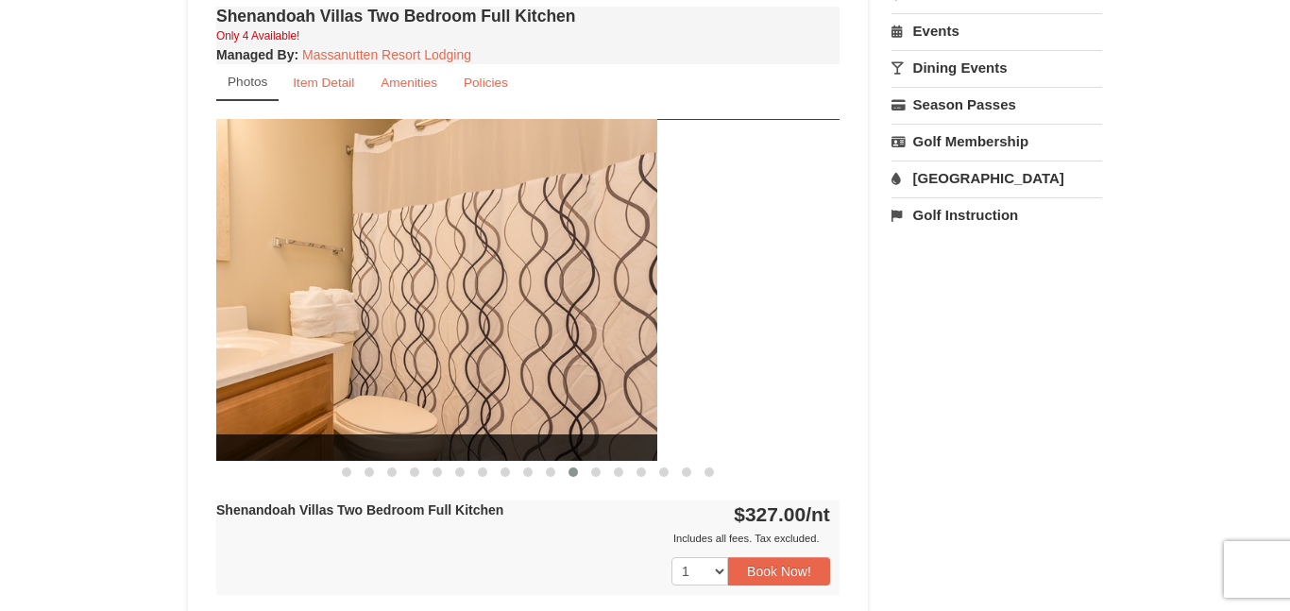
drag, startPoint x: 581, startPoint y: 310, endPoint x: 387, endPoint y: 315, distance: 193.6
click at [387, 315] on img at bounding box center [345, 289] width 623 height 341
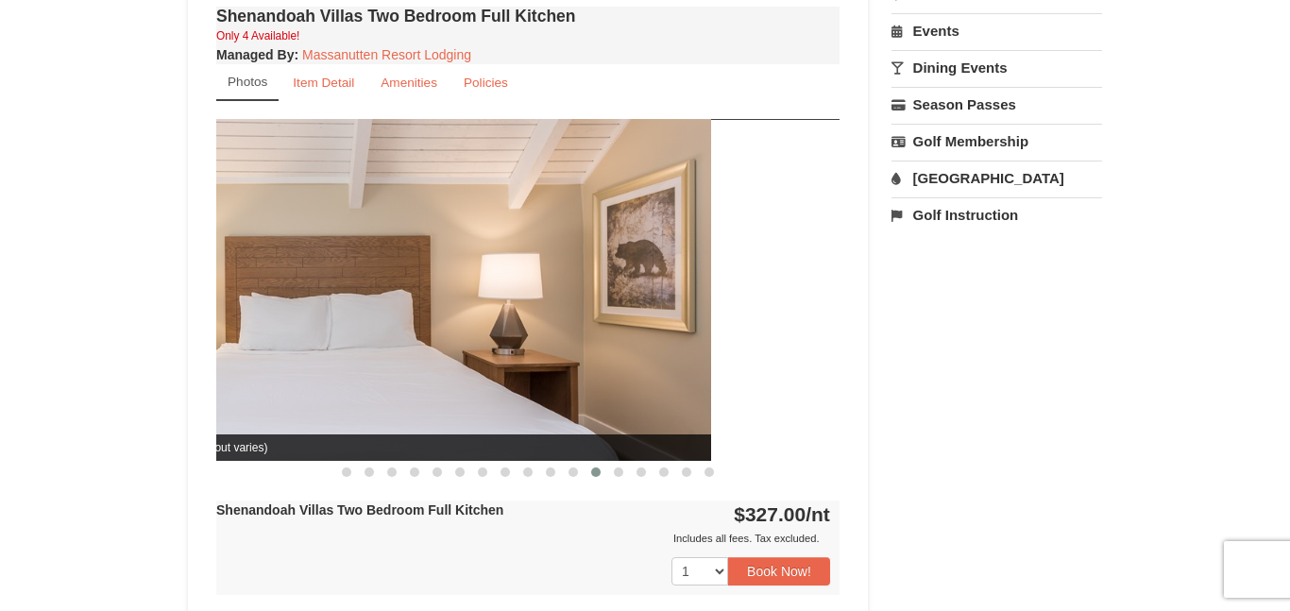
drag, startPoint x: 615, startPoint y: 320, endPoint x: 263, endPoint y: 344, distance: 352.0
click at [263, 344] on img at bounding box center [399, 289] width 623 height 341
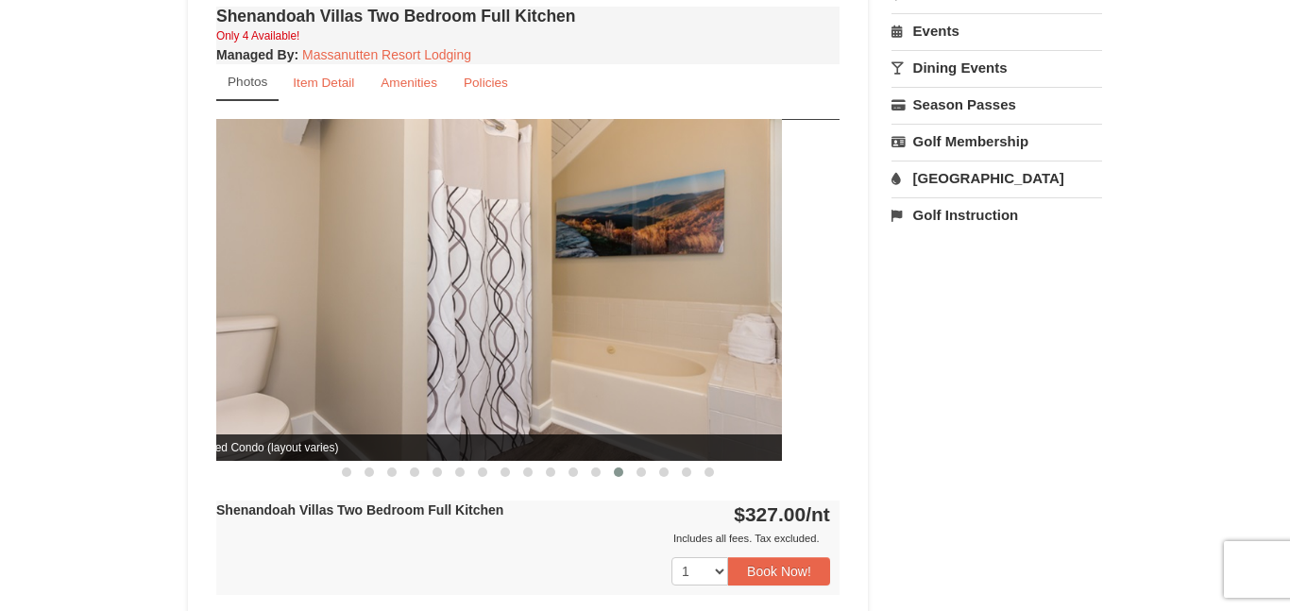
drag, startPoint x: 532, startPoint y: 350, endPoint x: 259, endPoint y: 384, distance: 275.9
click at [259, 384] on img at bounding box center [470, 289] width 623 height 341
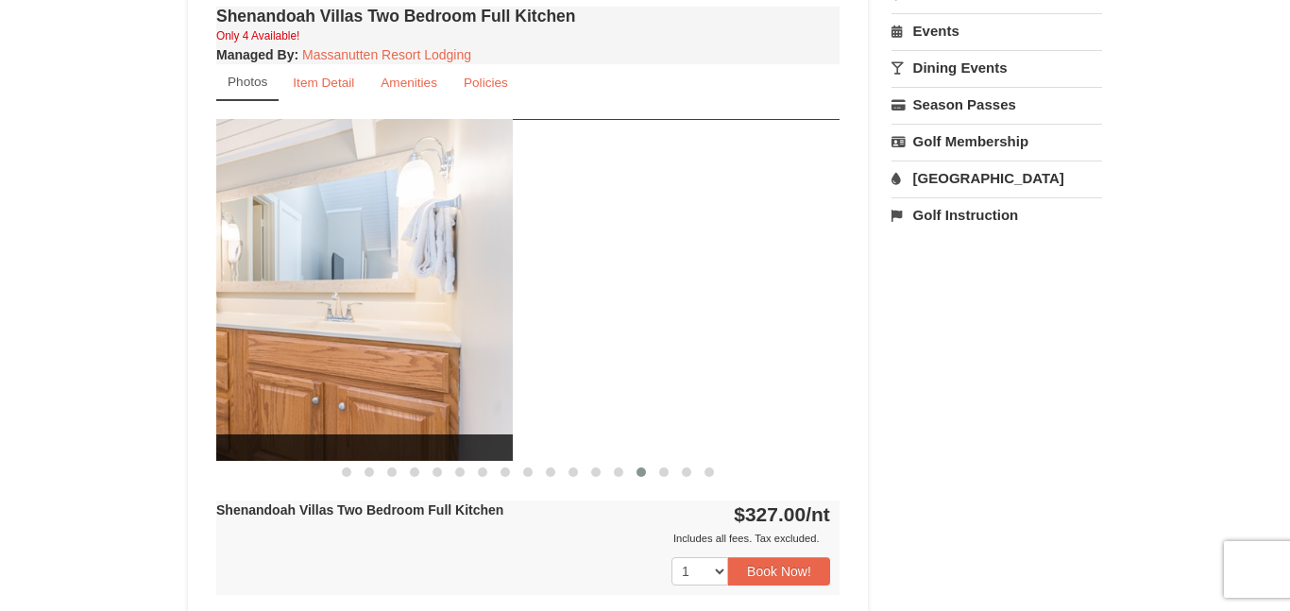
drag, startPoint x: 596, startPoint y: 348, endPoint x: 268, endPoint y: 392, distance: 330.4
click at [268, 392] on img at bounding box center [201, 289] width 623 height 341
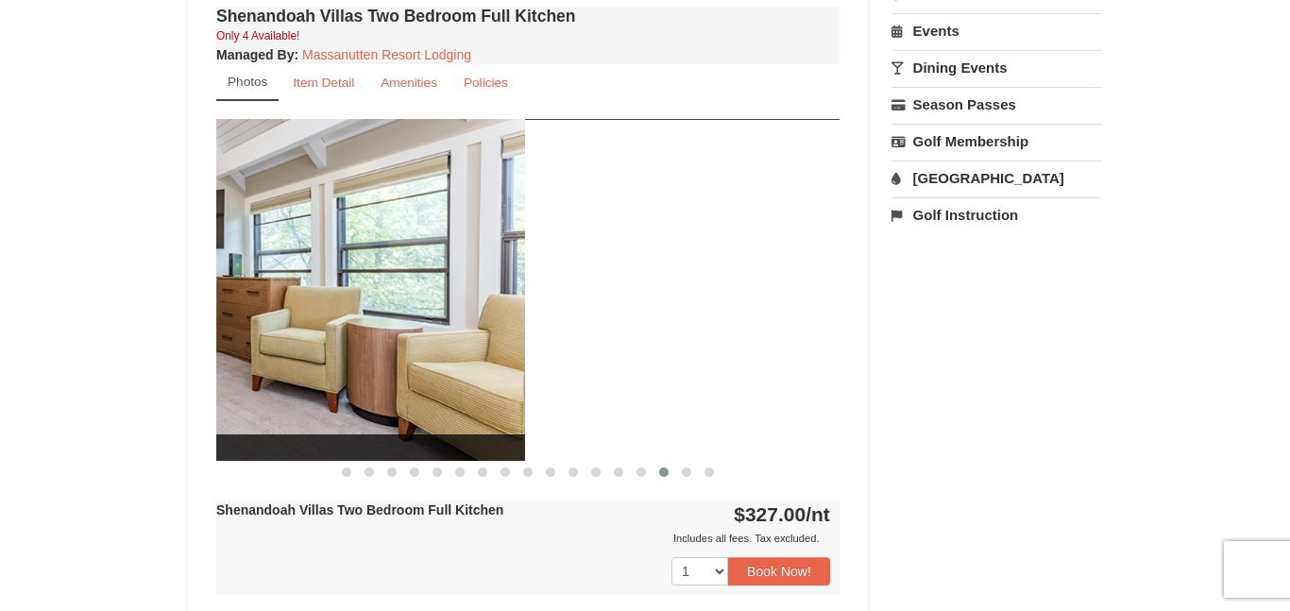
drag, startPoint x: 650, startPoint y: 368, endPoint x: 333, endPoint y: 393, distance: 318.1
click at [333, 393] on img at bounding box center [213, 289] width 623 height 341
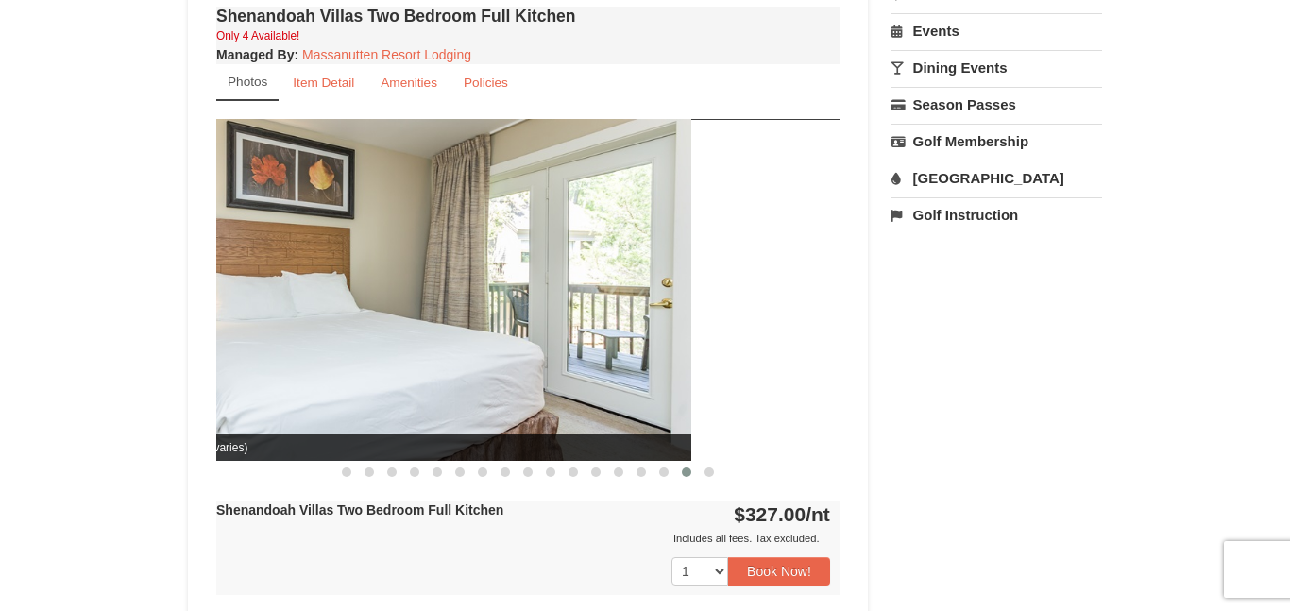
drag, startPoint x: 637, startPoint y: 379, endPoint x: 301, endPoint y: 405, distance: 337.0
click at [301, 405] on img at bounding box center [379, 289] width 623 height 341
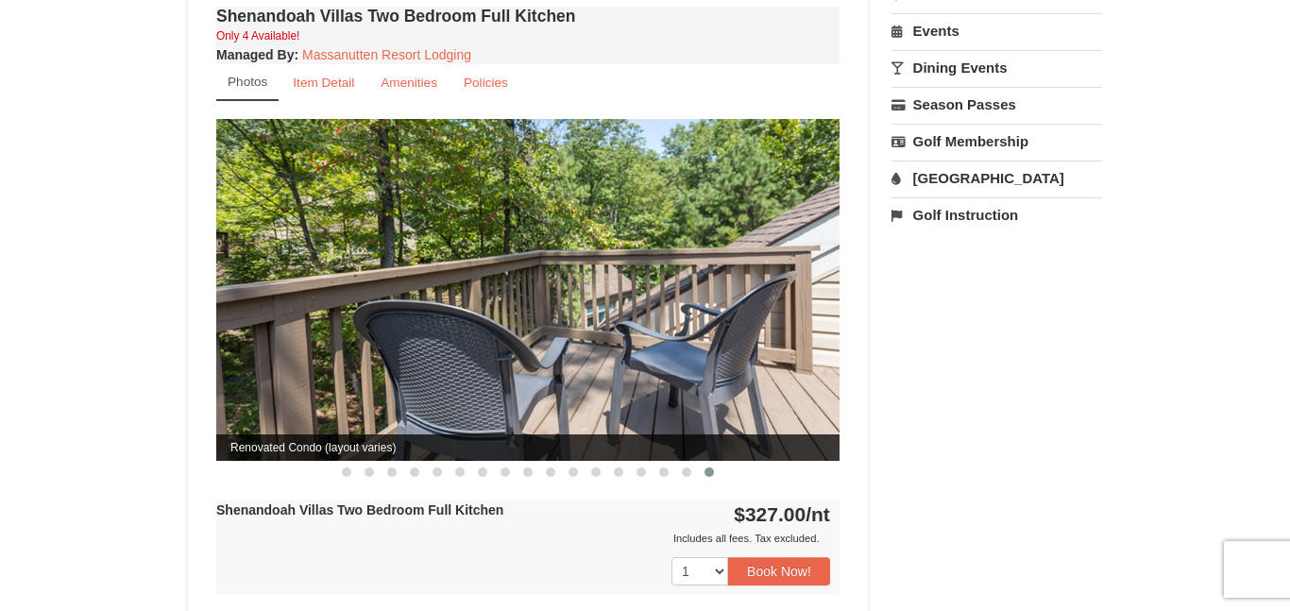
drag, startPoint x: 692, startPoint y: 381, endPoint x: 486, endPoint y: 400, distance: 206.7
click at [486, 400] on img at bounding box center [527, 289] width 623 height 341
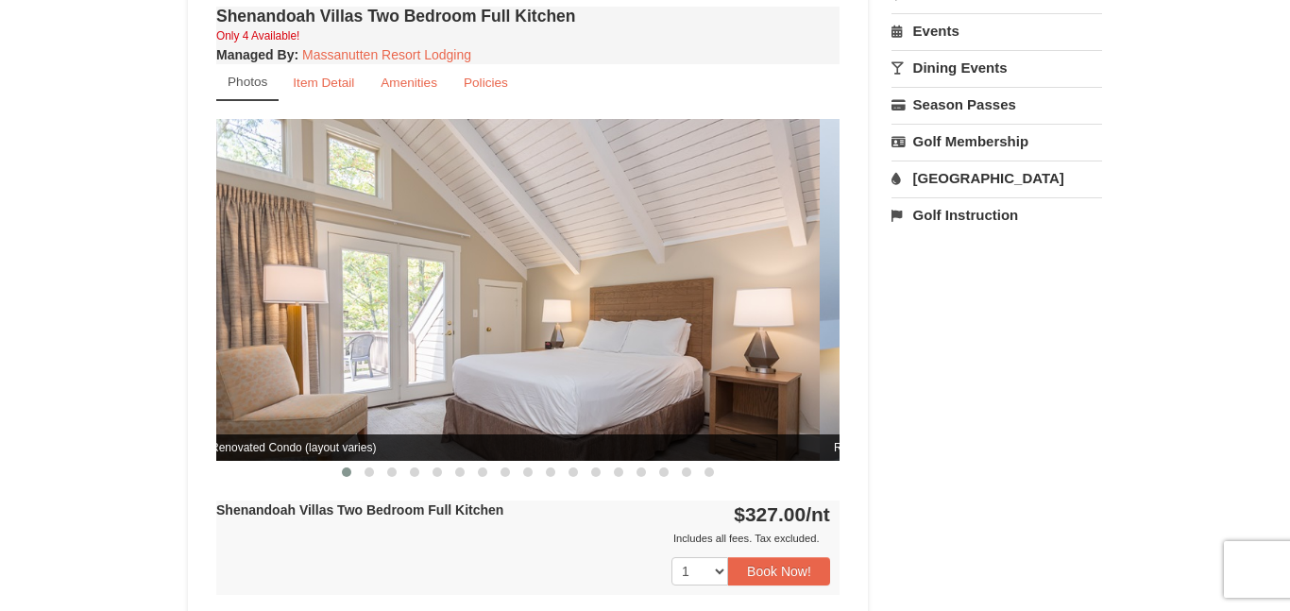
drag, startPoint x: 615, startPoint y: 377, endPoint x: 596, endPoint y: 380, distance: 20.2
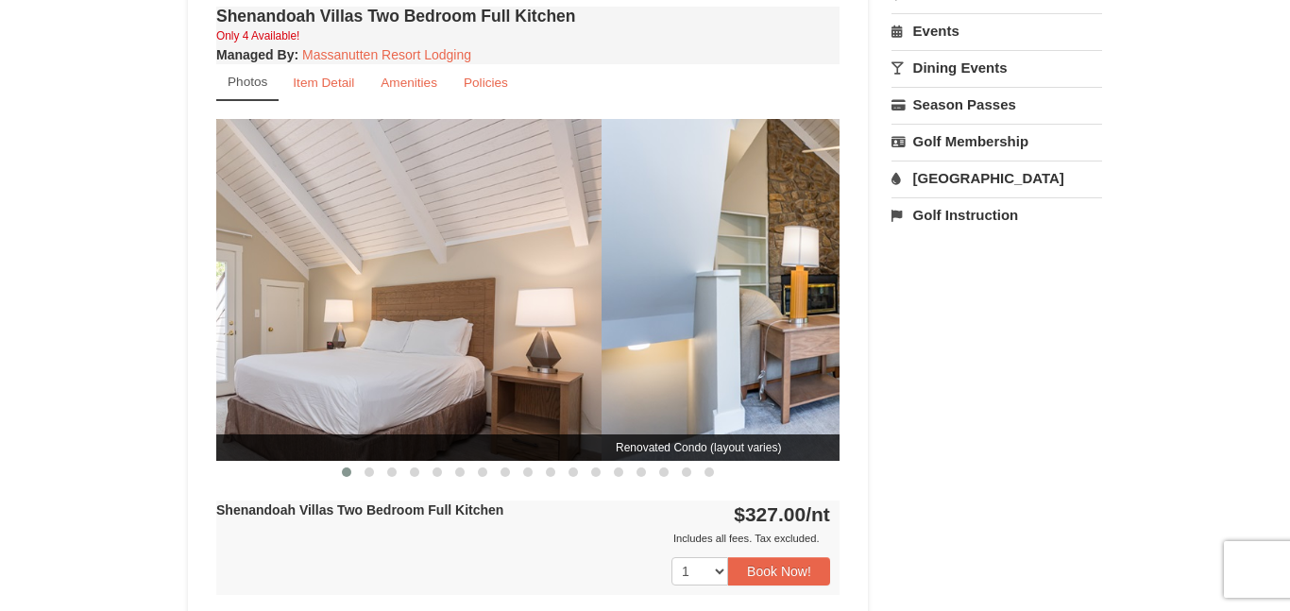
drag, startPoint x: 596, startPoint y: 380, endPoint x: 150, endPoint y: 413, distance: 446.7
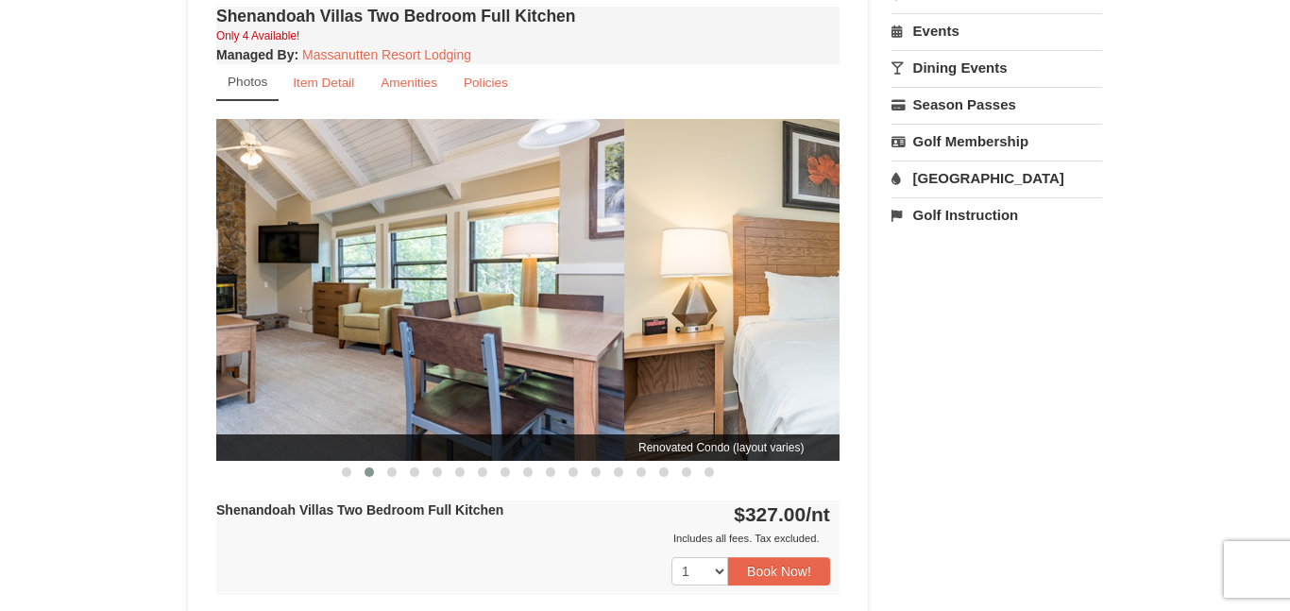
drag, startPoint x: 553, startPoint y: 369, endPoint x: 230, endPoint y: 392, distance: 323.6
click at [230, 392] on img at bounding box center [312, 289] width 623 height 341
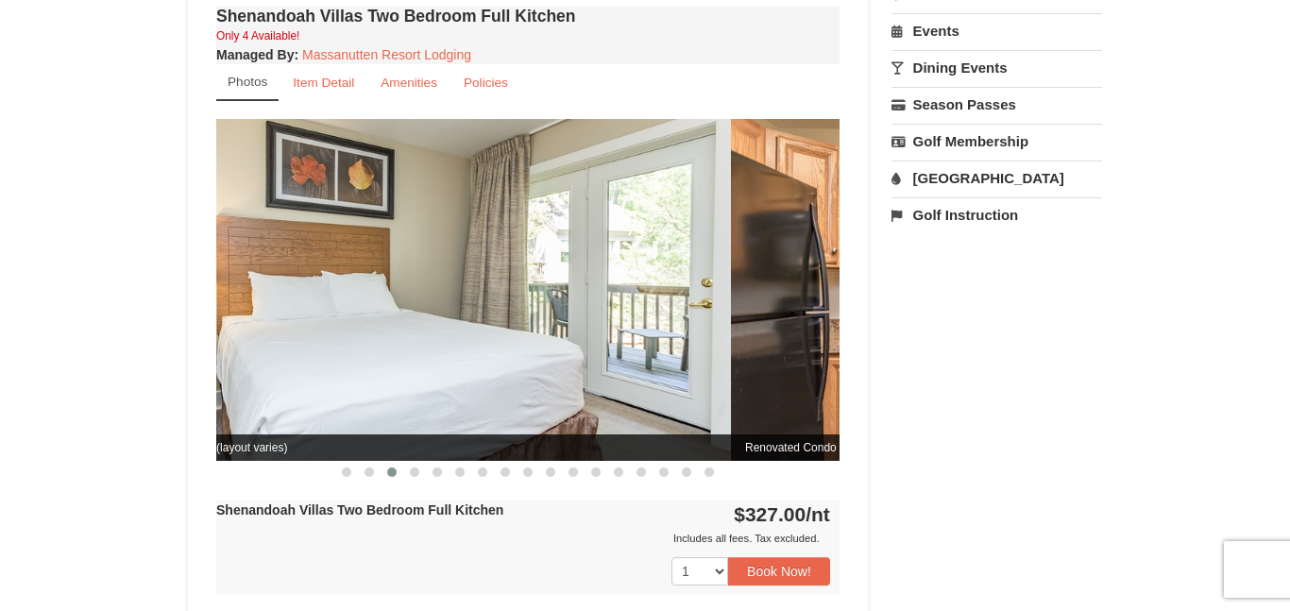
drag, startPoint x: 557, startPoint y: 348, endPoint x: 400, endPoint y: 360, distance: 157.1
click at [400, 360] on img at bounding box center [419, 289] width 623 height 341
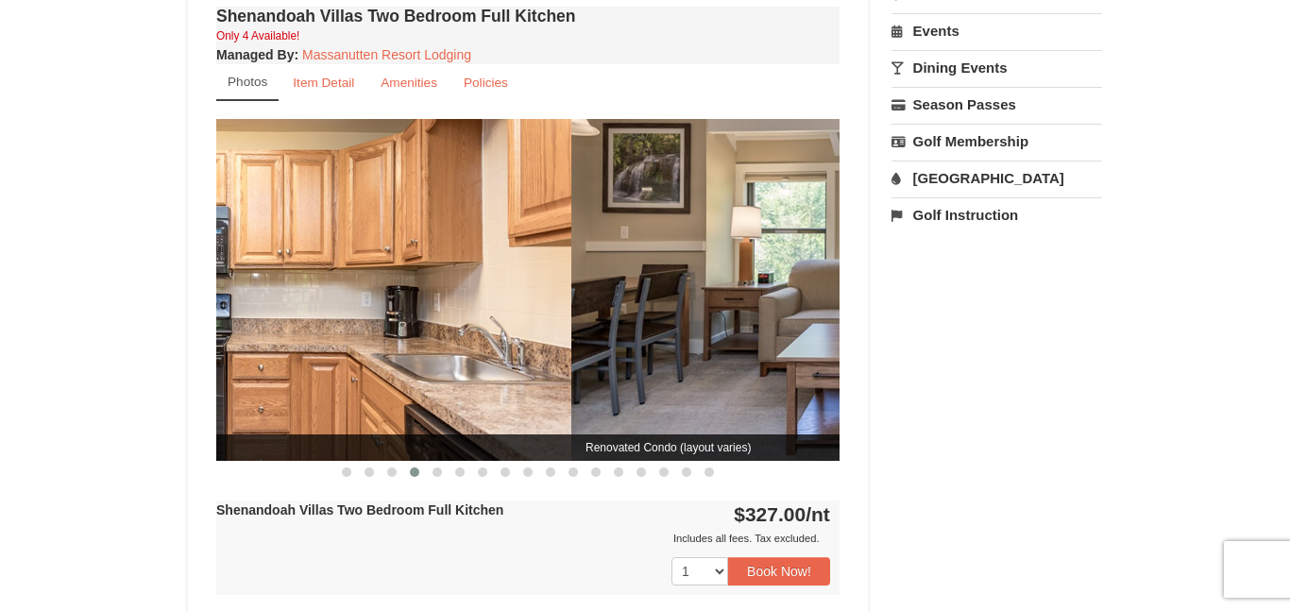
drag, startPoint x: 700, startPoint y: 333, endPoint x: 425, endPoint y: 368, distance: 276.9
click at [425, 368] on img at bounding box center [259, 289] width 623 height 341
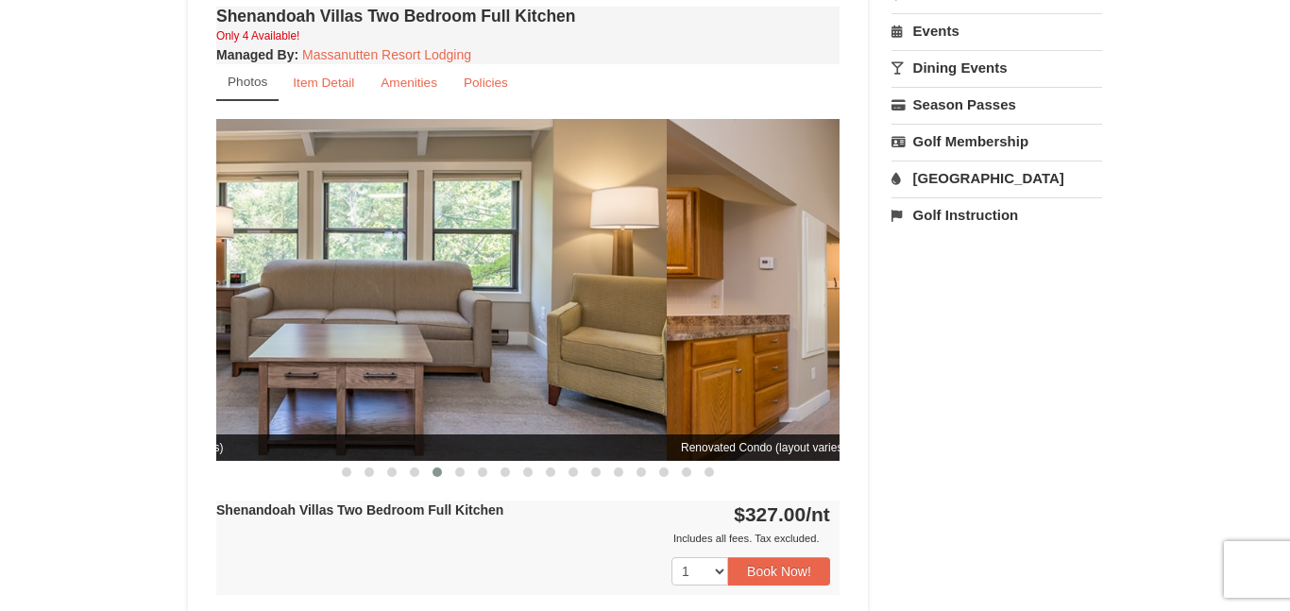
drag, startPoint x: 615, startPoint y: 360, endPoint x: 439, endPoint y: 378, distance: 176.5
click at [439, 378] on img at bounding box center [354, 289] width 623 height 341
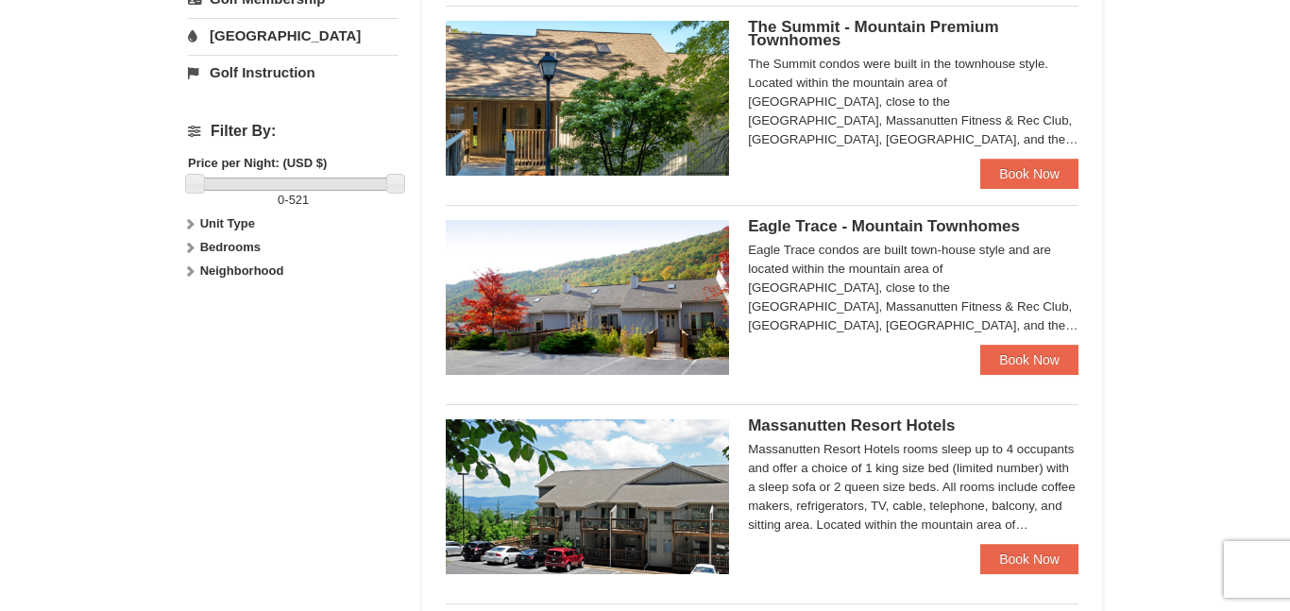
scroll to position [718, 0]
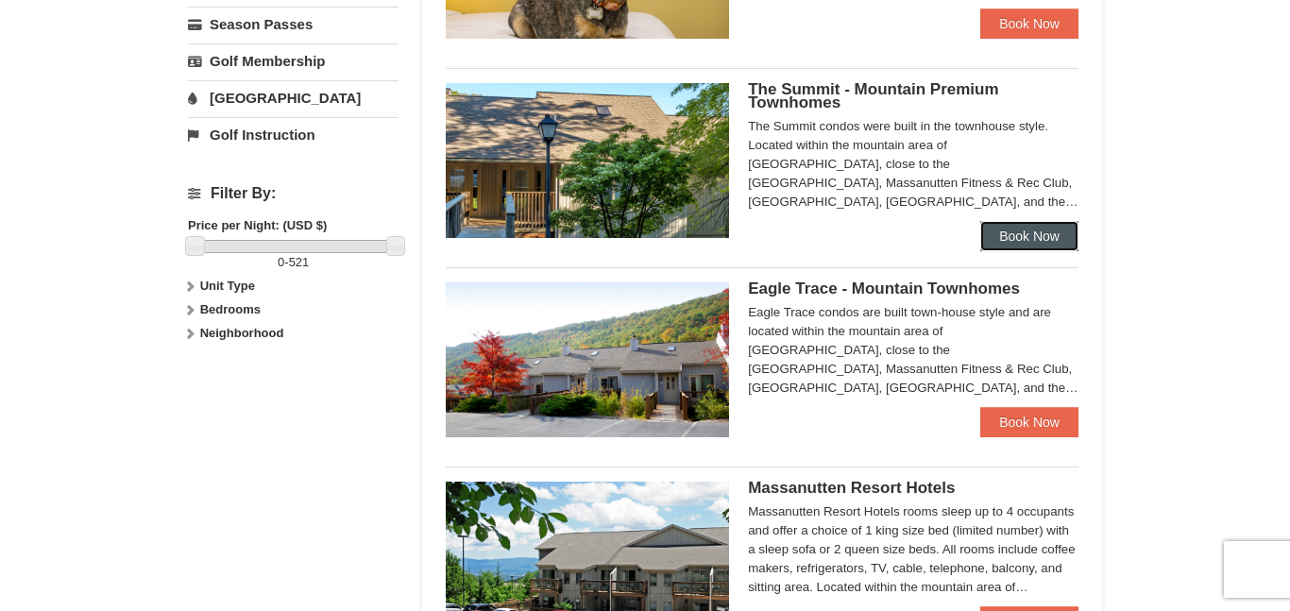
click at [1024, 234] on link "Book Now" at bounding box center [1029, 236] width 98 height 30
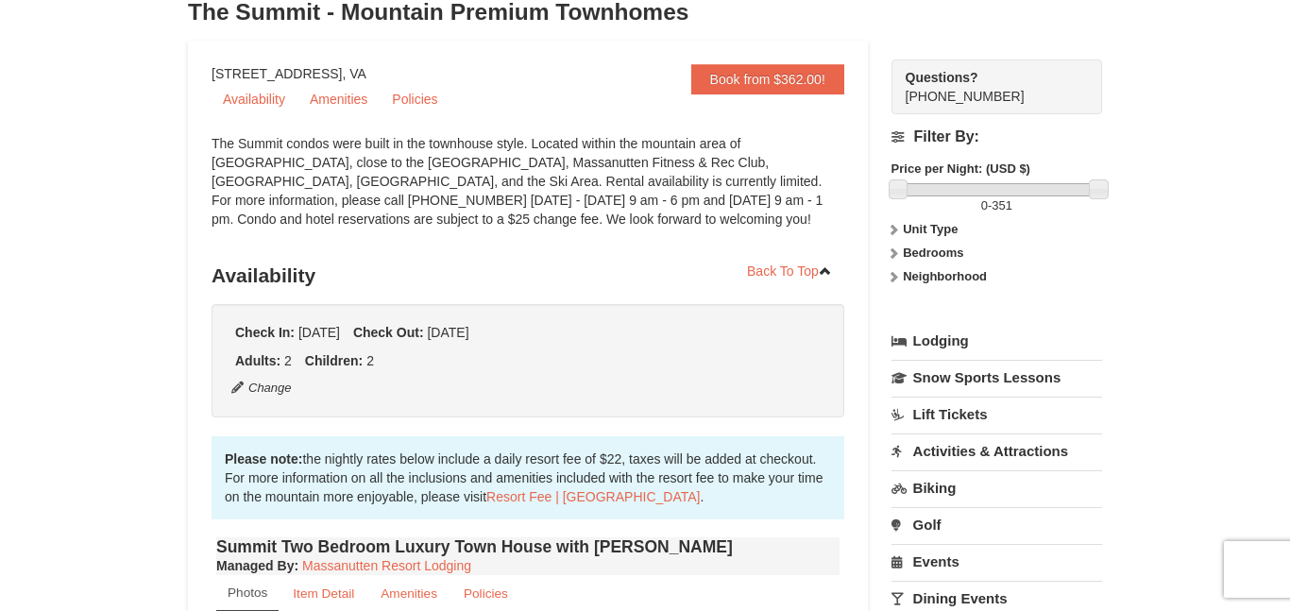
scroll to position [704, 0]
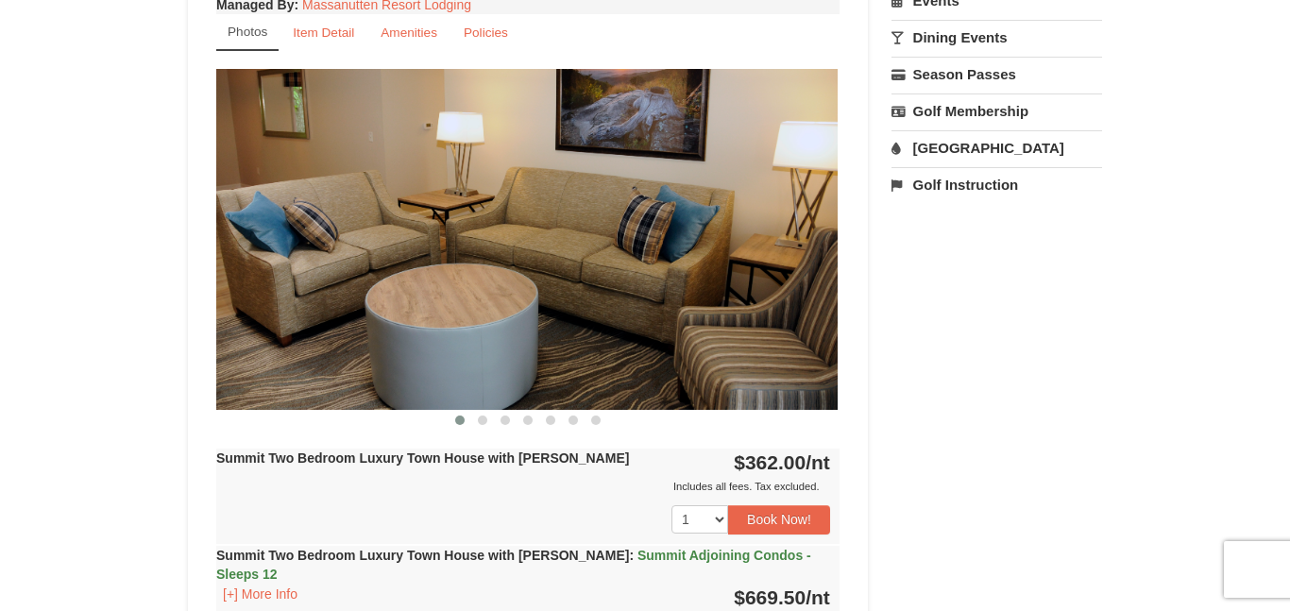
drag, startPoint x: 0, startPoint y: 0, endPoint x: 725, endPoint y: 386, distance: 821.4
click at [725, 386] on img at bounding box center [526, 239] width 622 height 341
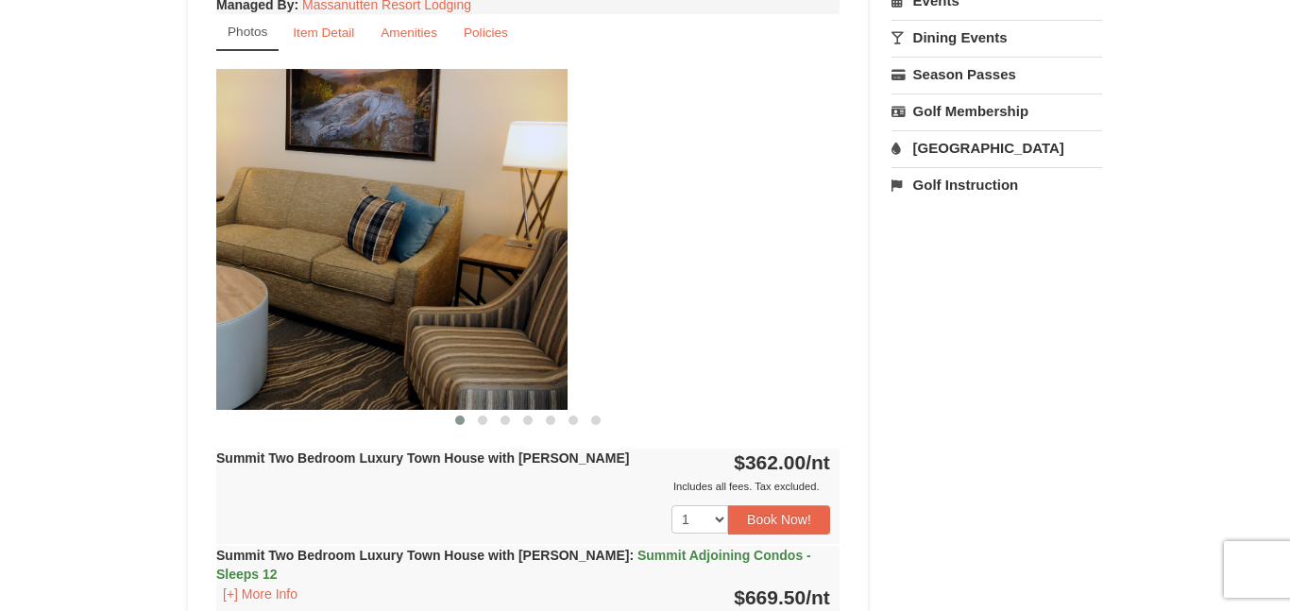
drag, startPoint x: 725, startPoint y: 386, endPoint x: 154, endPoint y: 470, distance: 577.3
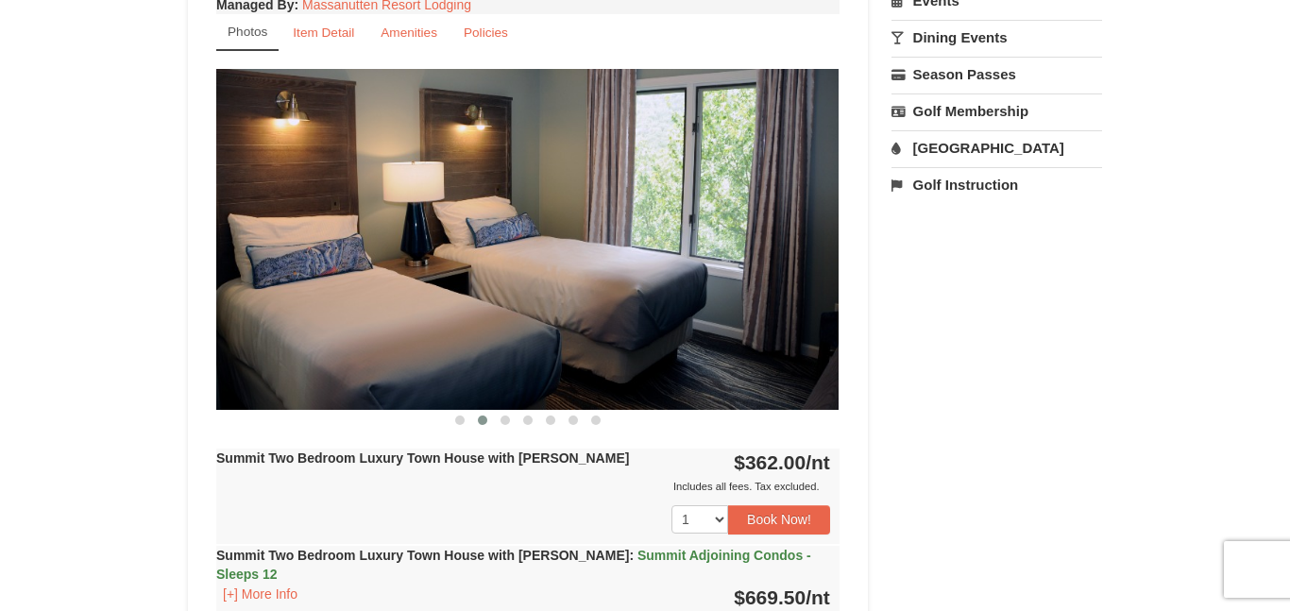
drag, startPoint x: 766, startPoint y: 212, endPoint x: 724, endPoint y: 107, distance: 113.6
click at [724, 107] on img at bounding box center [527, 239] width 622 height 341
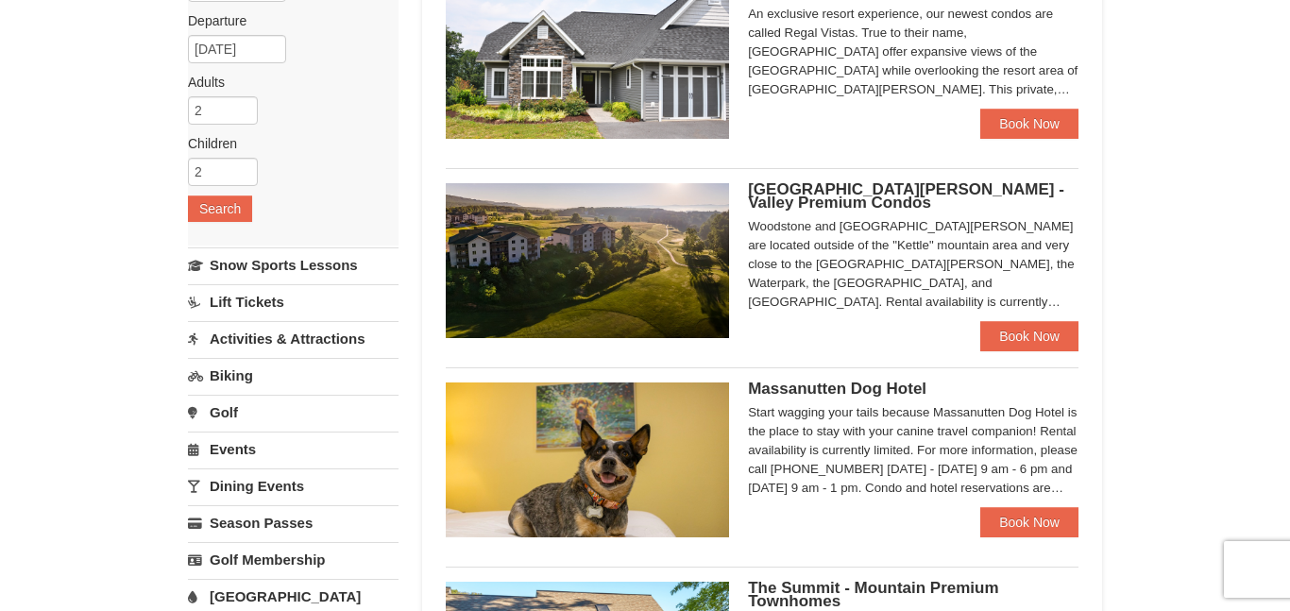
scroll to position [237, 0]
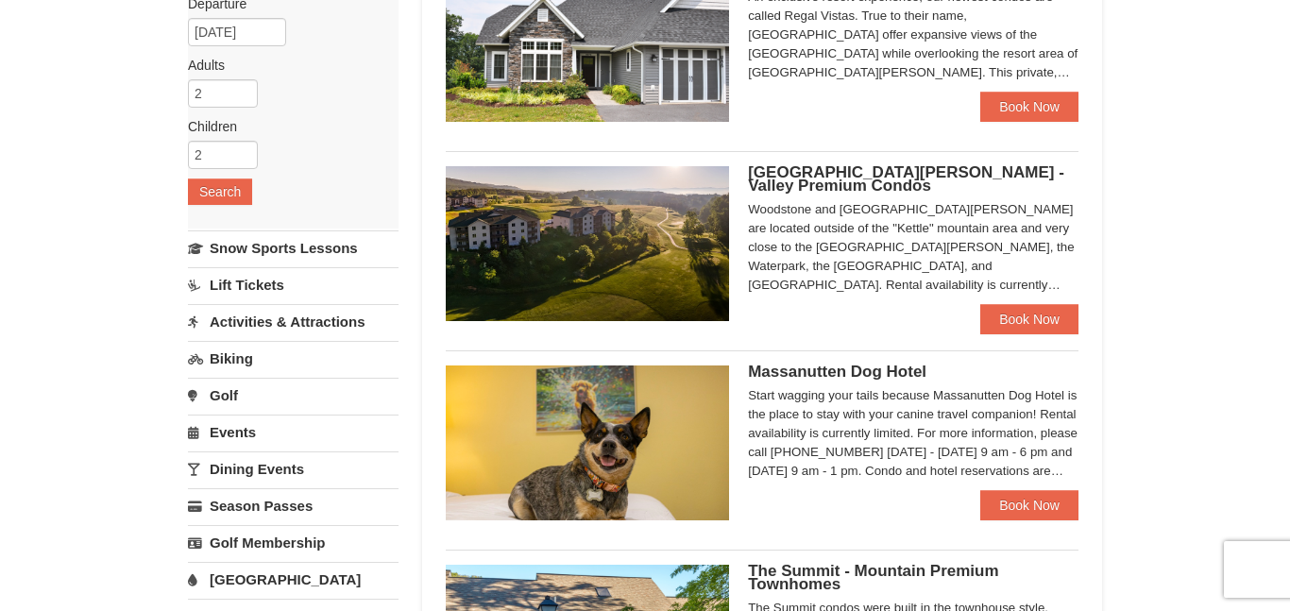
click at [255, 576] on link "[GEOGRAPHIC_DATA]" at bounding box center [293, 579] width 211 height 35
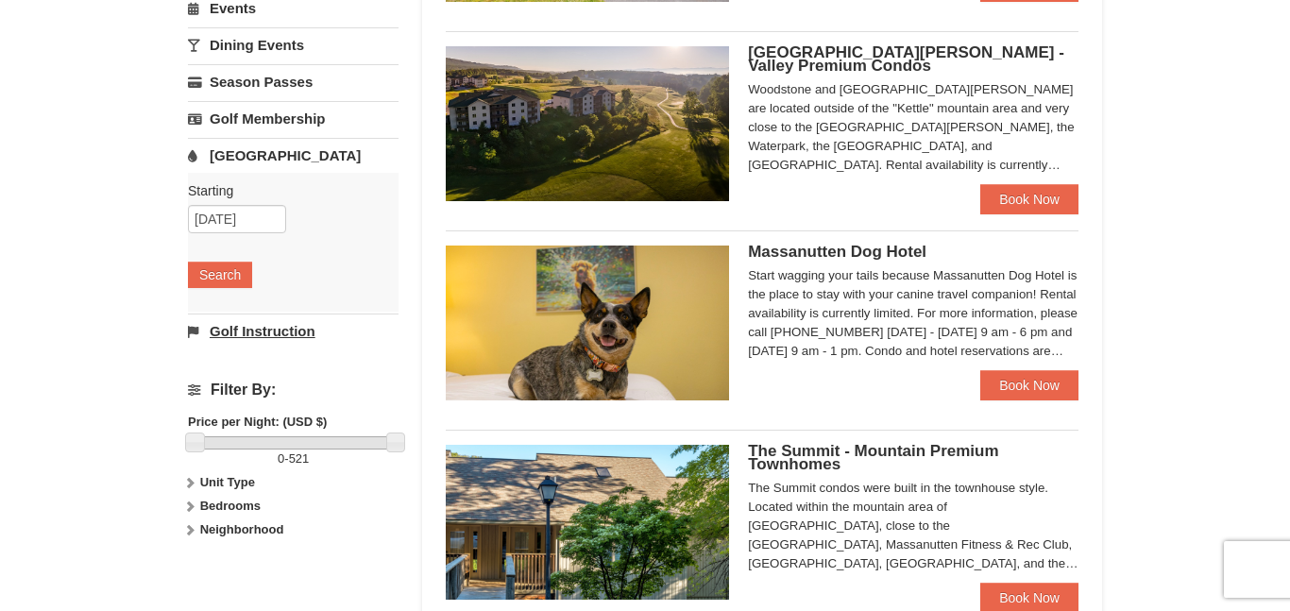
scroll to position [358, 0]
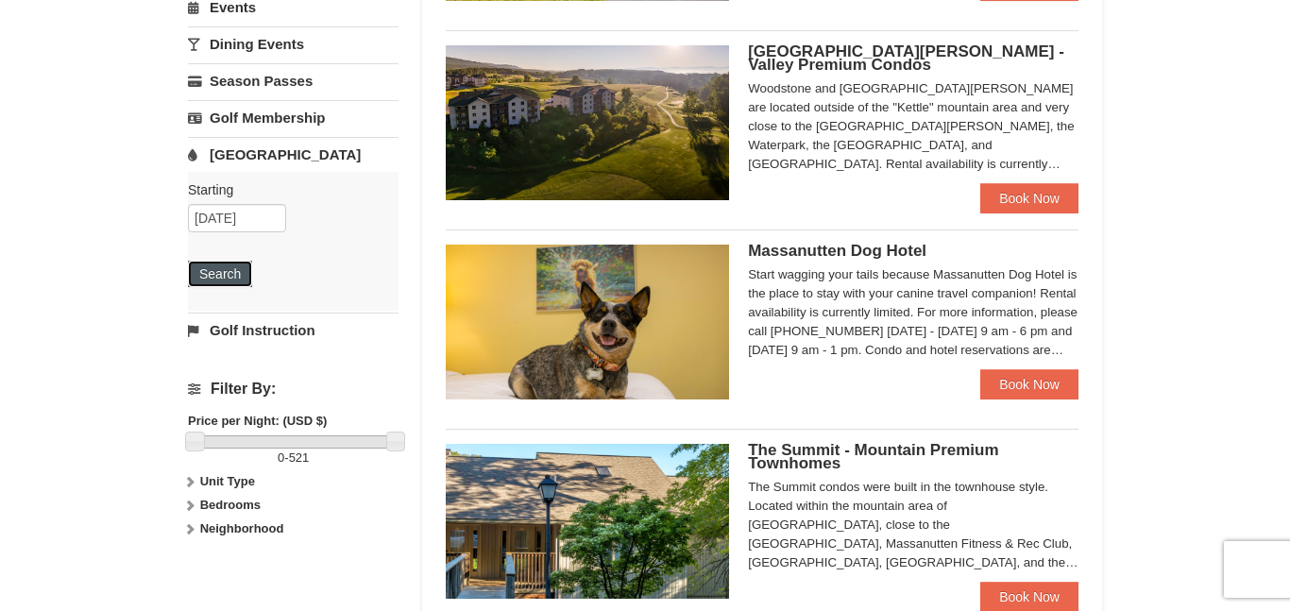
click at [211, 278] on button "Search" at bounding box center [220, 274] width 64 height 26
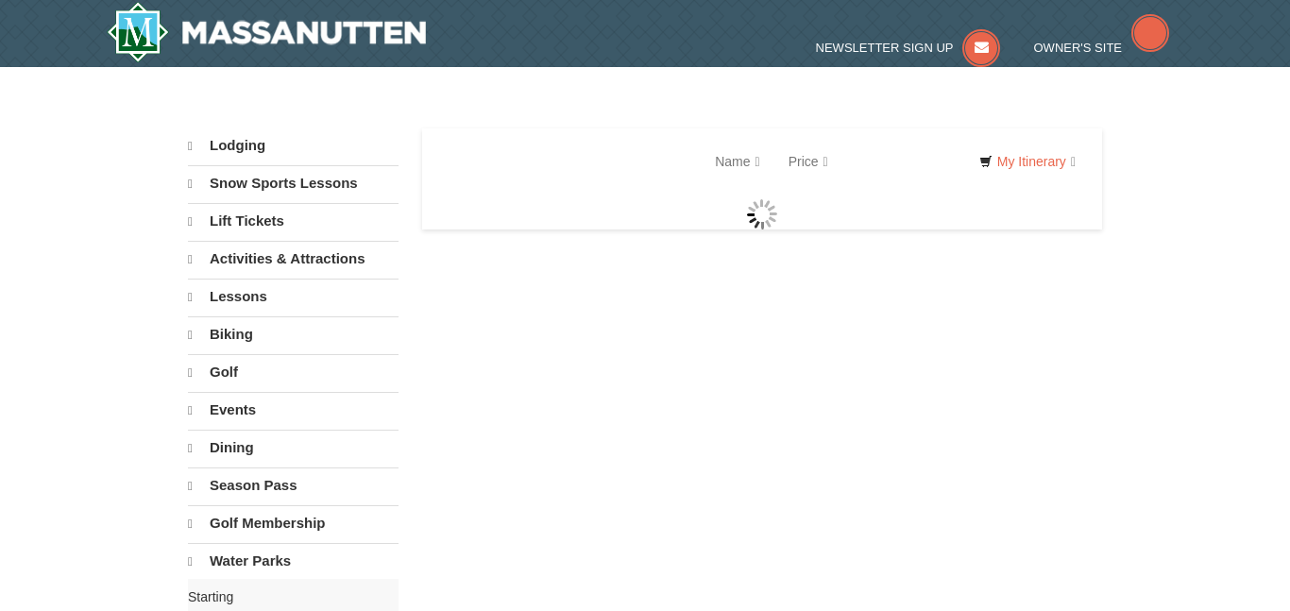
select select "10"
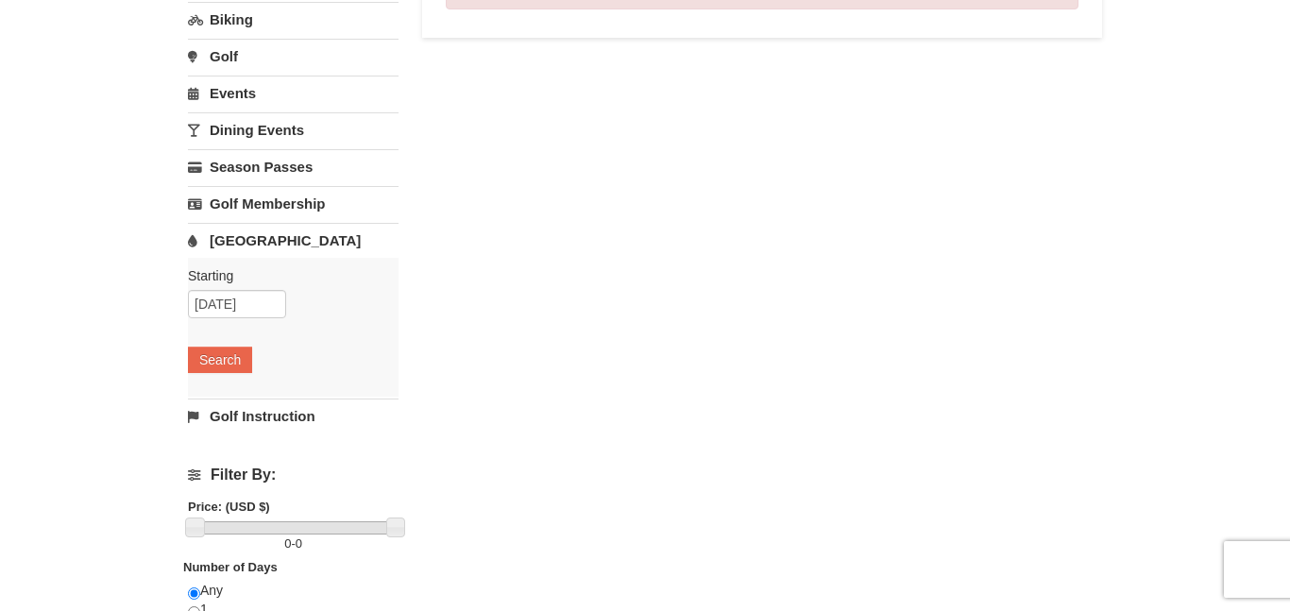
scroll to position [277, 0]
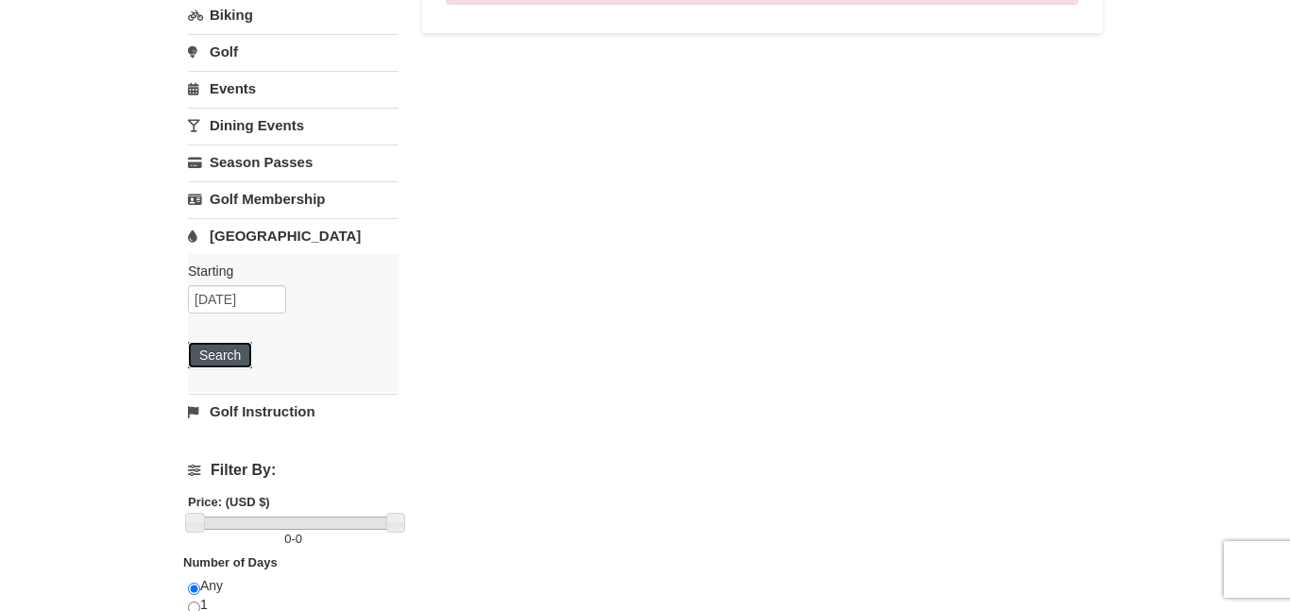
click at [242, 345] on button "Search" at bounding box center [220, 355] width 64 height 26
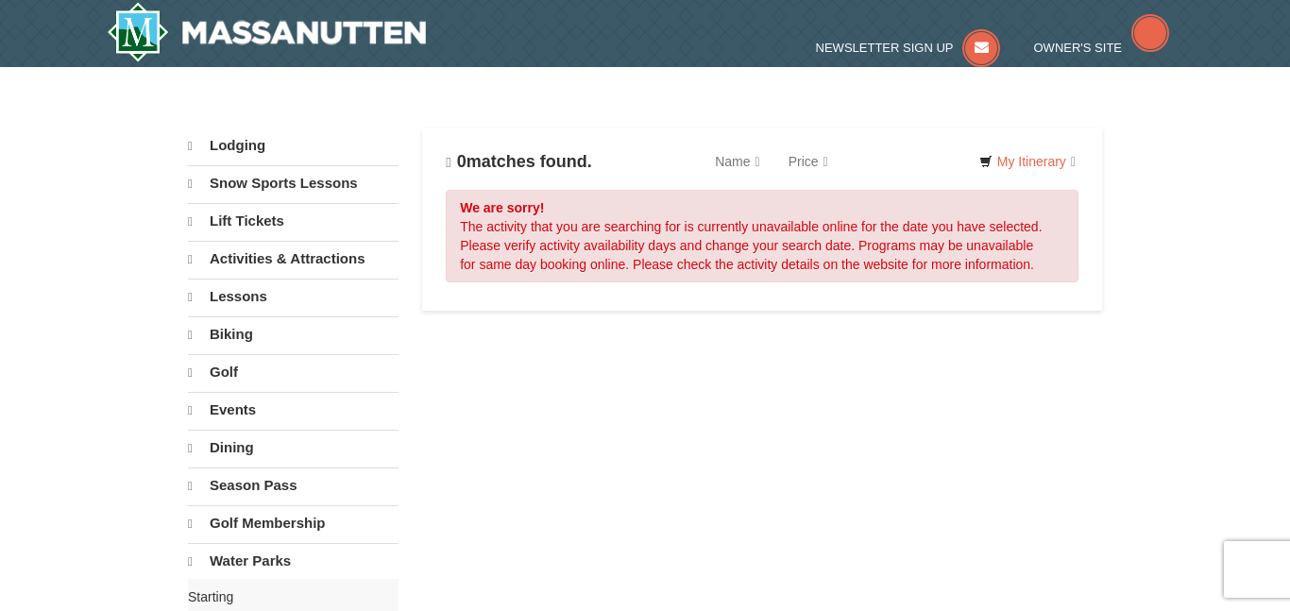
select select "10"
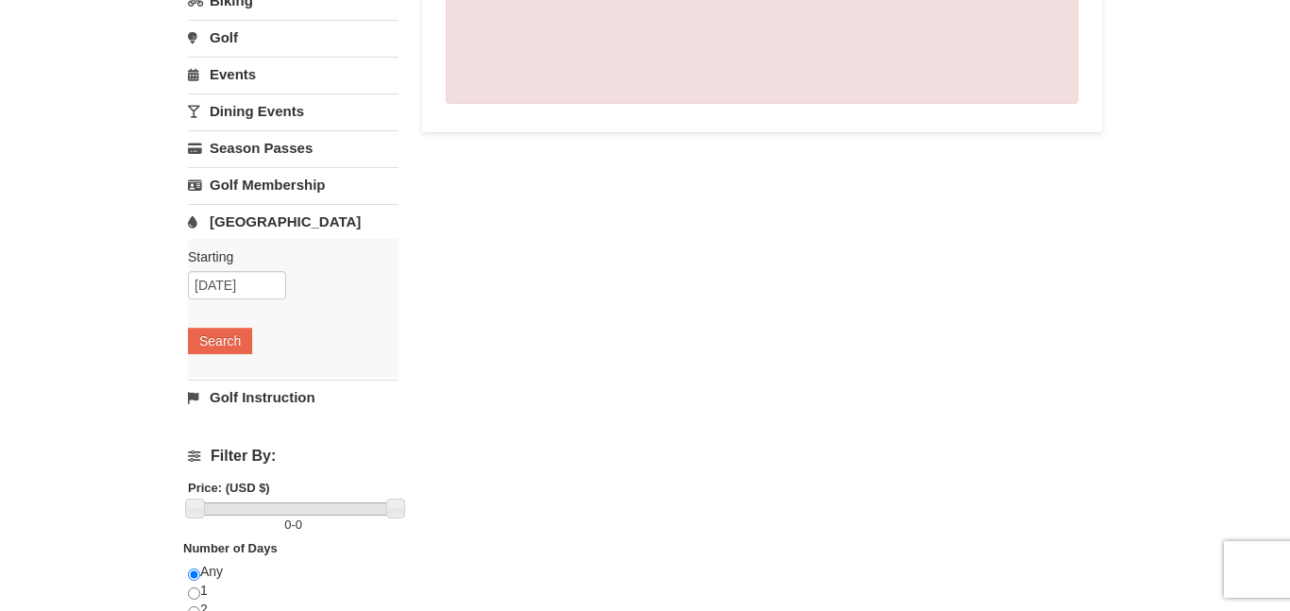
scroll to position [294, 0]
